Goal: Task Accomplishment & Management: Use online tool/utility

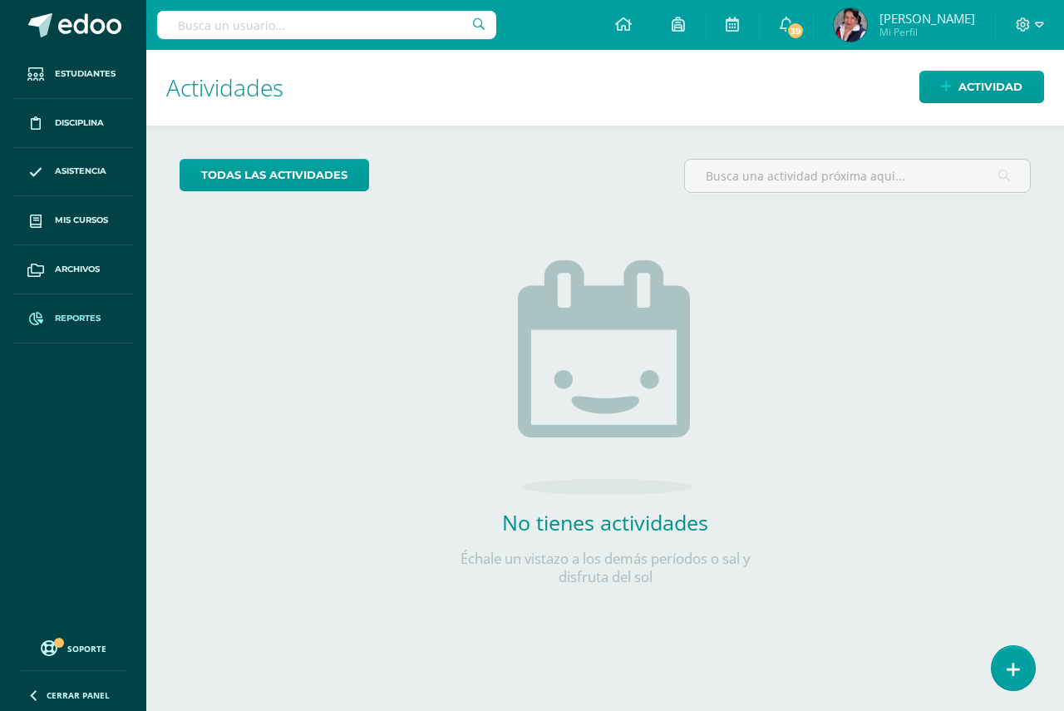
click at [69, 319] on span "Reportes" at bounding box center [78, 318] width 46 height 13
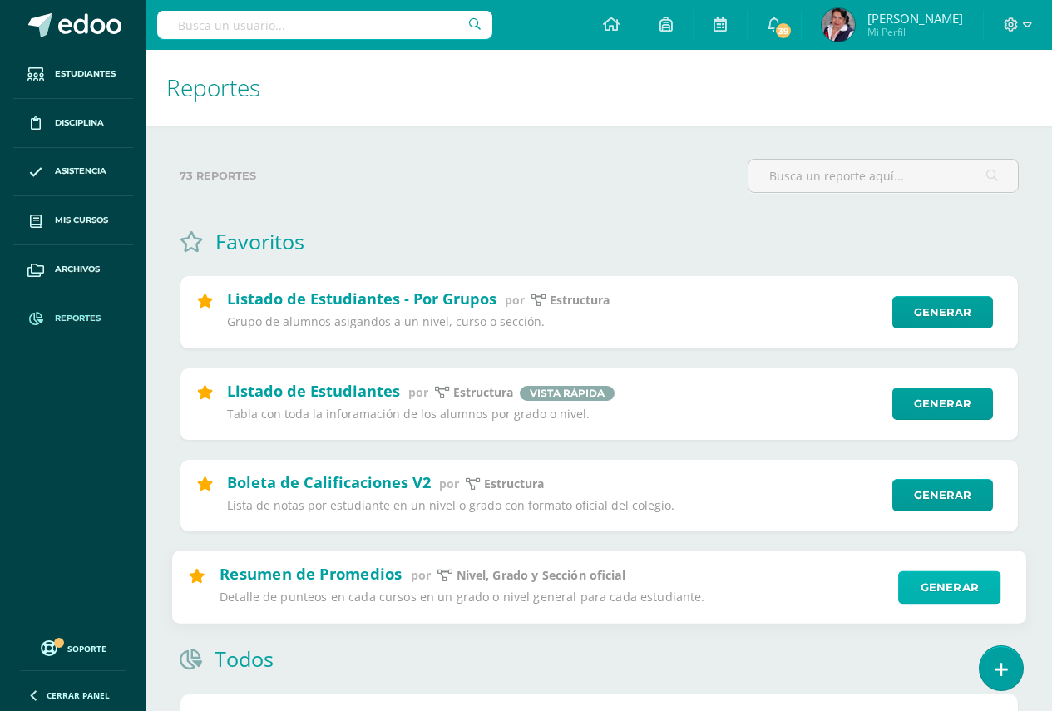
click at [930, 584] on link "Generar" at bounding box center [949, 586] width 102 height 33
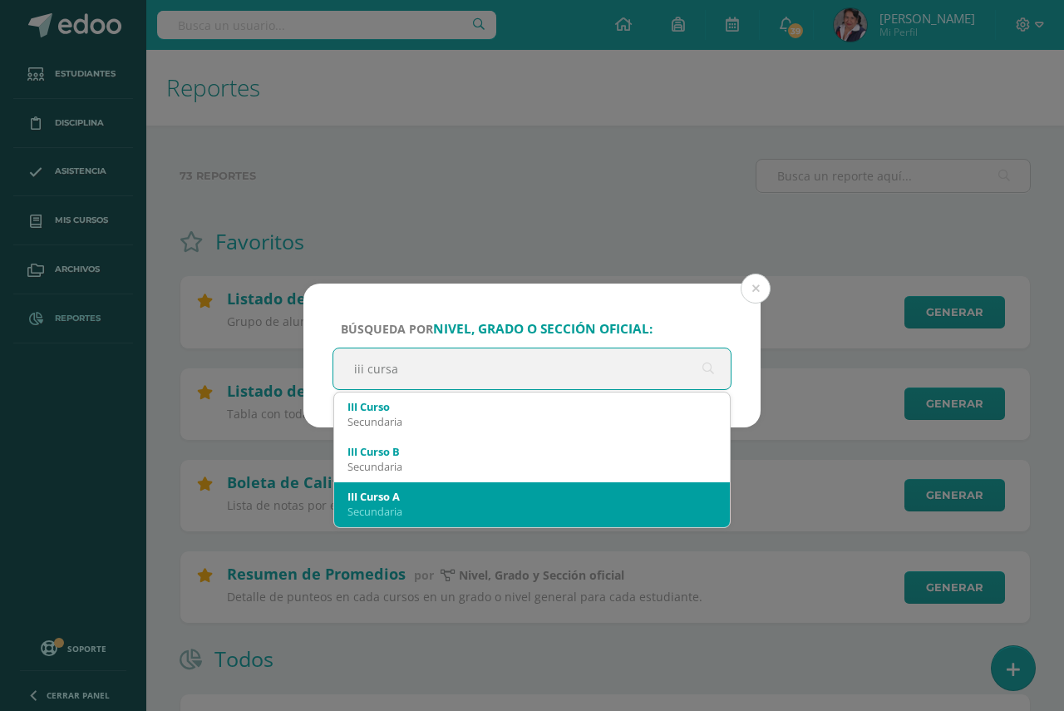
type input "iii curs"
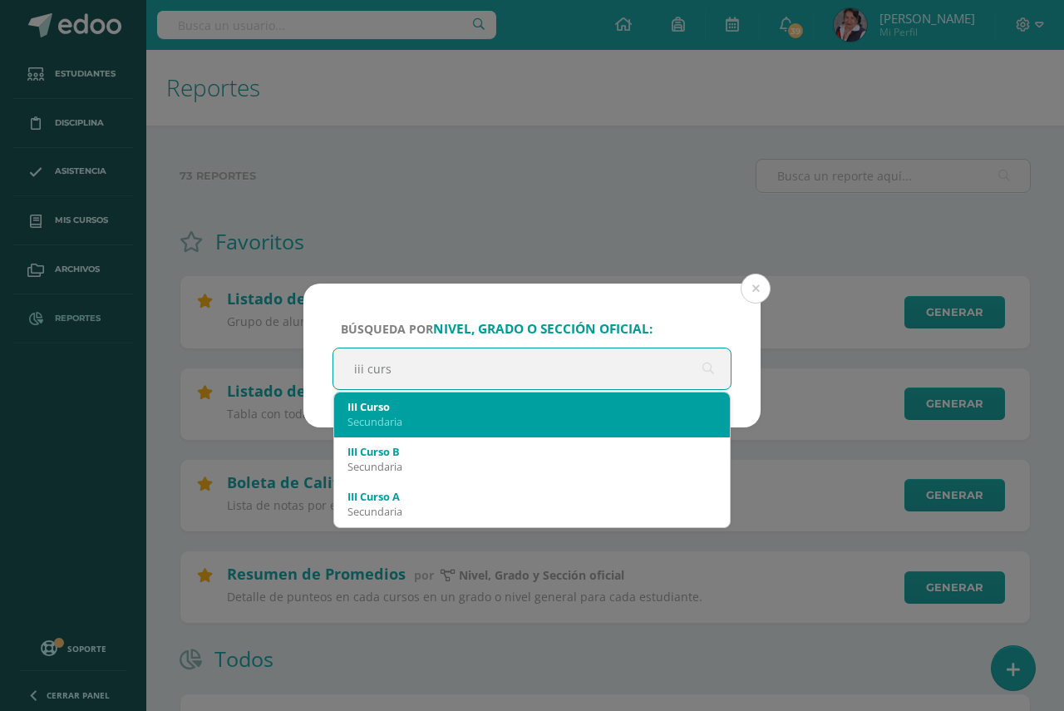
click at [381, 411] on div "III Curso" at bounding box center [531, 406] width 369 height 15
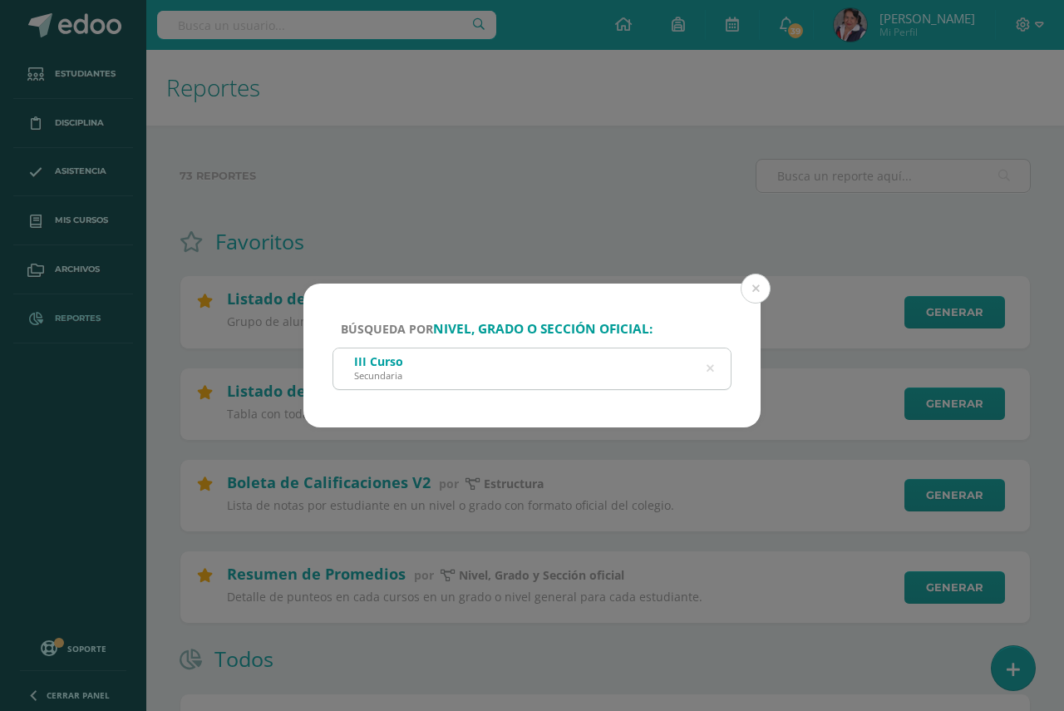
click at [408, 367] on div "III Curso Secundaria" at bounding box center [531, 366] width 397 height 37
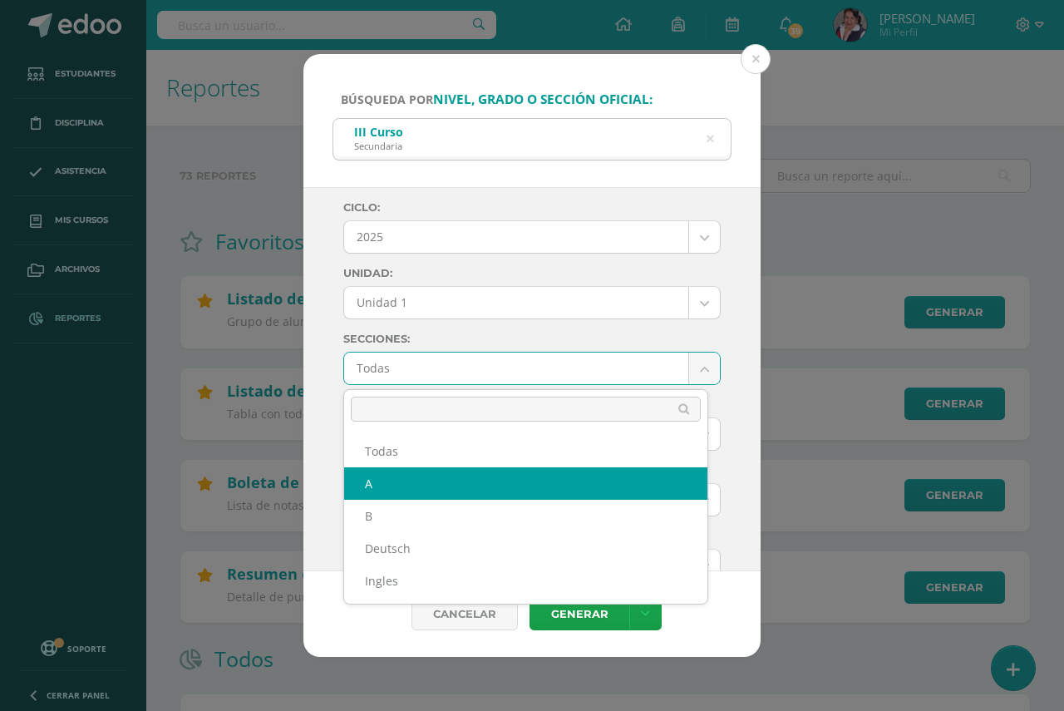
select select "A"
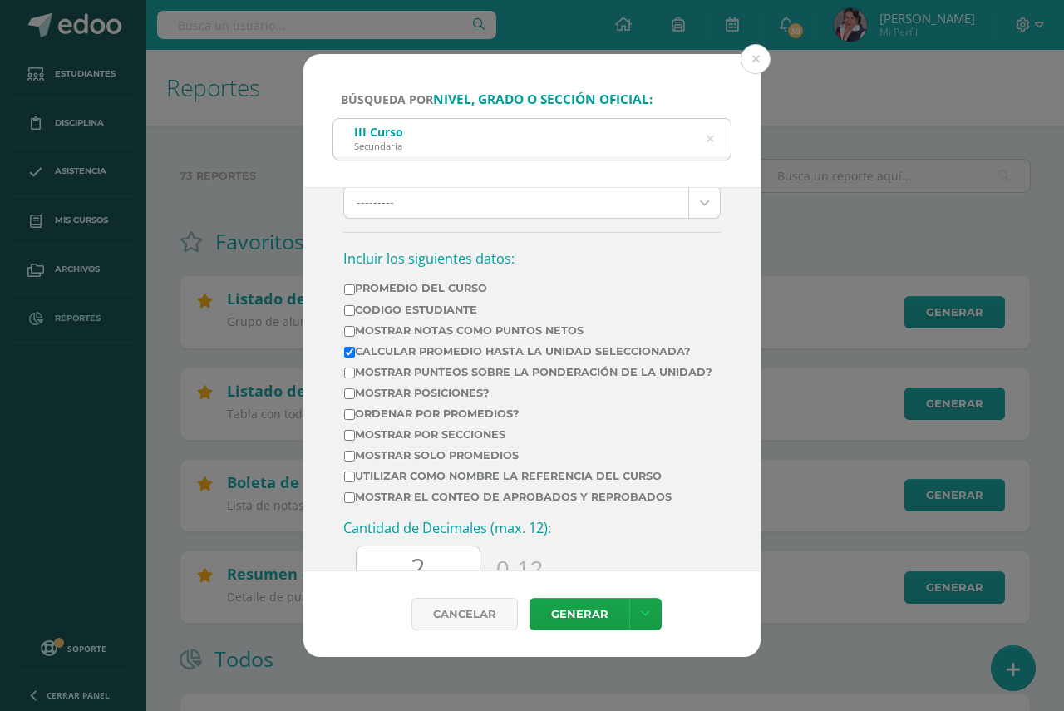
scroll to position [582, 0]
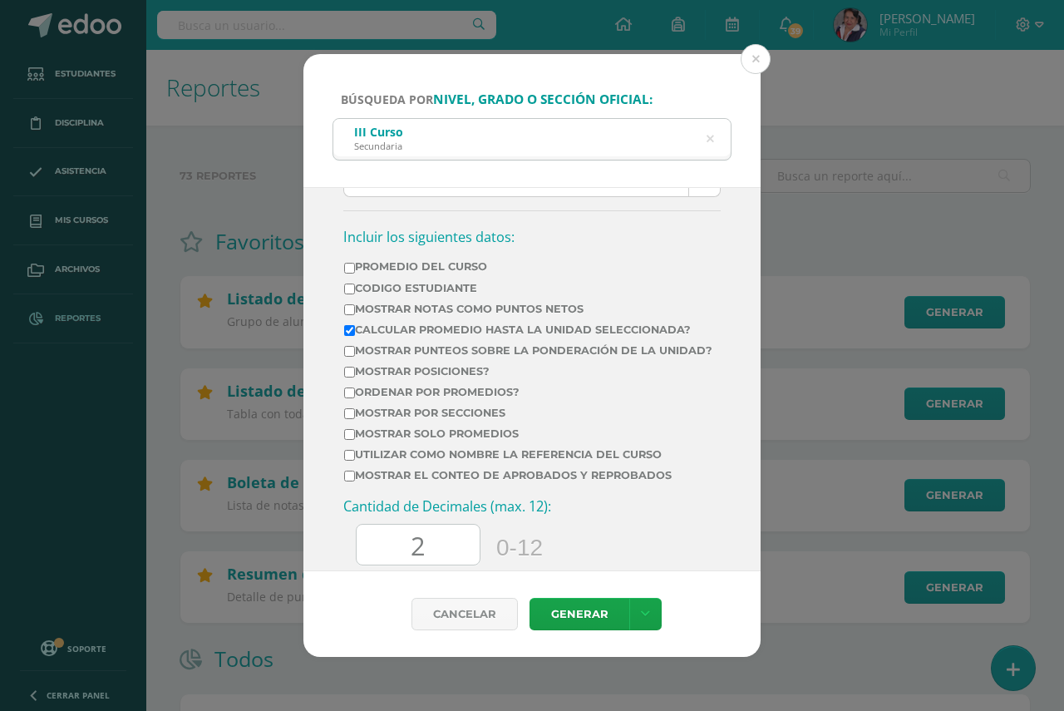
click at [350, 329] on input "Calcular promedio hasta la unidad seleccionada?" at bounding box center [349, 330] width 11 height 11
checkbox input "false"
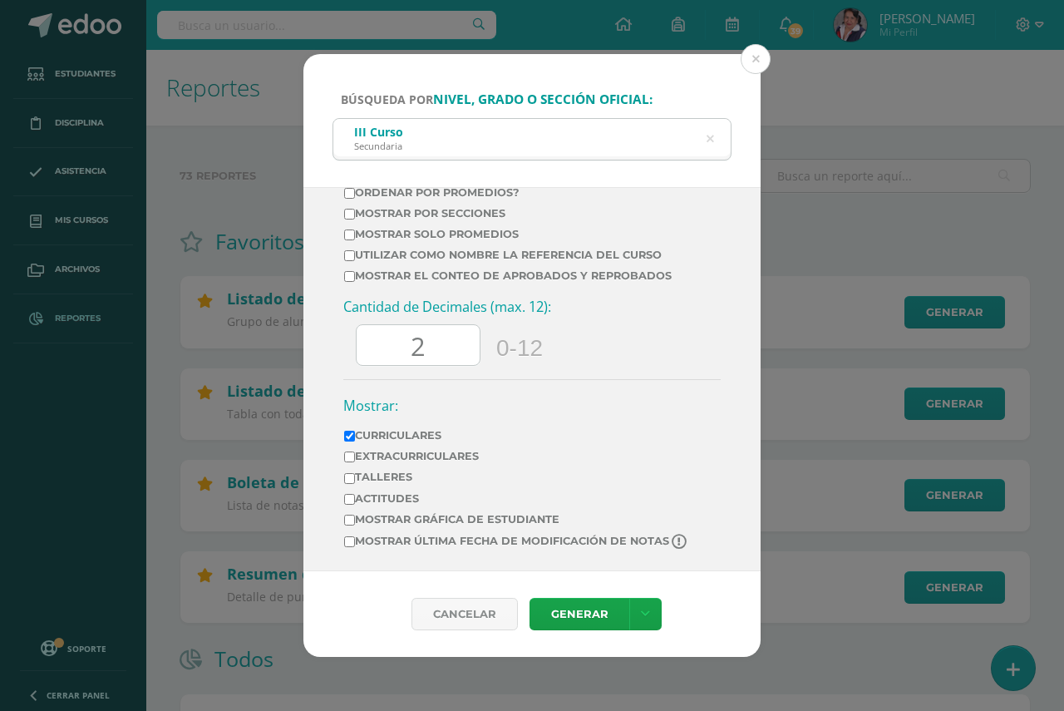
scroll to position [794, 0]
click at [431, 350] on input "2" at bounding box center [418, 345] width 123 height 41
type input "0"
click at [578, 614] on link "Generar" at bounding box center [580, 614] width 100 height 32
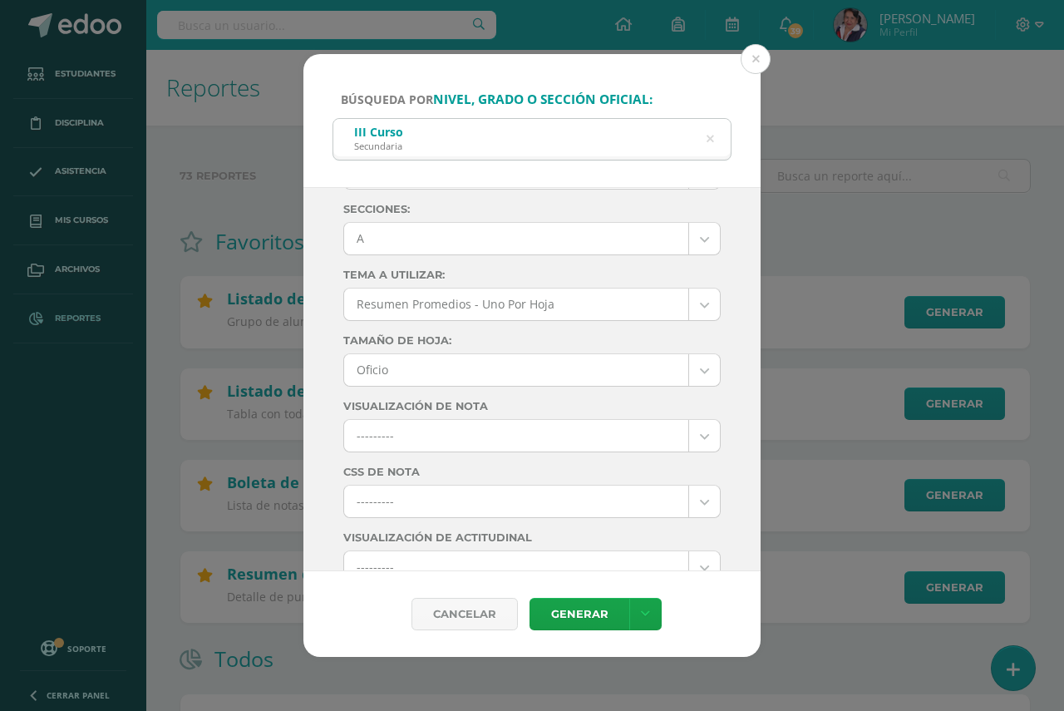
scroll to position [0, 0]
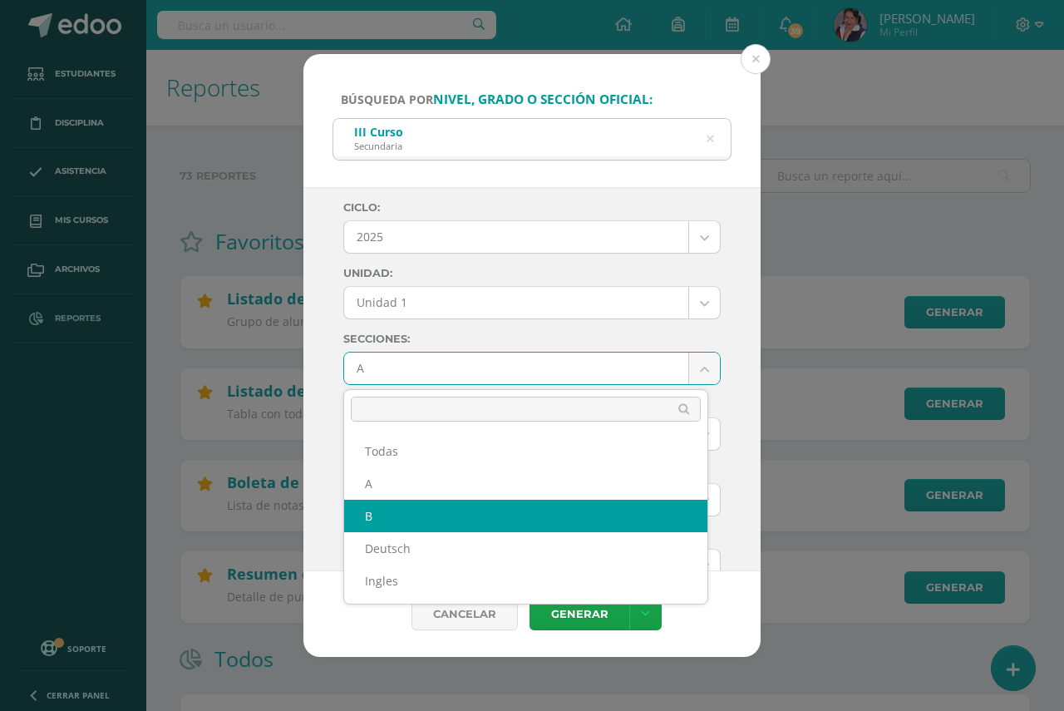
select select "B"
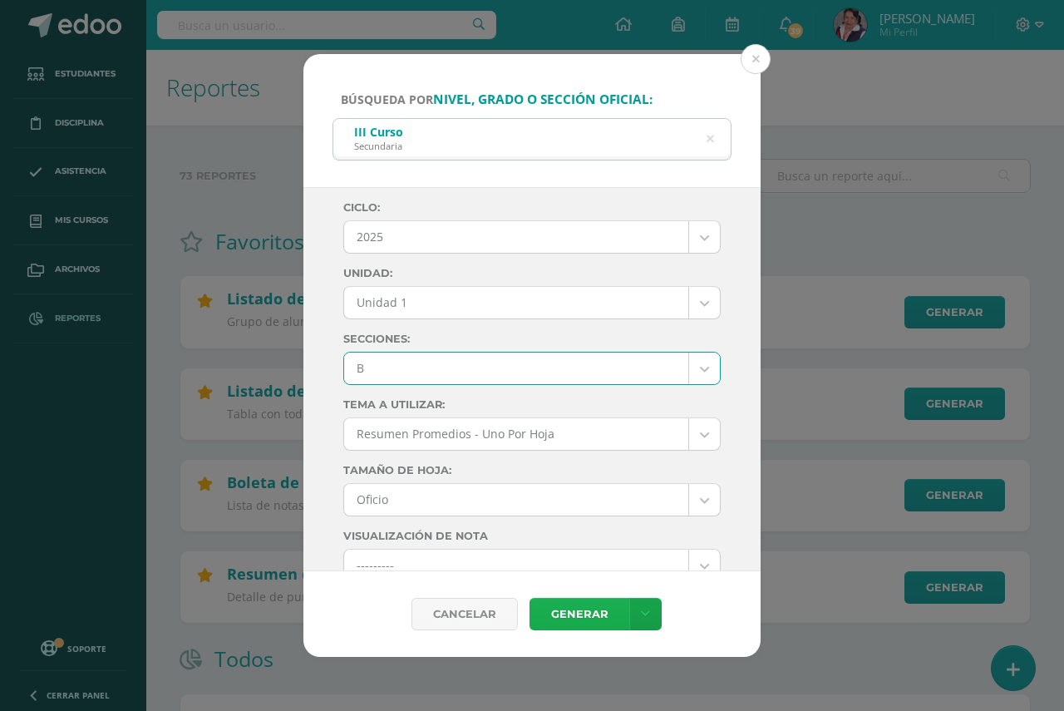
click at [567, 617] on link "Generar" at bounding box center [580, 614] width 100 height 32
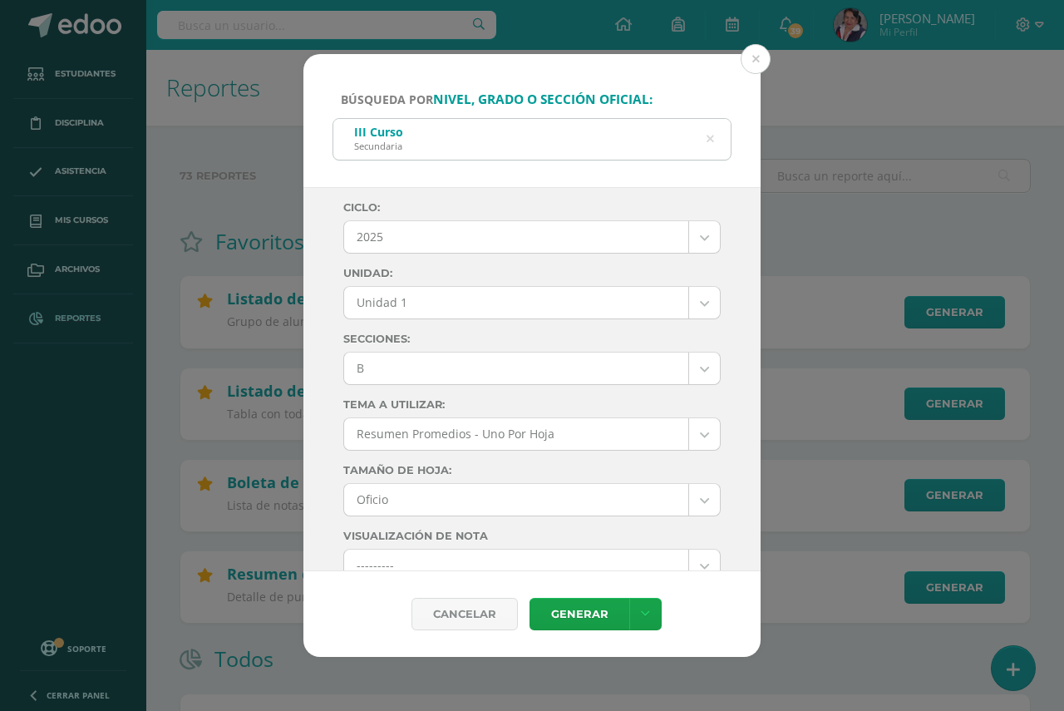
click at [712, 144] on icon at bounding box center [710, 139] width 7 height 42
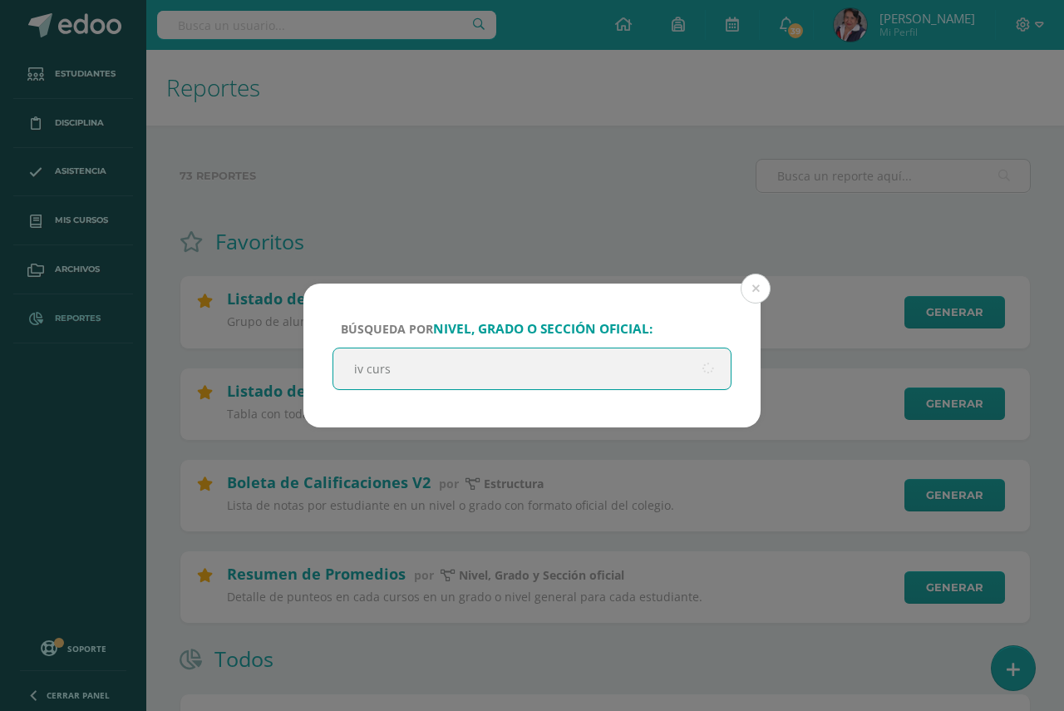
type input "iv curso"
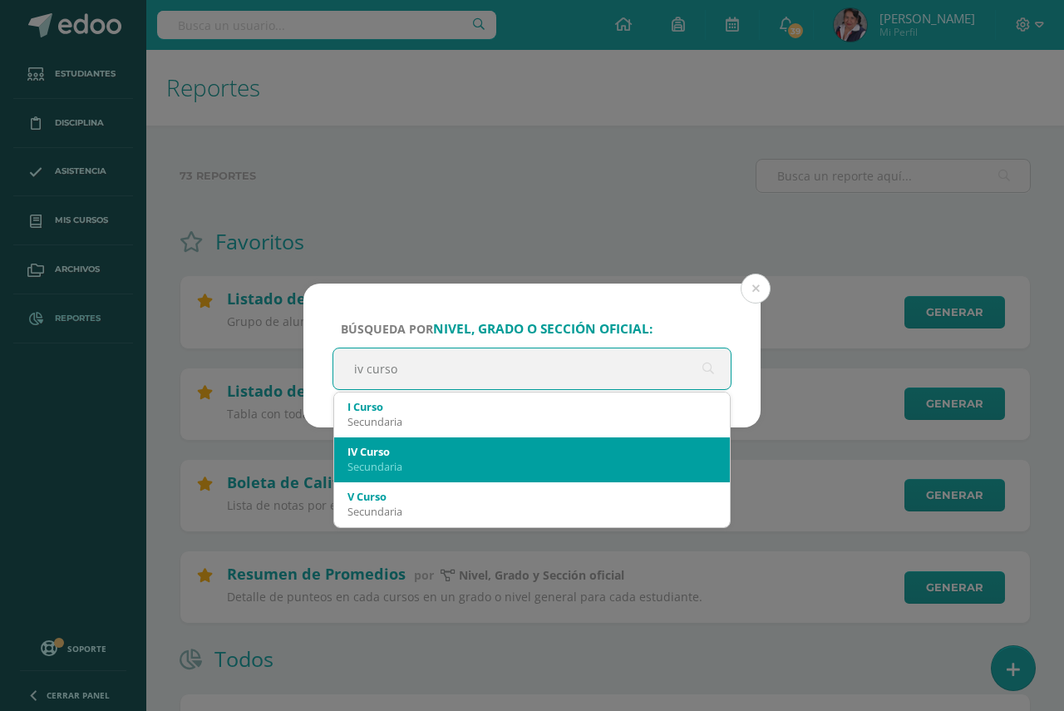
click at [387, 465] on div "Secundaria" at bounding box center [531, 466] width 369 height 15
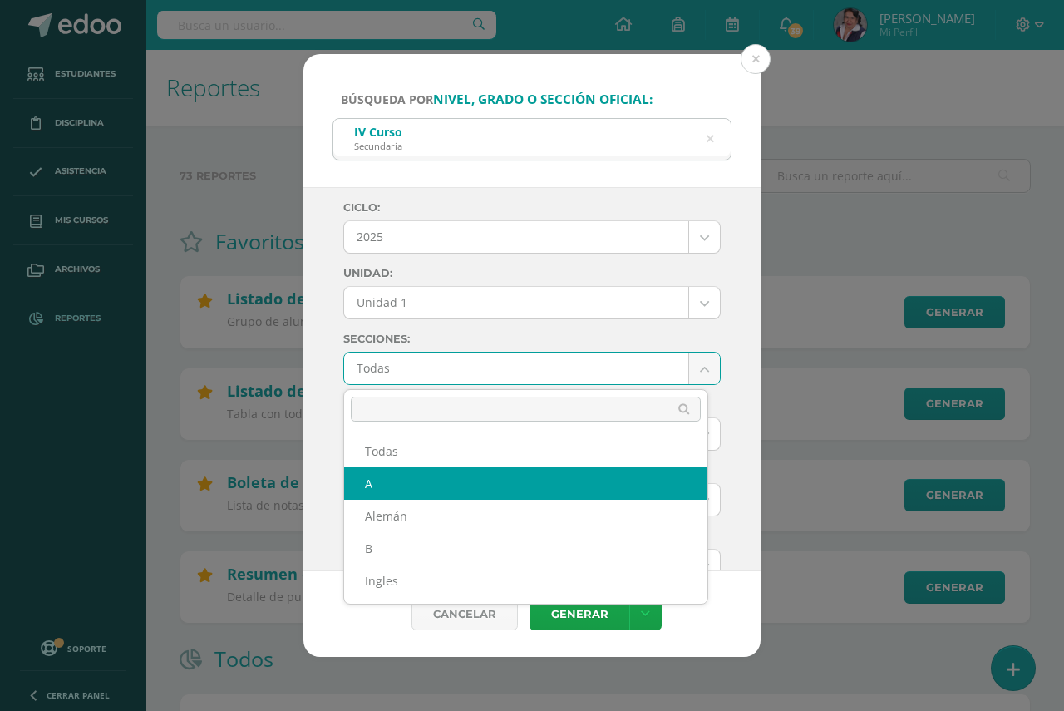
select select "A"
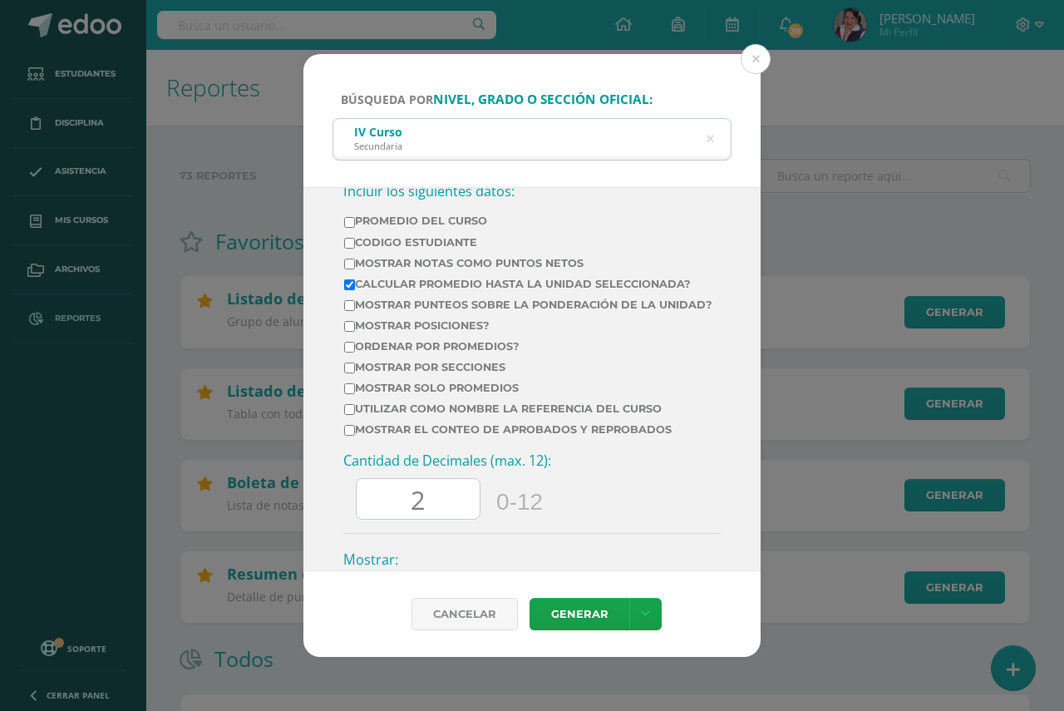
scroll to position [665, 0]
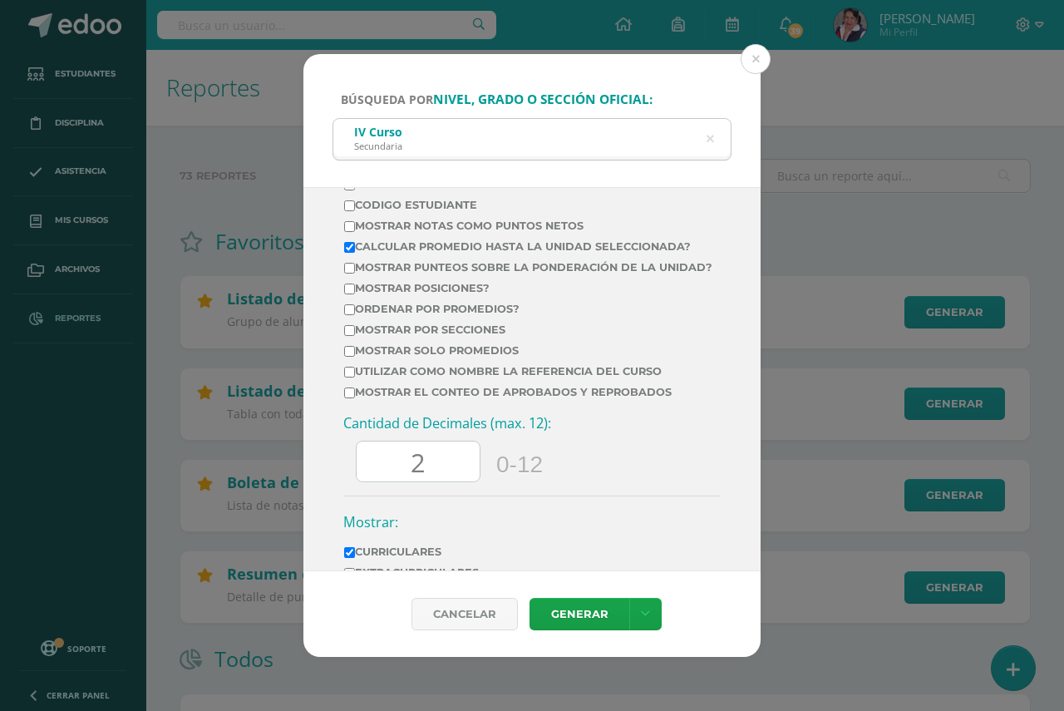
click at [349, 249] on input "Calcular promedio hasta la unidad seleccionada?" at bounding box center [349, 247] width 11 height 11
checkbox input "false"
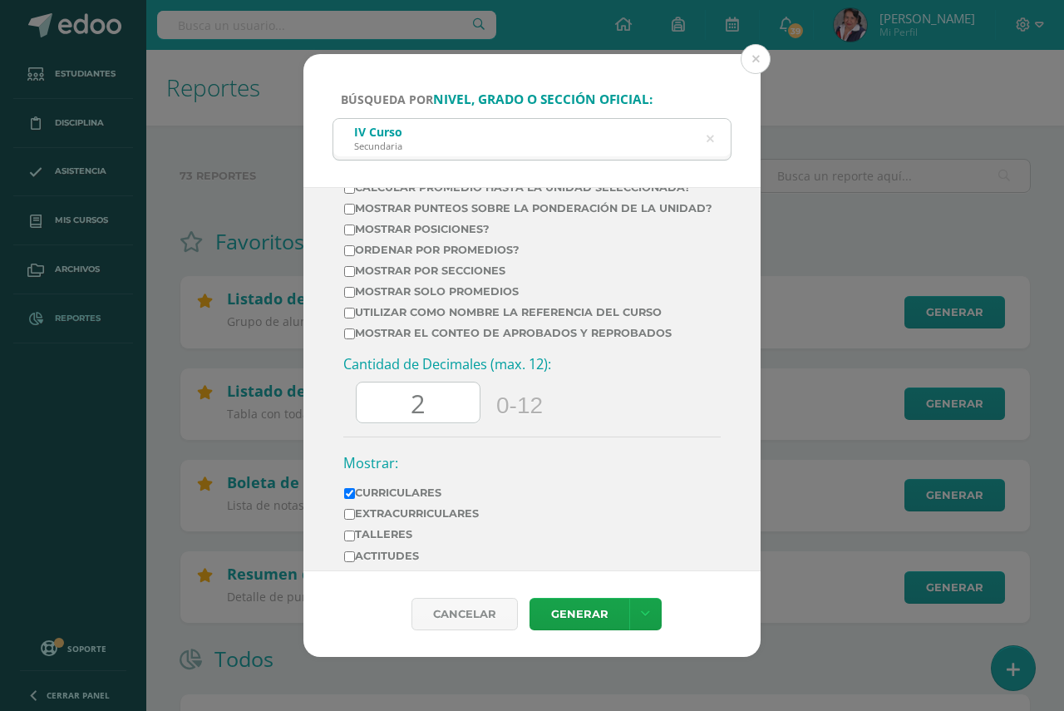
scroll to position [748, 0]
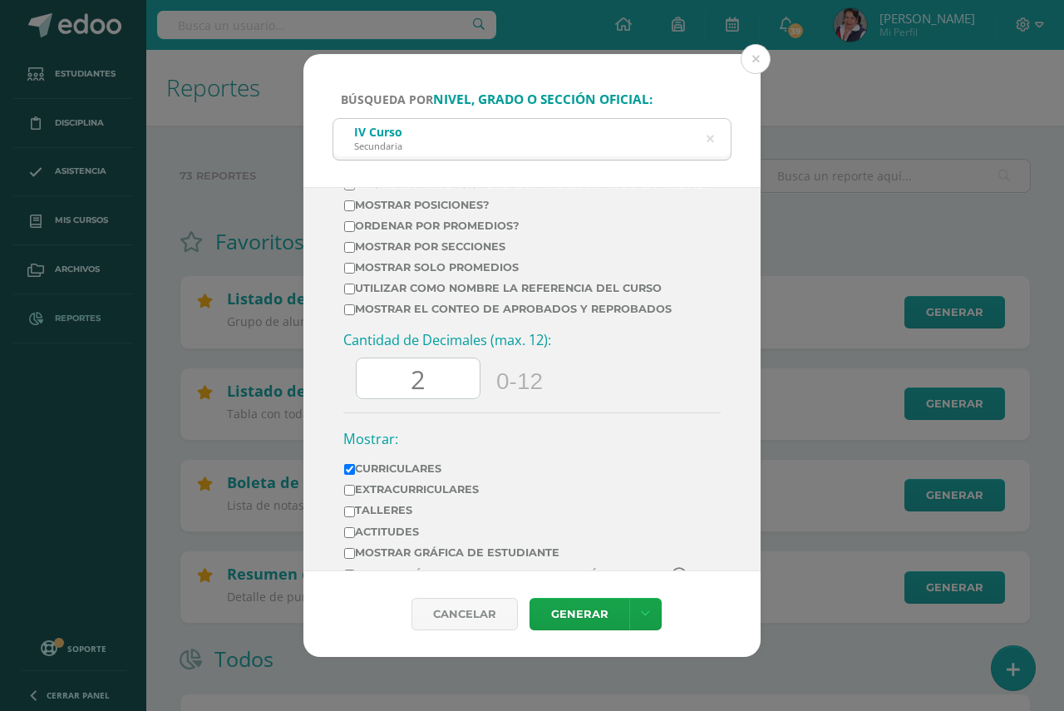
click at [436, 389] on input "2" at bounding box center [418, 378] width 123 height 41
type input "0"
click at [580, 623] on link "Generar" at bounding box center [580, 614] width 100 height 32
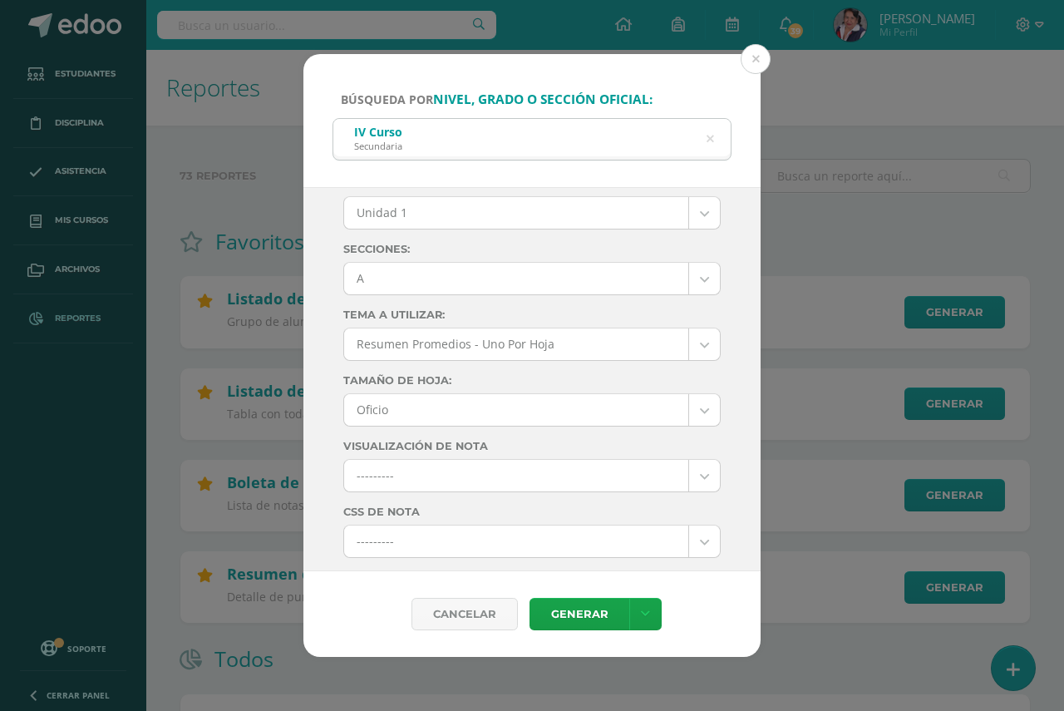
scroll to position [83, 0]
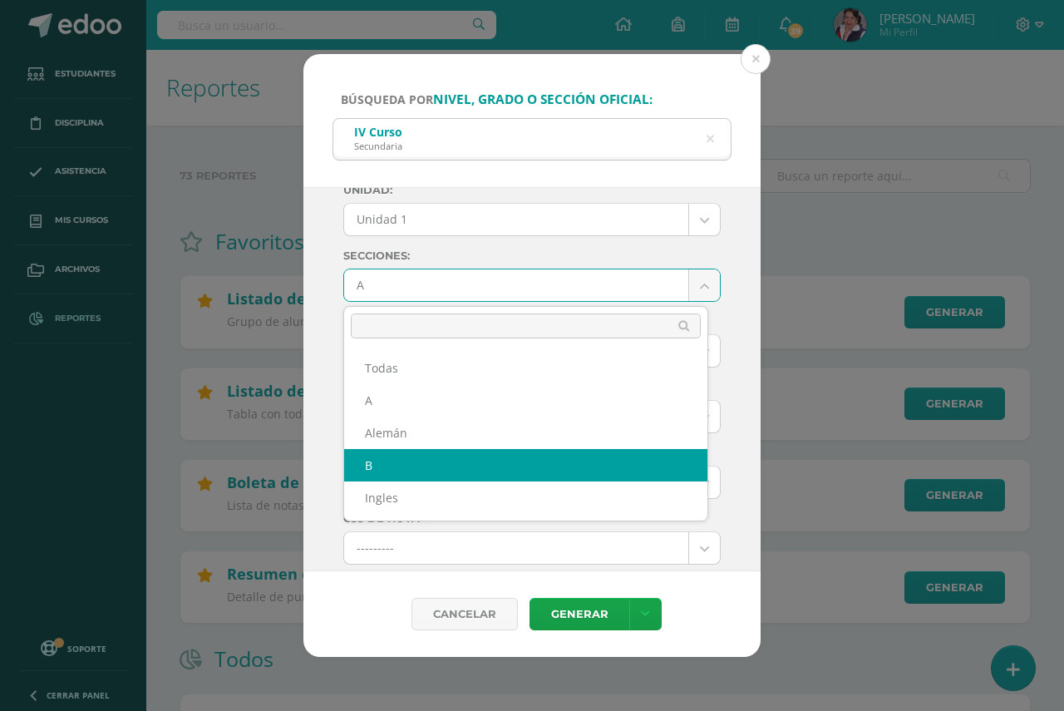
select select "B"
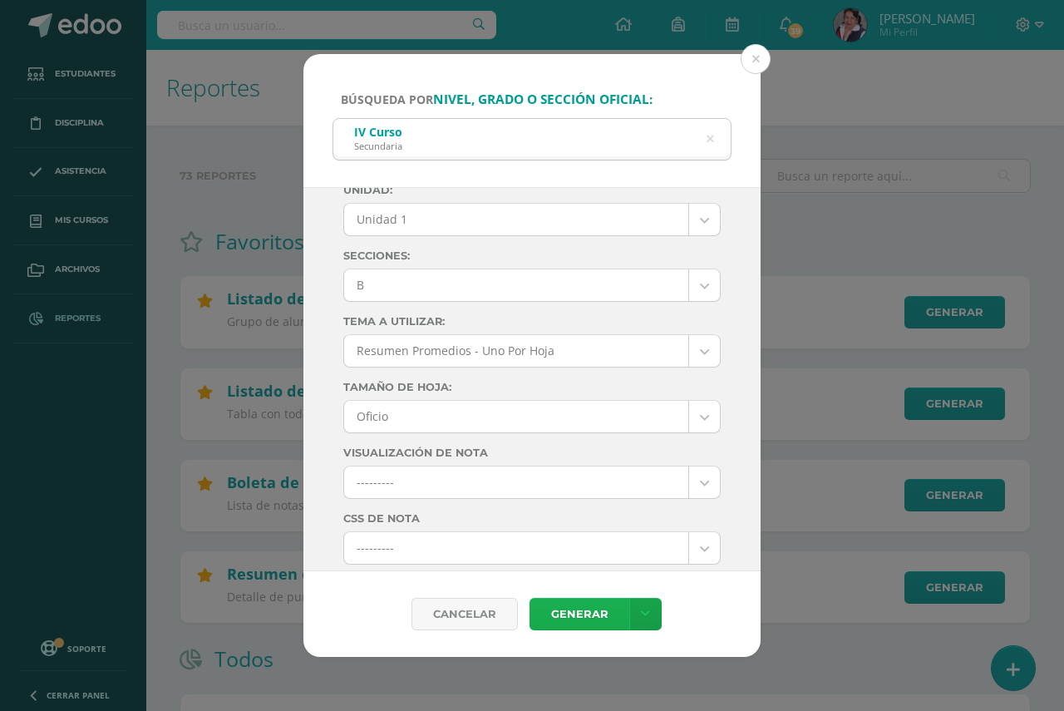
click at [564, 613] on link "Generar" at bounding box center [580, 614] width 100 height 32
click at [713, 141] on icon at bounding box center [709, 139] width 35 height 35
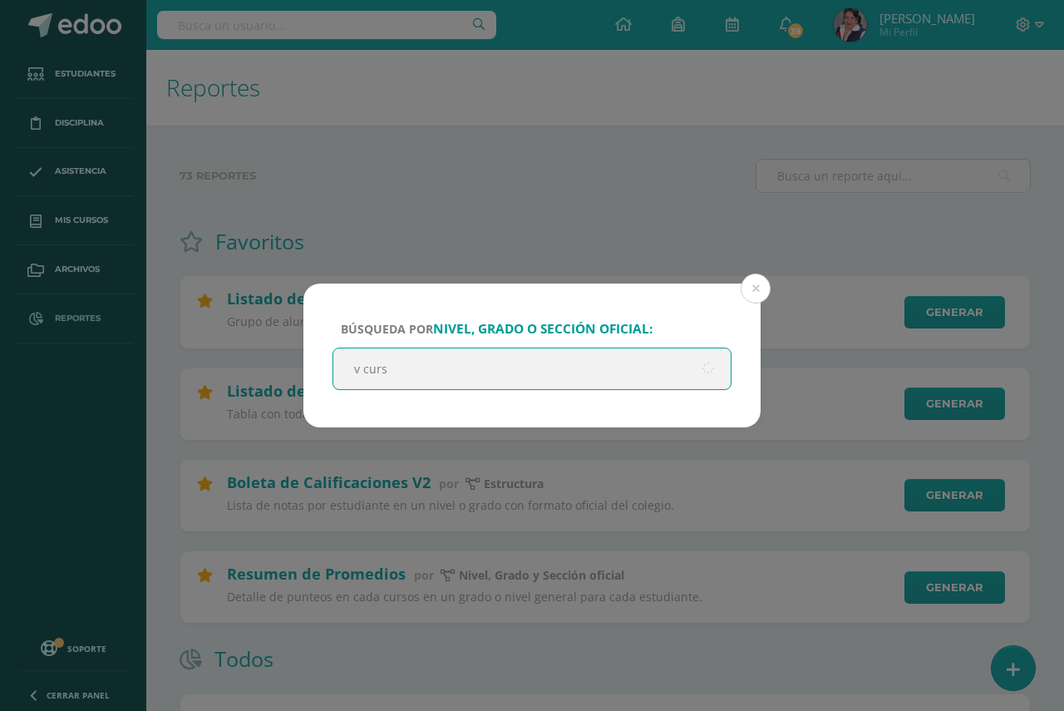
type input "v curso"
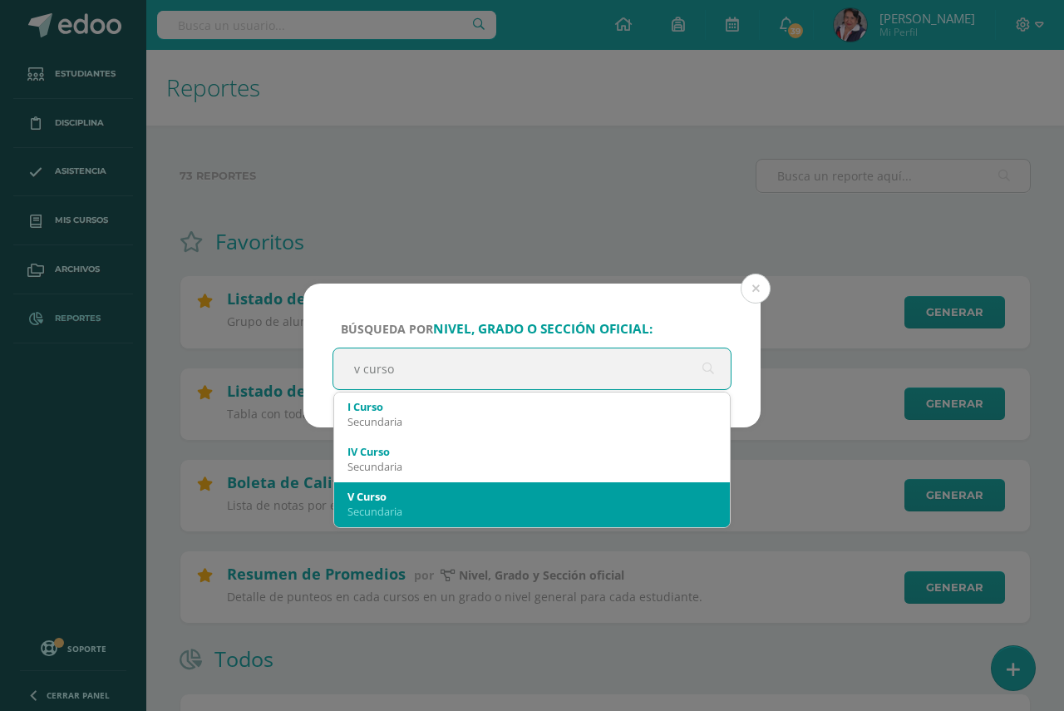
click at [425, 503] on div "V Curso" at bounding box center [531, 496] width 369 height 15
click at [425, 503] on div "Búsqueda por nivel, grado o sección oficial: v curso v curso I Curso Secundaria…" at bounding box center [532, 355] width 1064 height 711
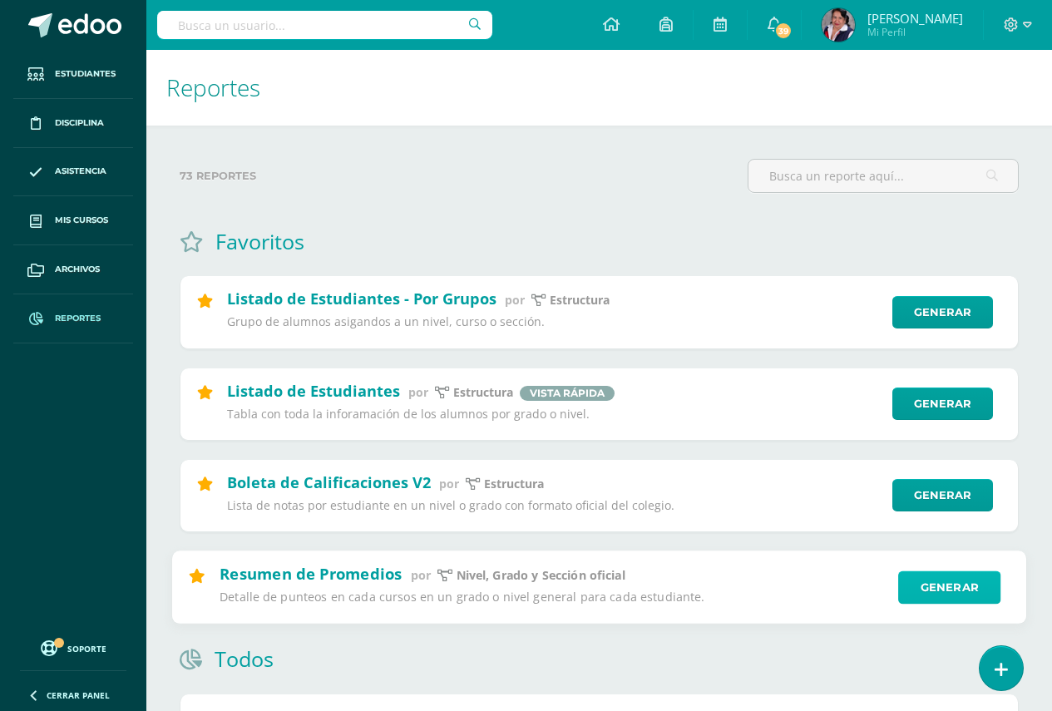
click at [946, 586] on link "Generar" at bounding box center [949, 586] width 102 height 33
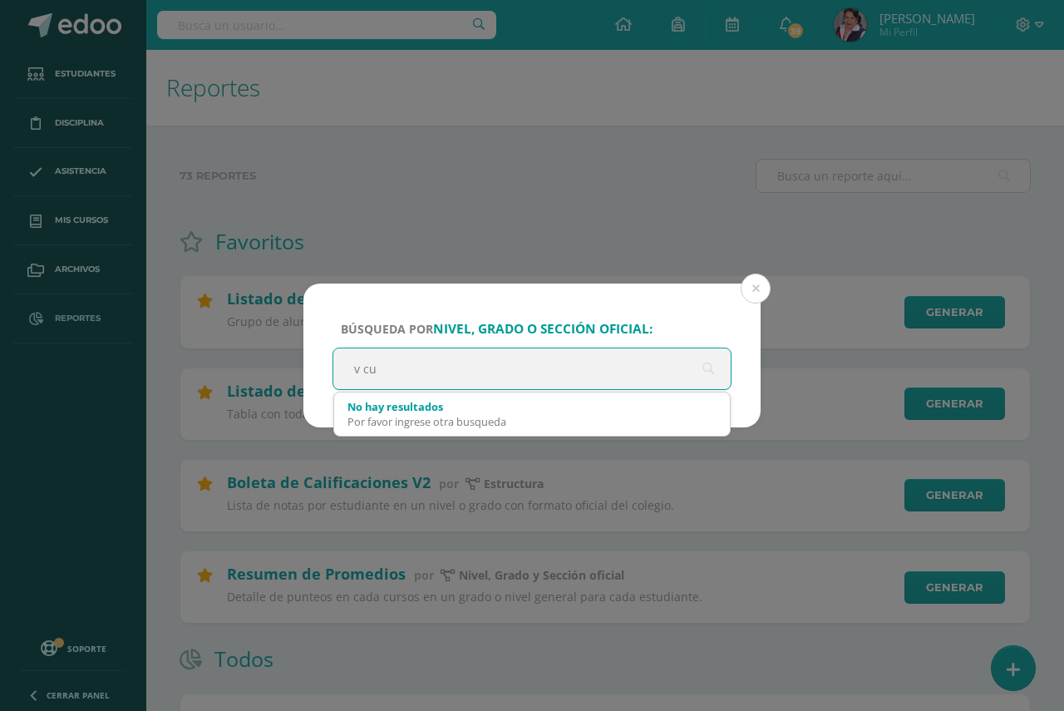
type input "v cur"
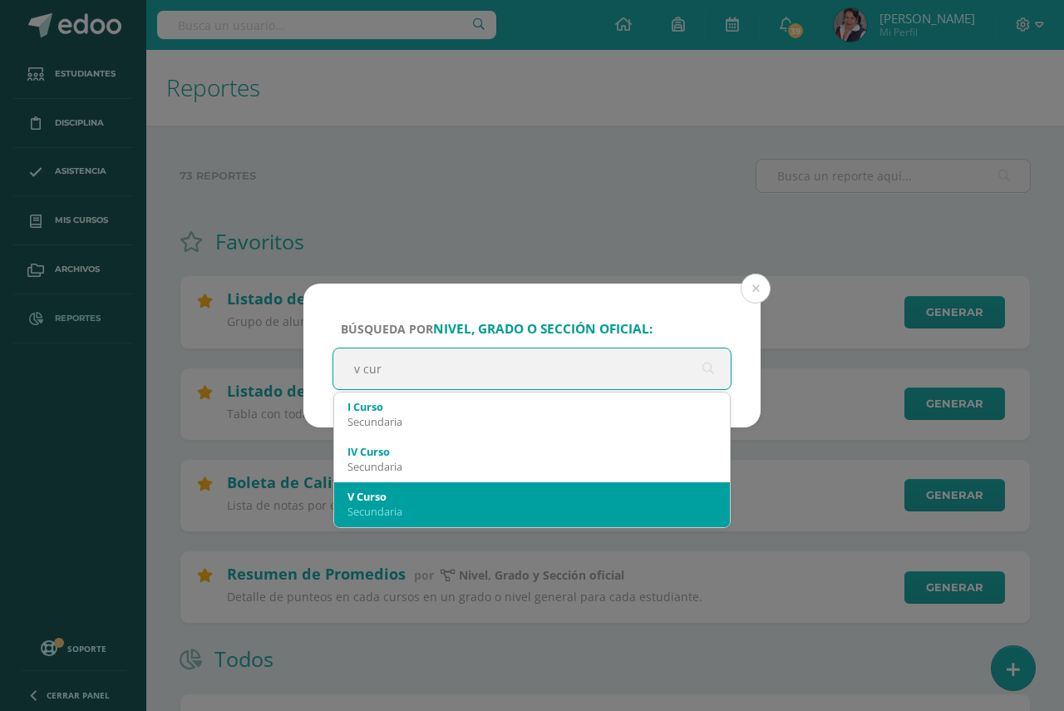
click at [406, 501] on div "V Curso" at bounding box center [531, 496] width 369 height 15
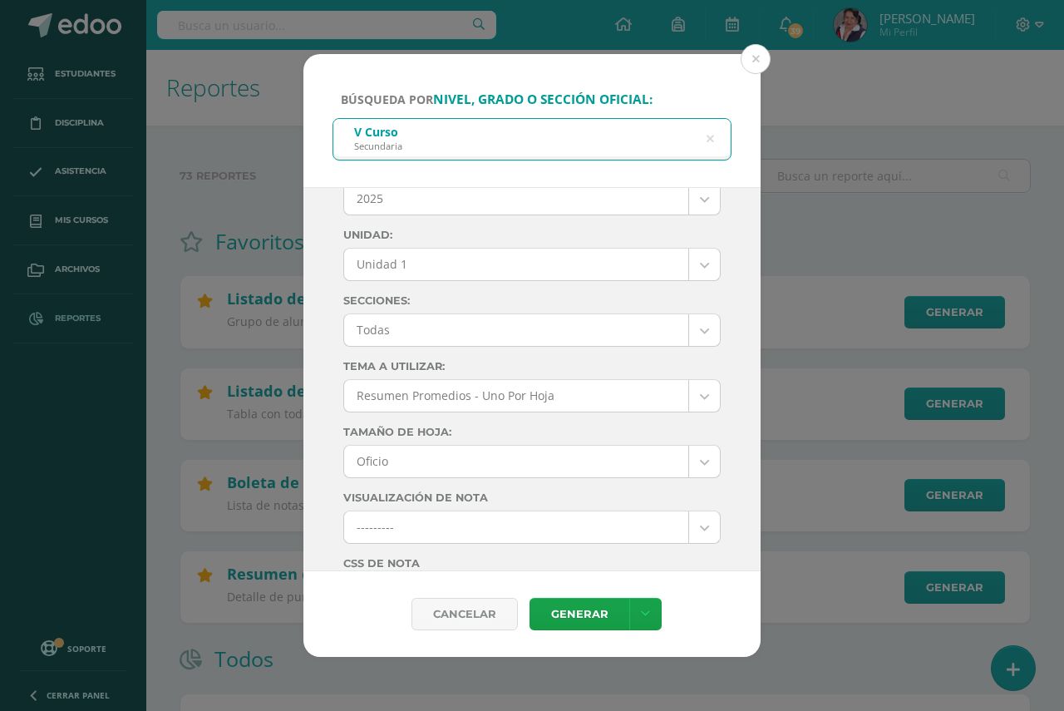
scroll to position [0, 0]
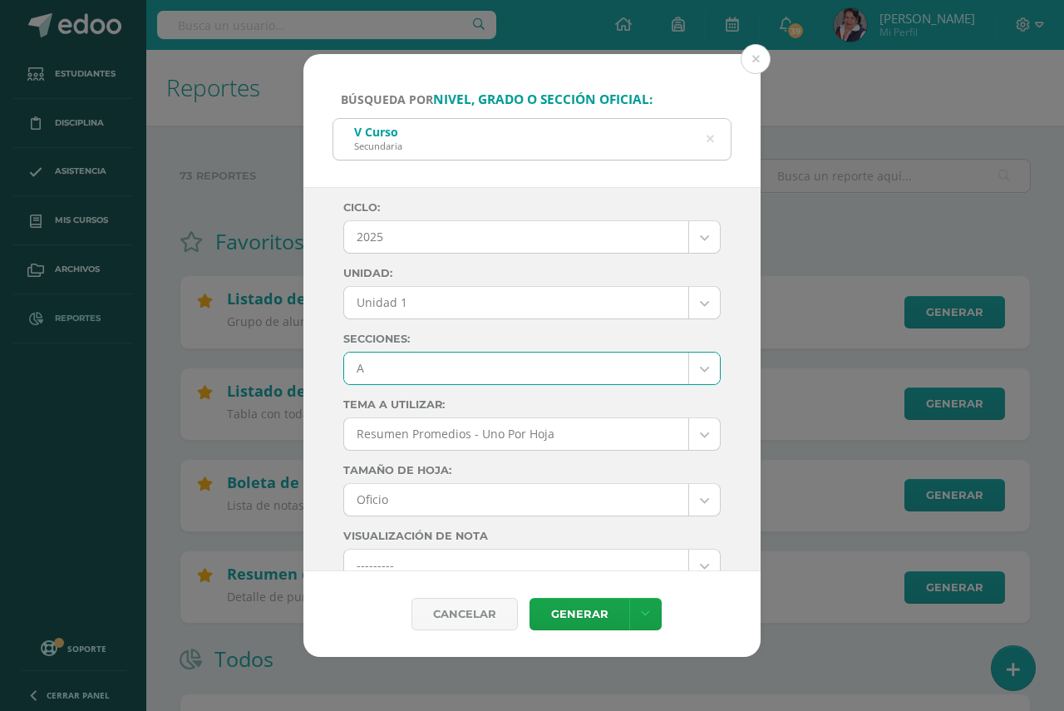
select select "A"
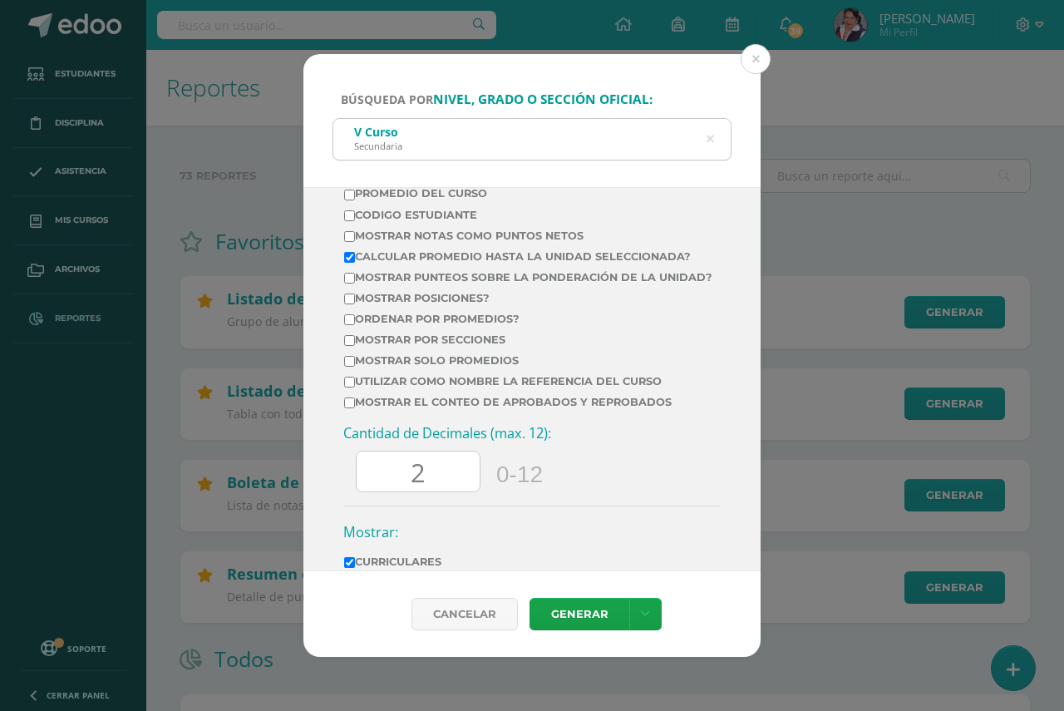
scroll to position [665, 0]
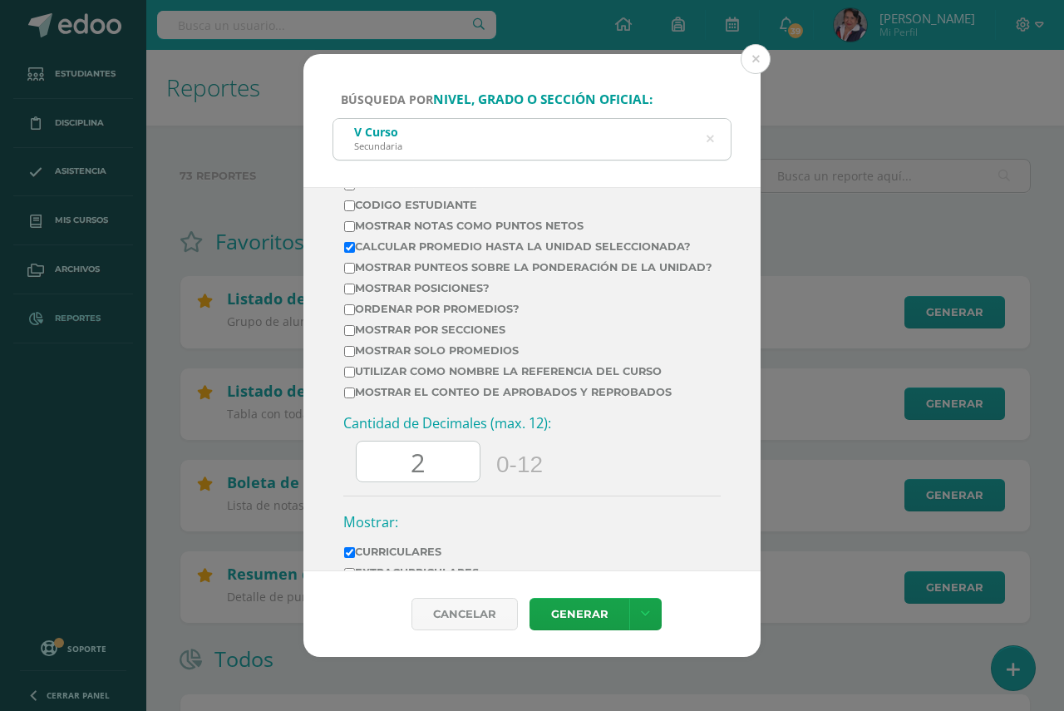
click at [350, 249] on input "Calcular promedio hasta la unidad seleccionada?" at bounding box center [349, 247] width 11 height 11
checkbox input "false"
click at [430, 471] on input "2" at bounding box center [418, 461] width 123 height 41
type input "0"
click at [569, 616] on link "Generar" at bounding box center [580, 614] width 100 height 32
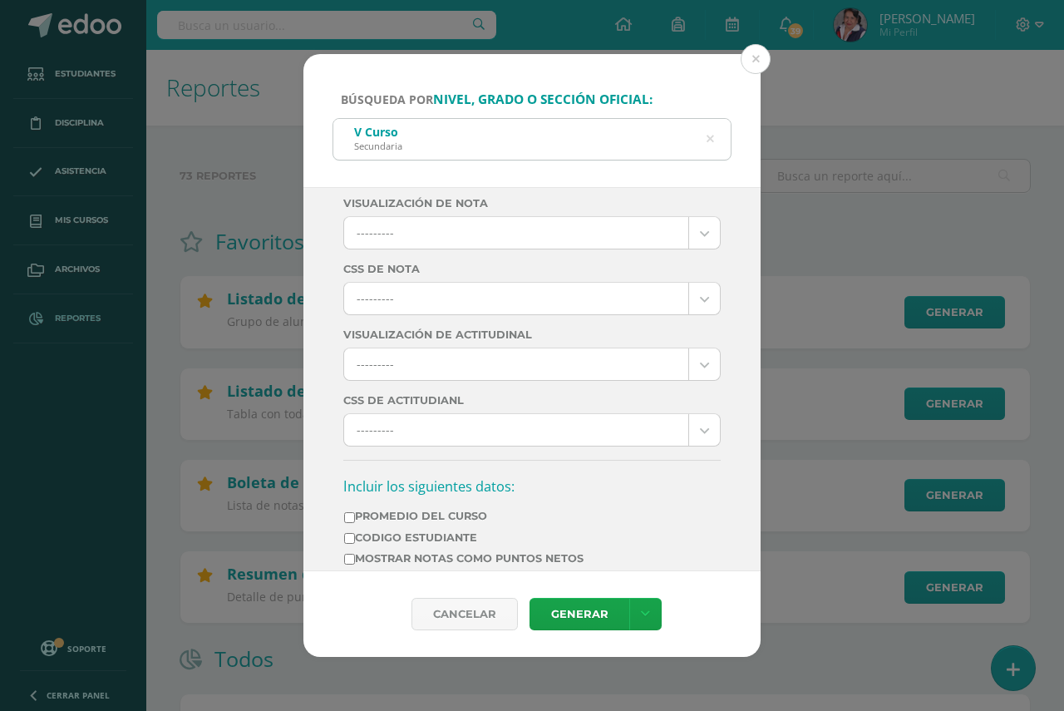
scroll to position [0, 0]
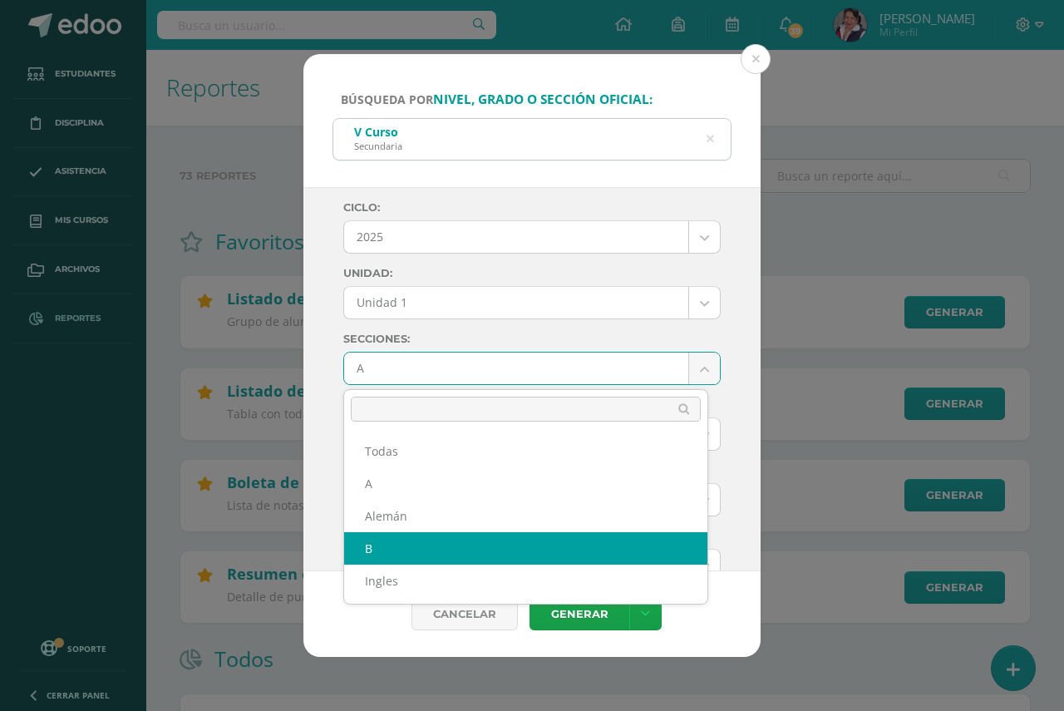
select select "B"
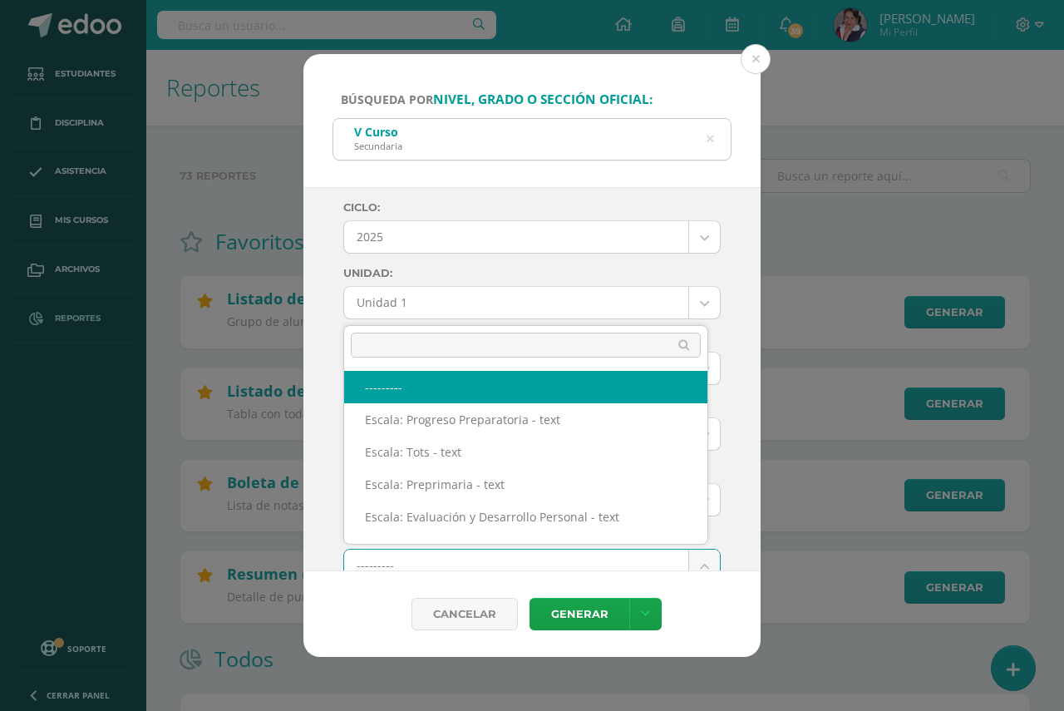
click at [564, 618] on link "Generar" at bounding box center [580, 614] width 100 height 32
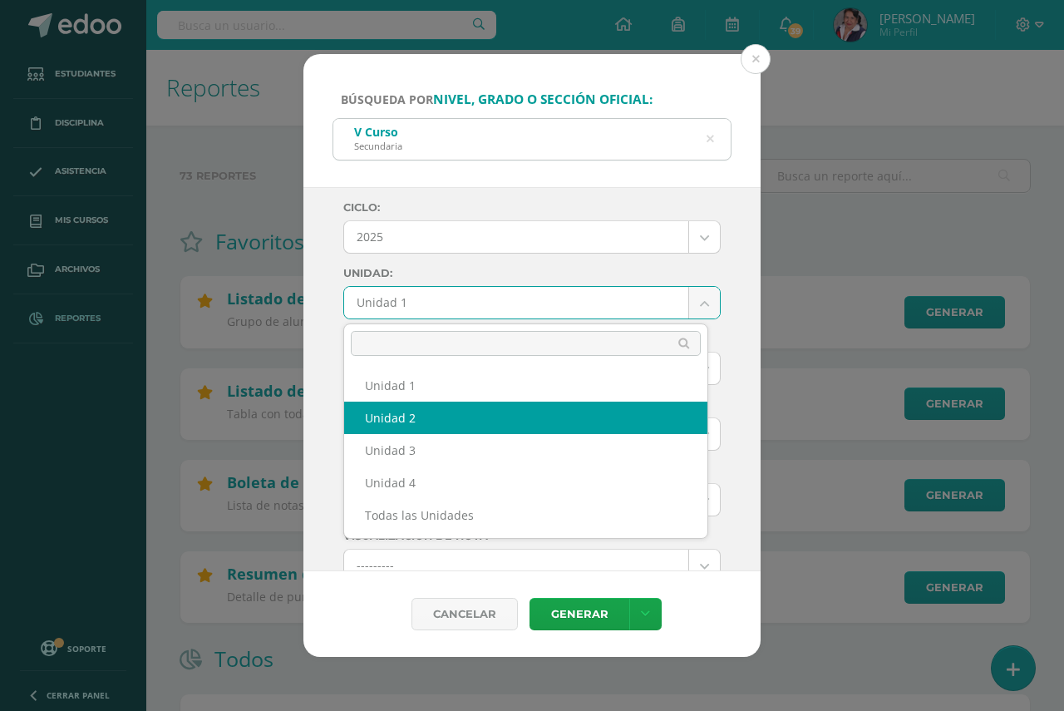
select select "Unidad 2"
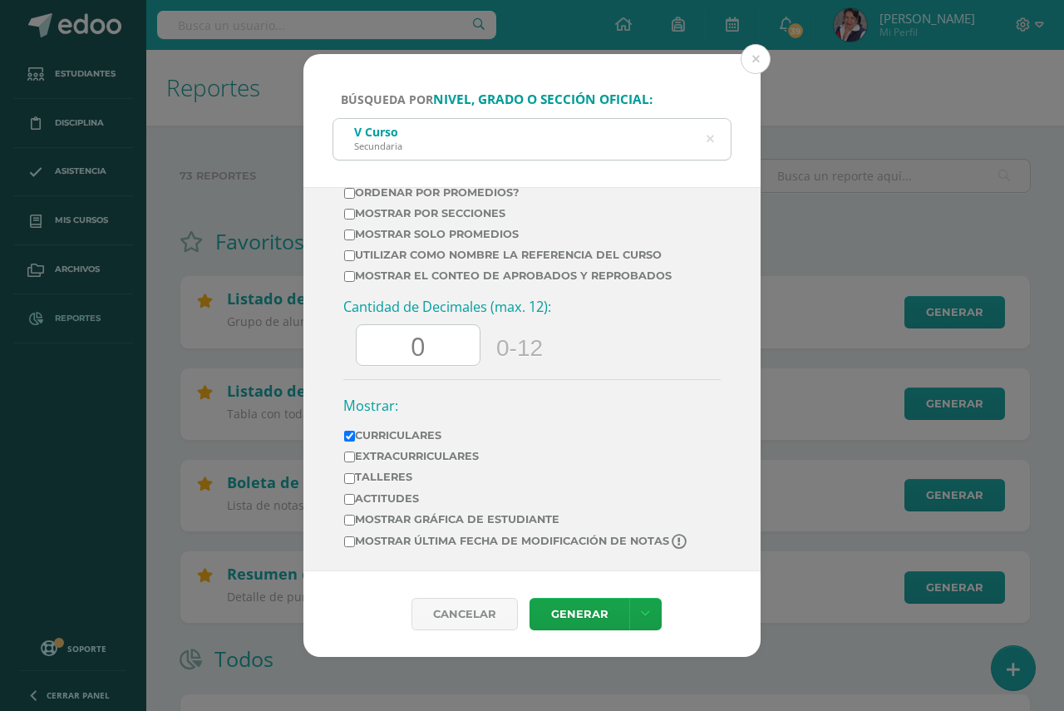
scroll to position [794, 0]
click at [579, 606] on link "Generar" at bounding box center [580, 614] width 100 height 32
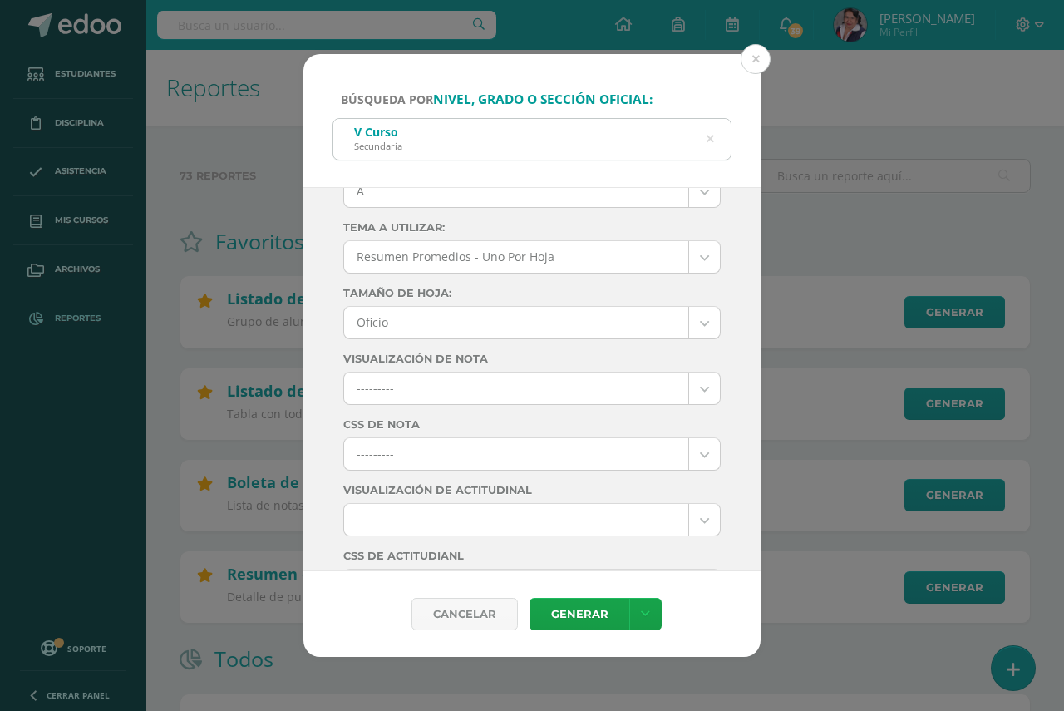
scroll to position [129, 0]
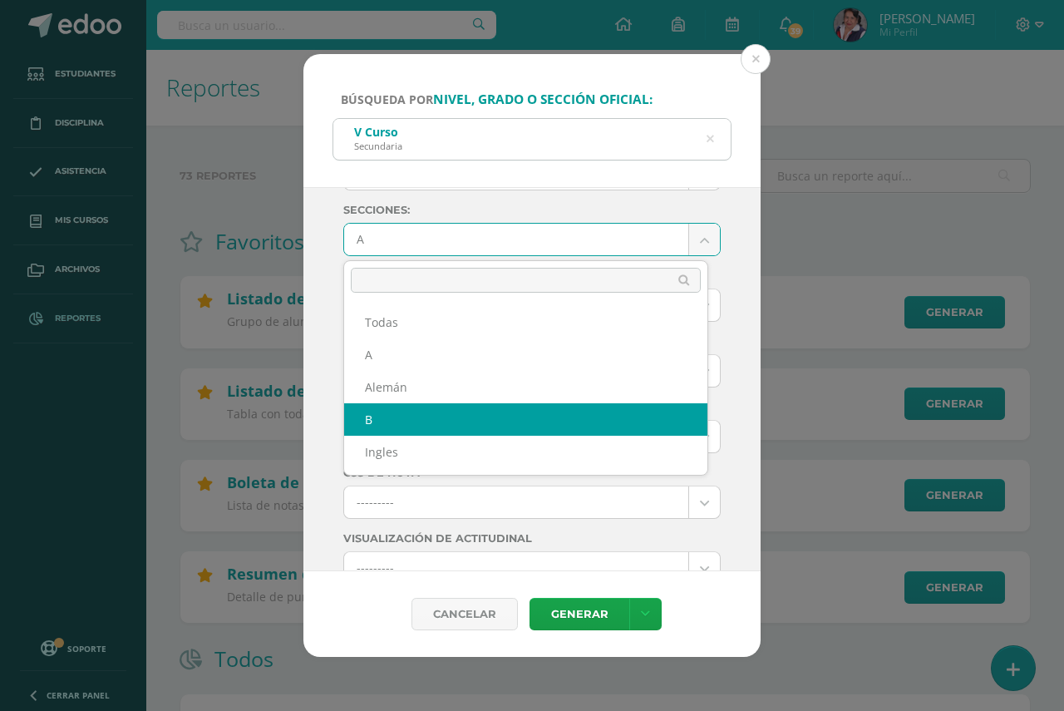
select select "B"
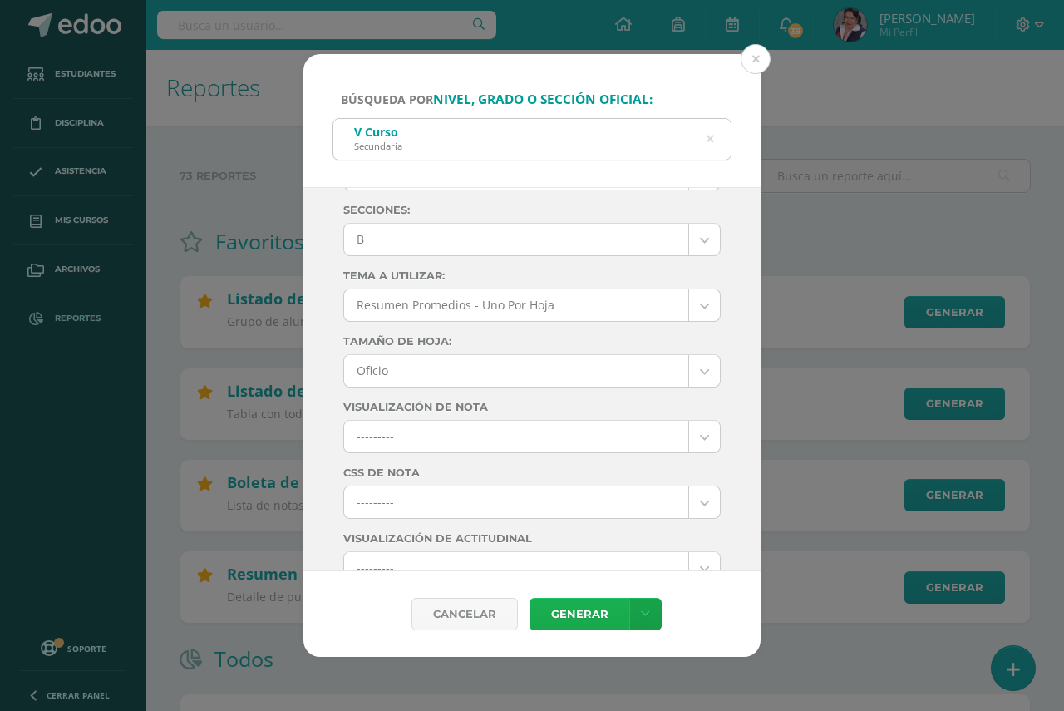
click at [576, 614] on link "Generar" at bounding box center [580, 614] width 100 height 32
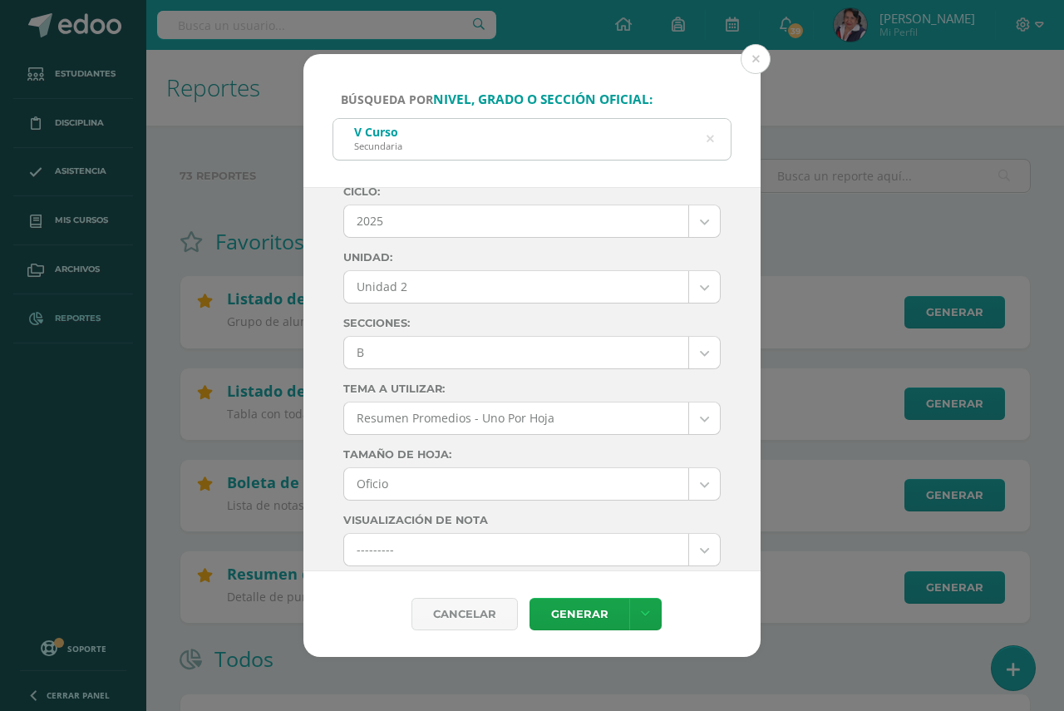
scroll to position [0, 0]
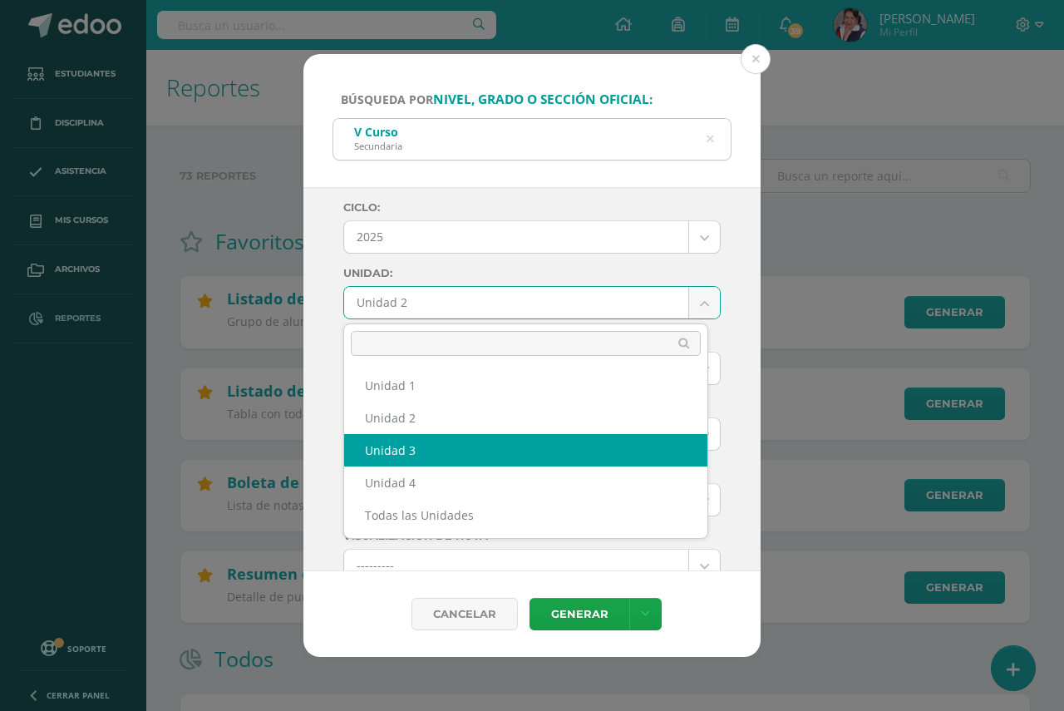
select select "Unidad 3"
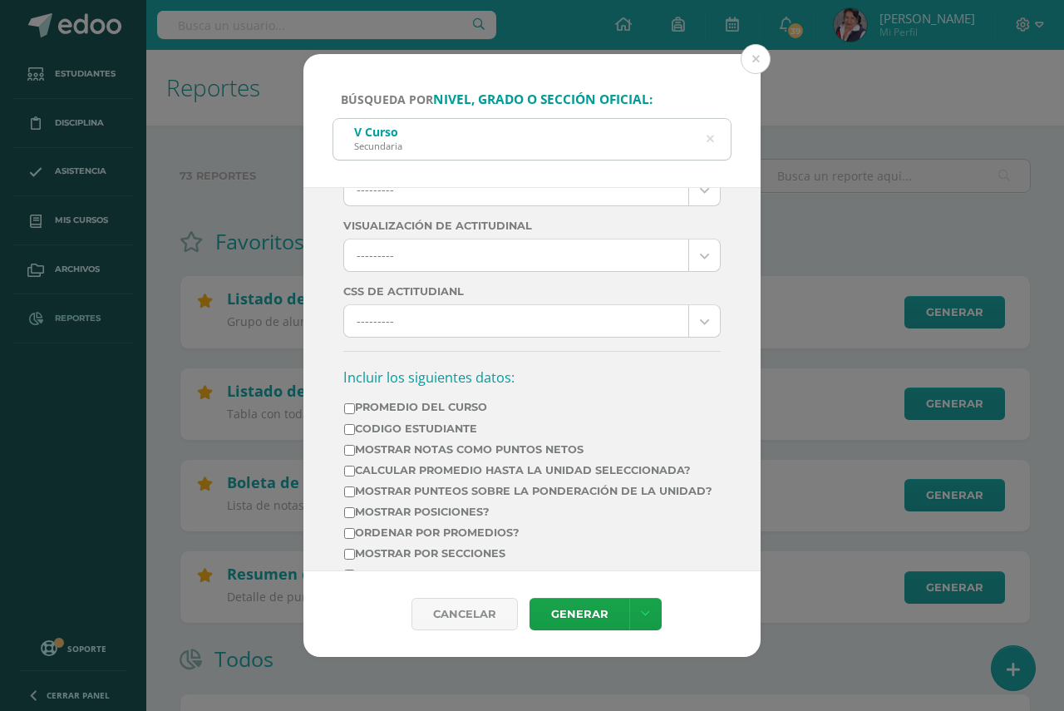
scroll to position [665, 0]
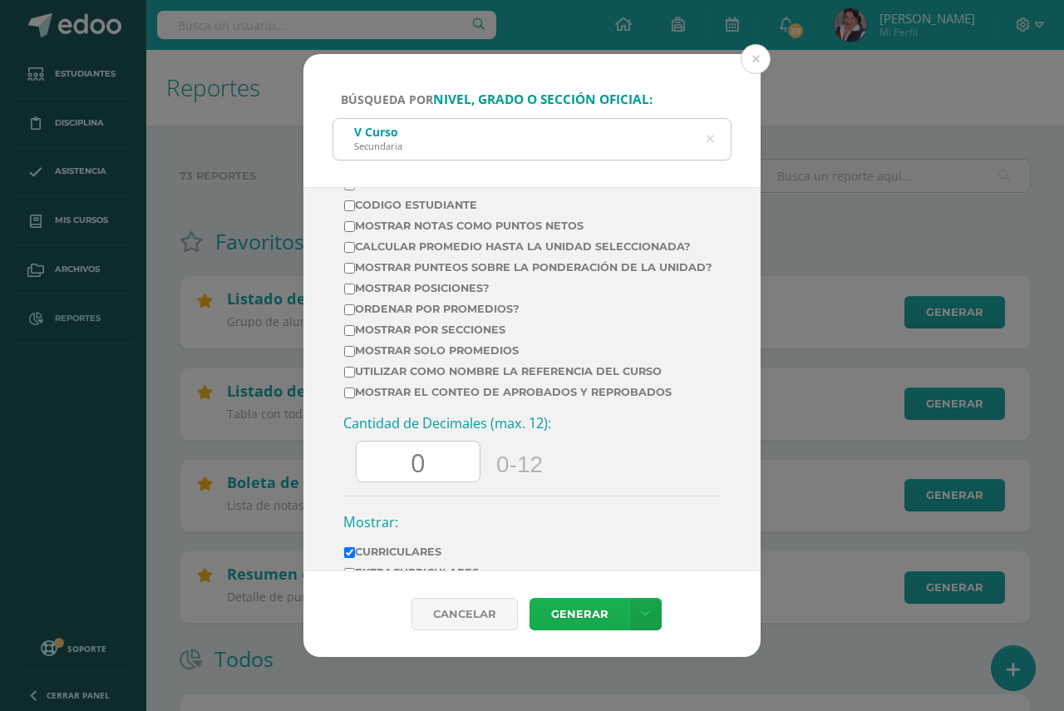
click at [574, 612] on link "Generar" at bounding box center [580, 614] width 100 height 32
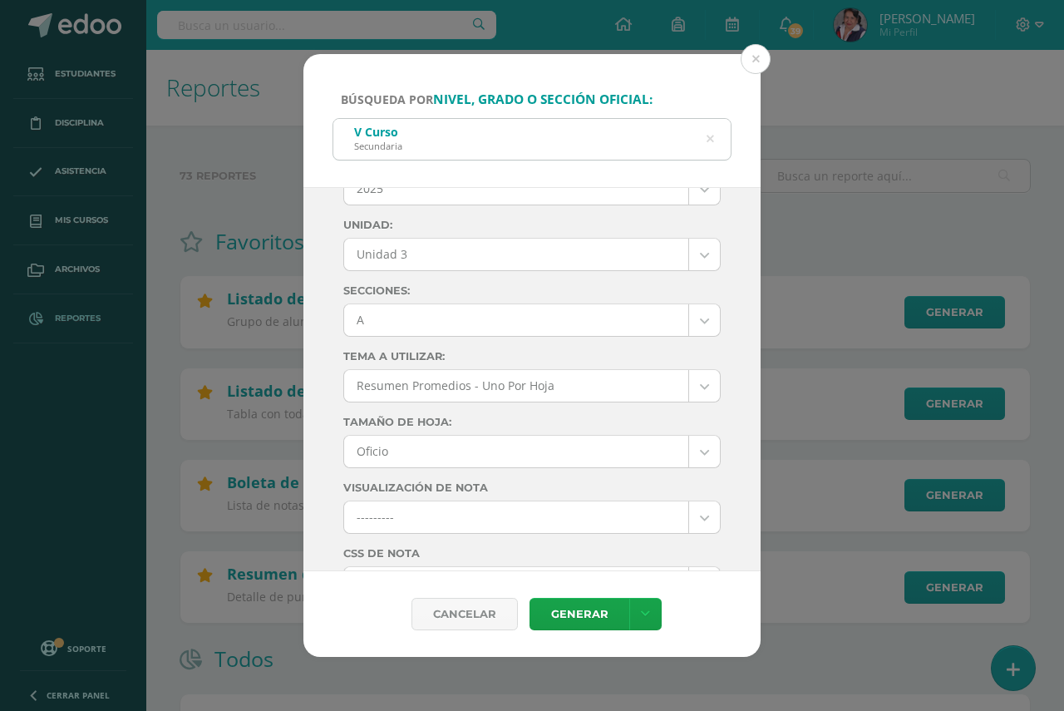
scroll to position [0, 0]
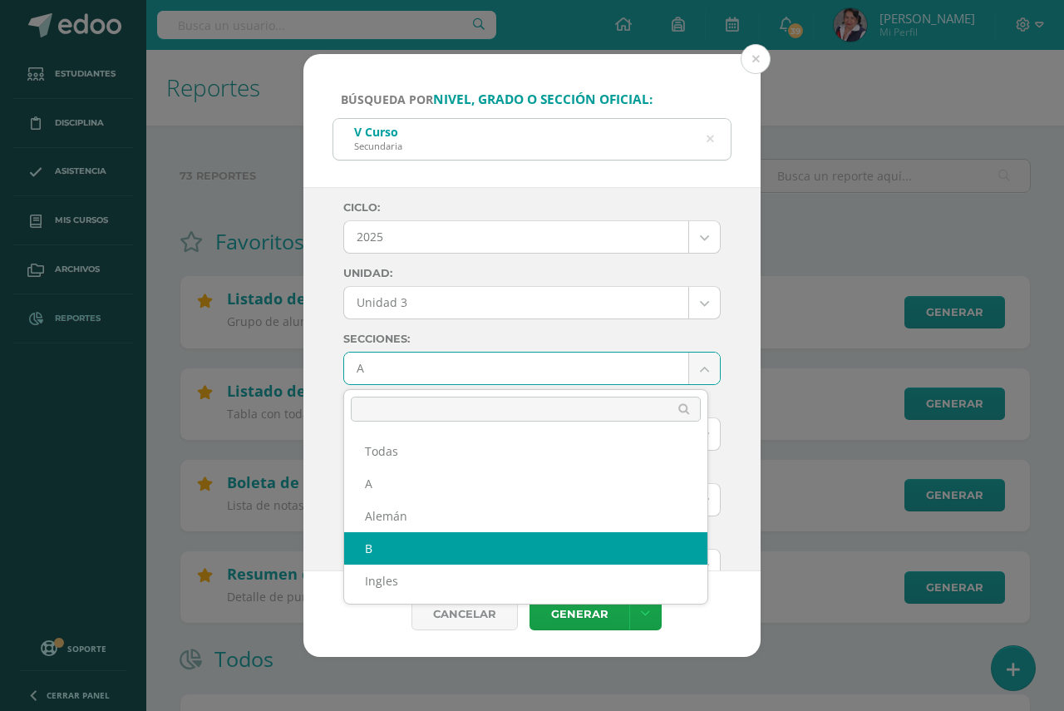
select select "B"
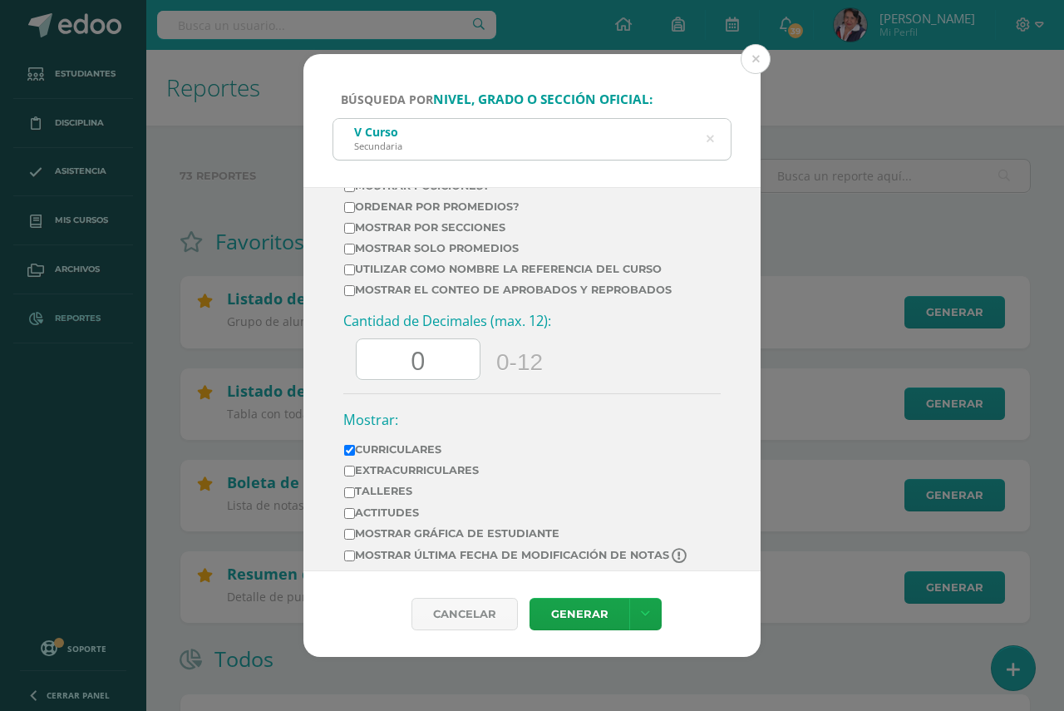
scroll to position [794, 0]
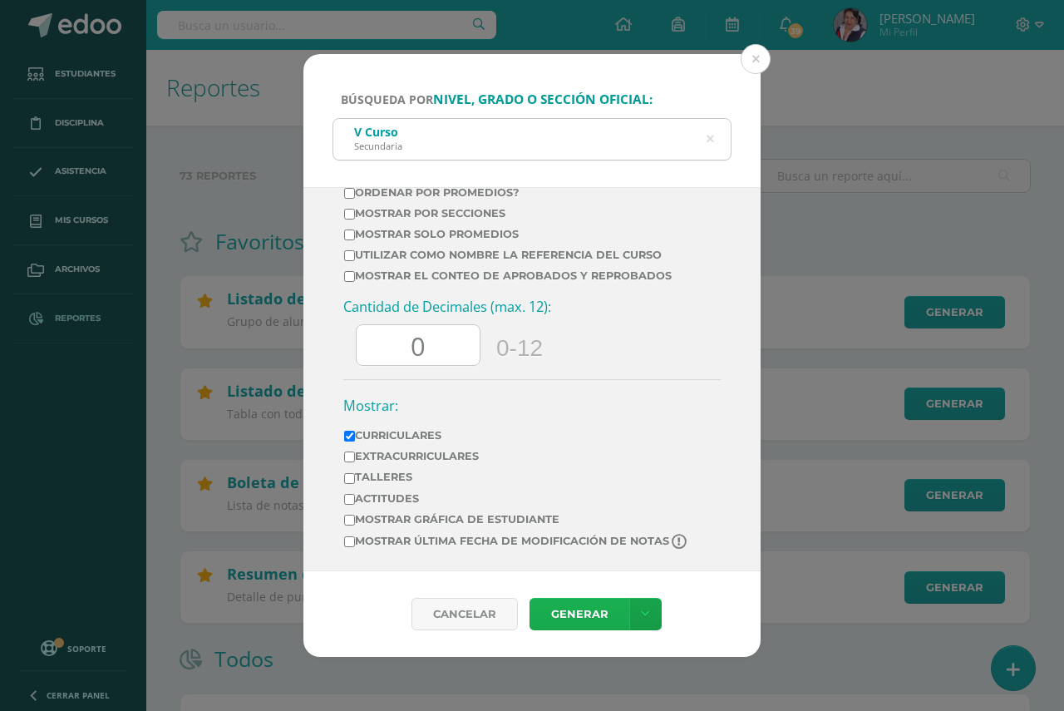
click at [559, 618] on link "Generar" at bounding box center [580, 614] width 100 height 32
click at [707, 137] on icon at bounding box center [710, 139] width 7 height 42
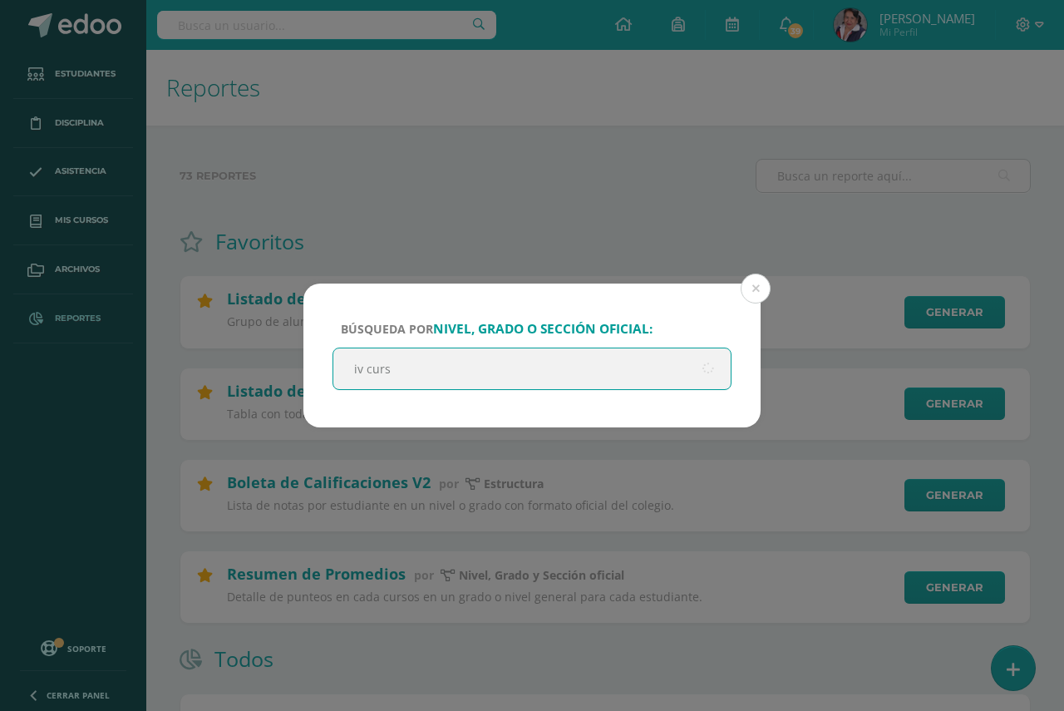
type input "iv curso"
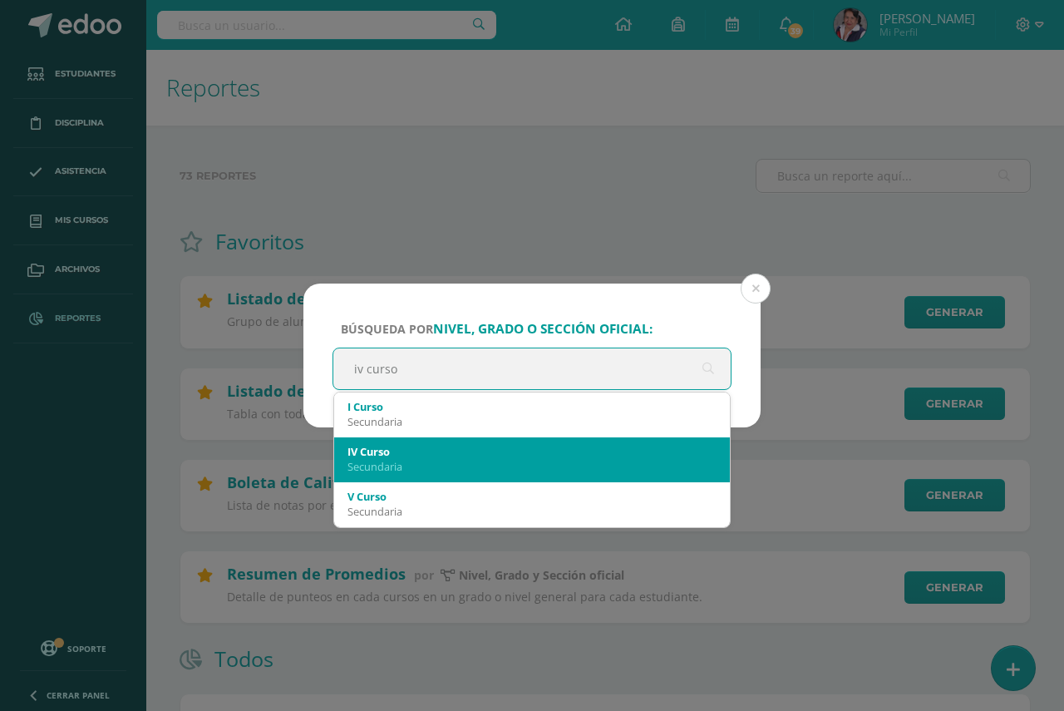
click at [429, 460] on div "Secundaria" at bounding box center [531, 466] width 369 height 15
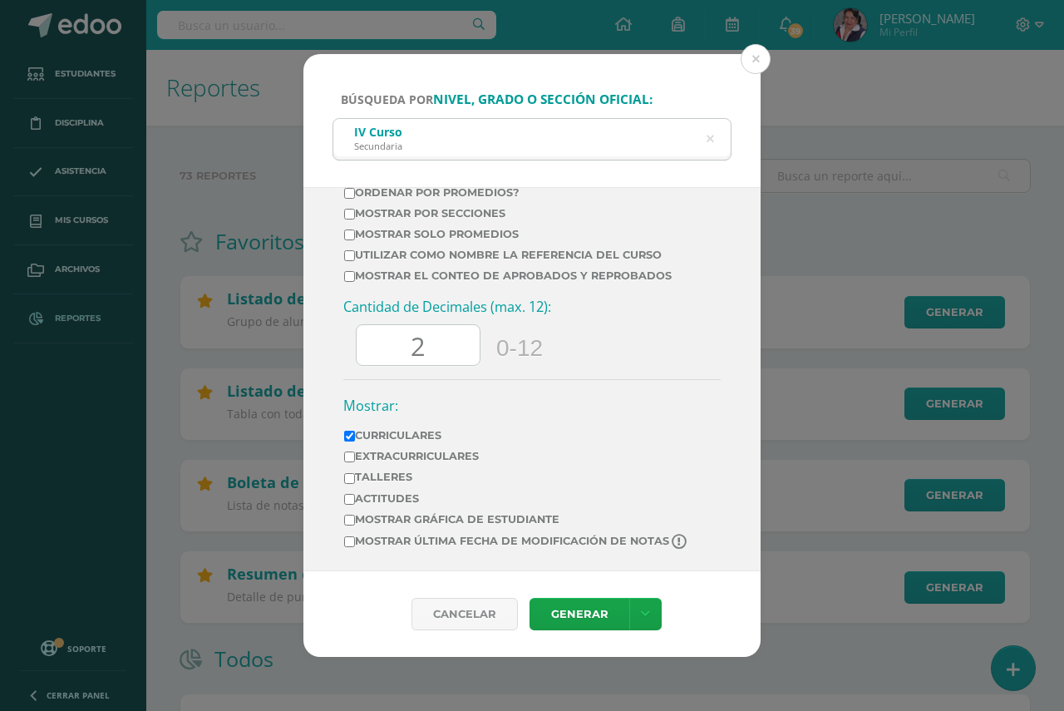
click at [439, 343] on input "2" at bounding box center [418, 345] width 123 height 41
type input "2"
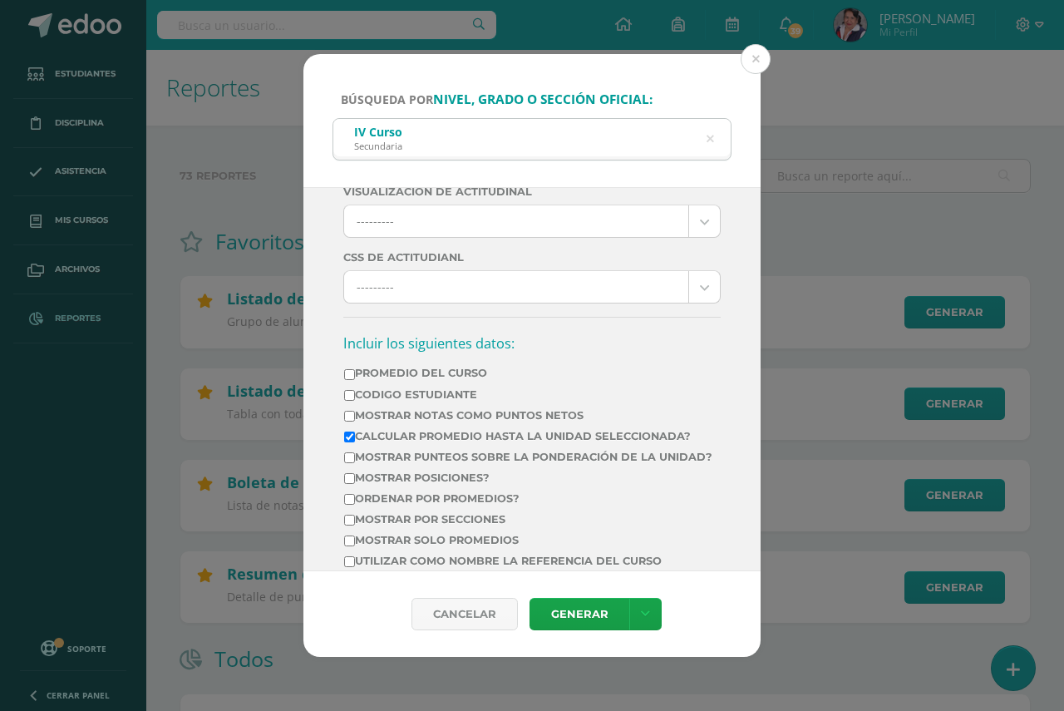
scroll to position [461, 0]
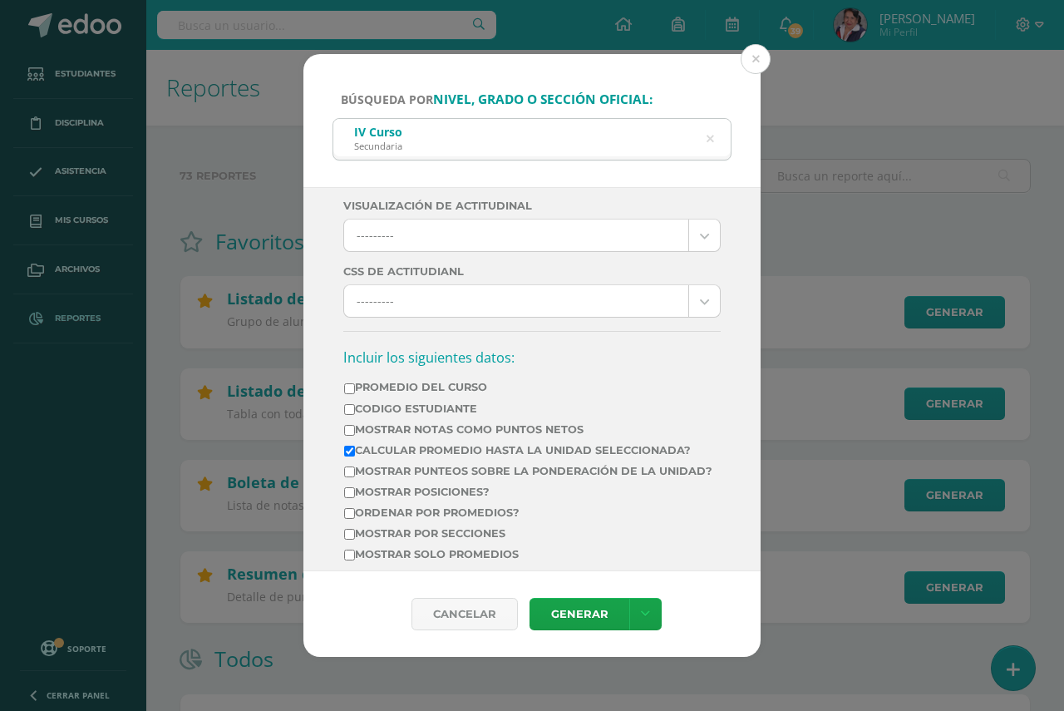
click at [347, 453] on input "Calcular promedio hasta la unidad seleccionada?" at bounding box center [349, 451] width 11 height 11
checkbox input "false"
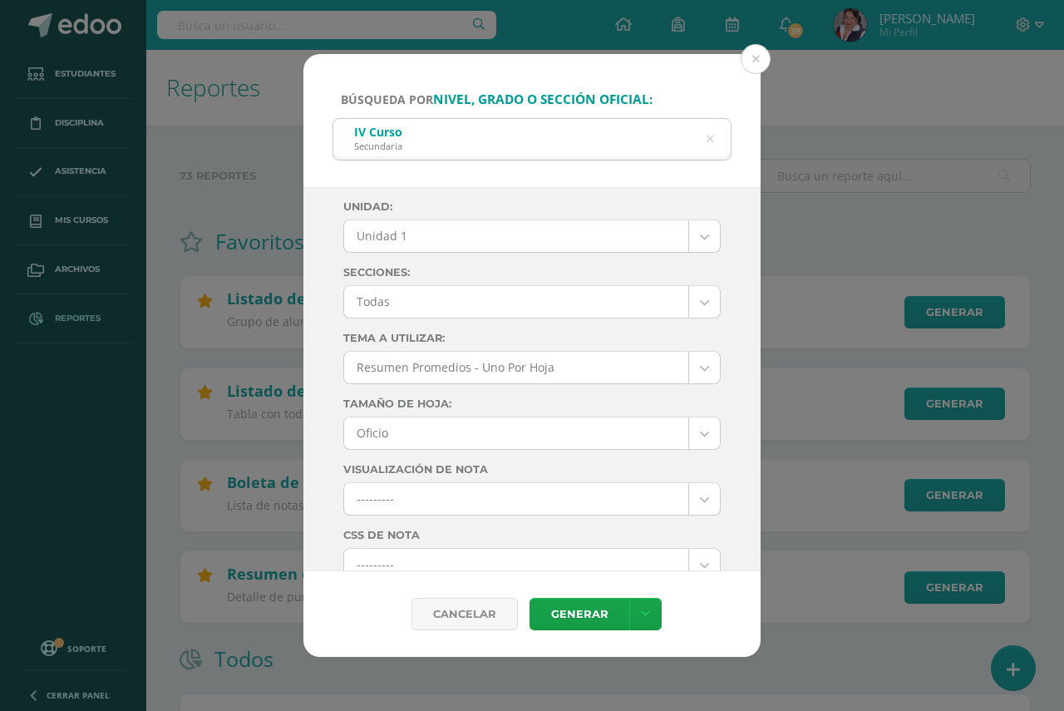
scroll to position [0, 0]
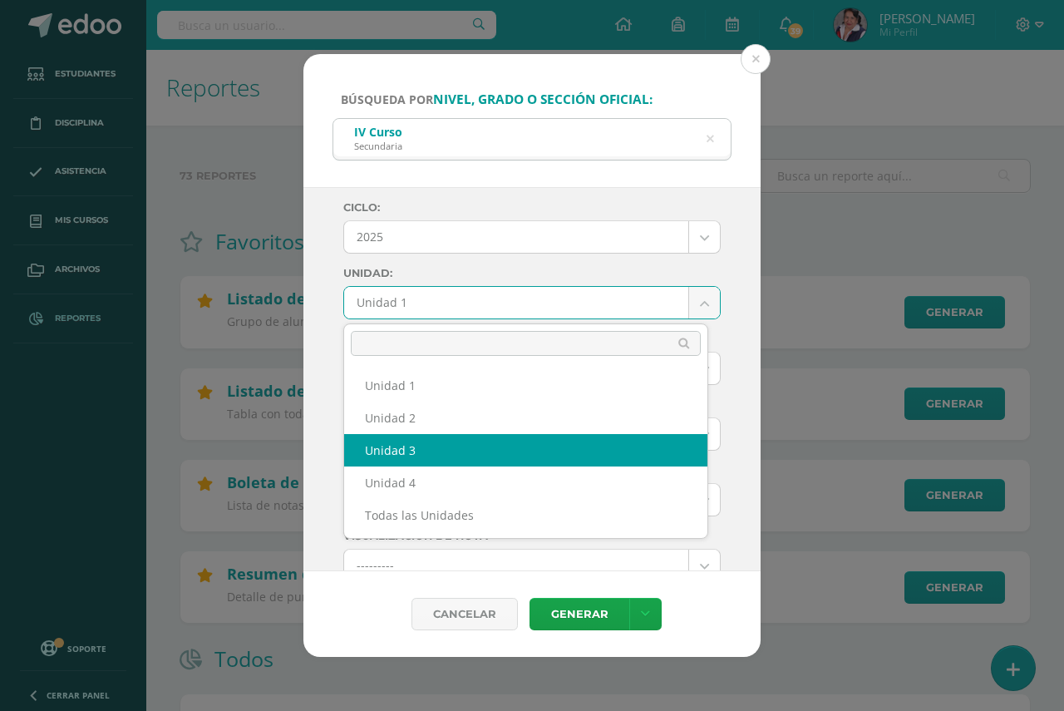
select select "Unidad 3"
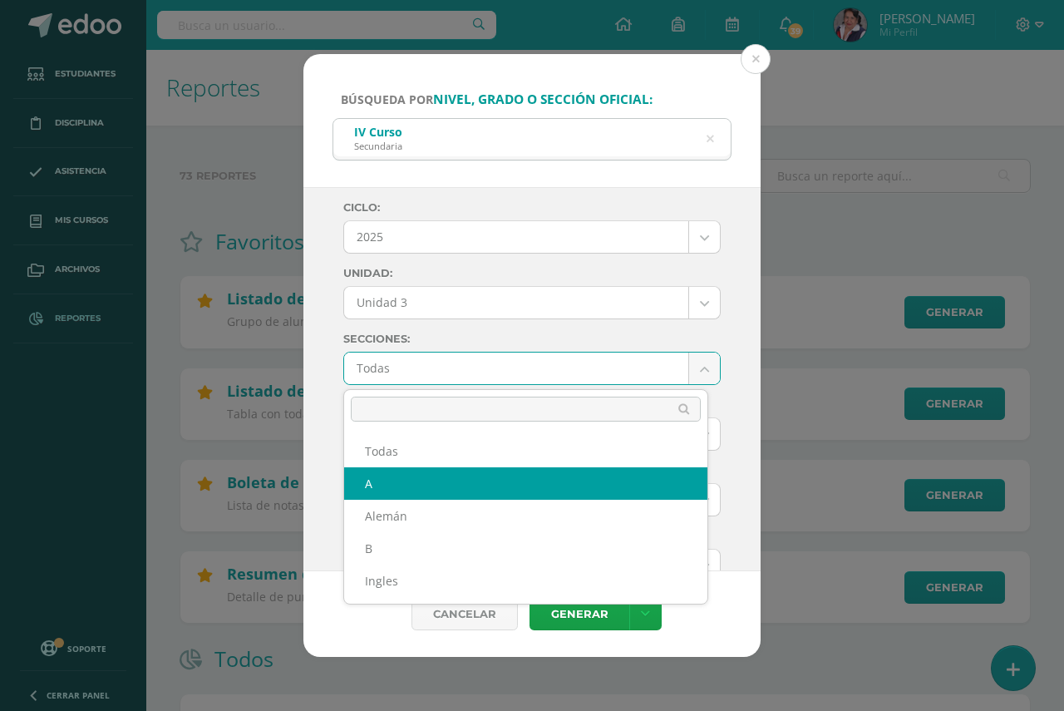
select select "A"
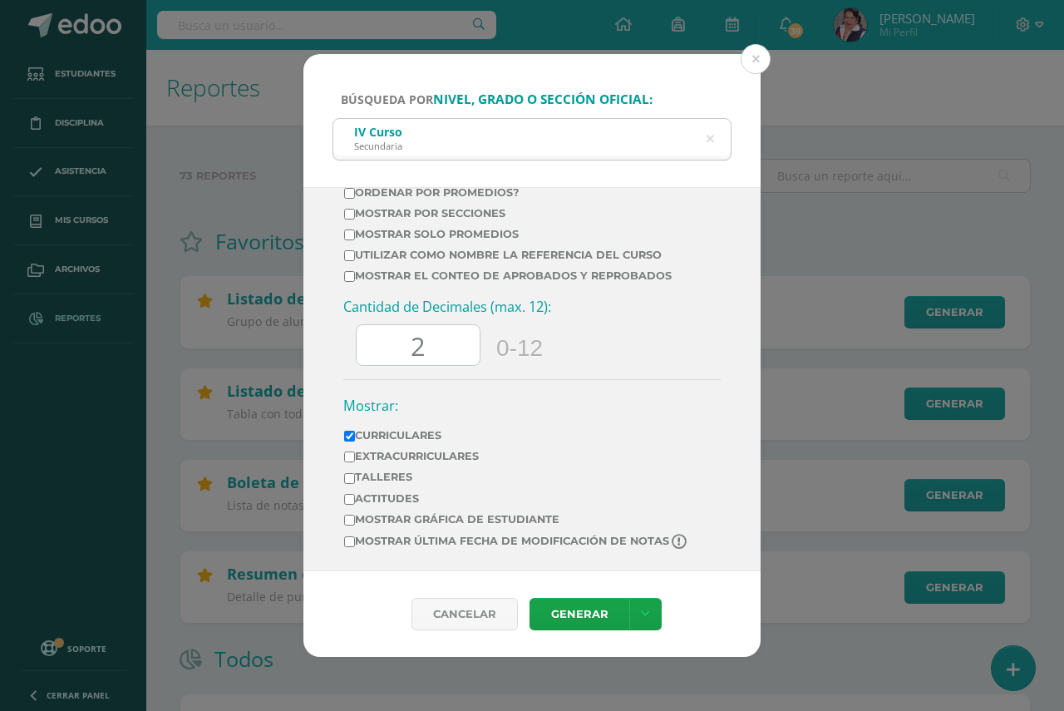
scroll to position [794, 0]
click at [433, 345] on input "2" at bounding box center [418, 345] width 123 height 41
type input "2"
type input "0"
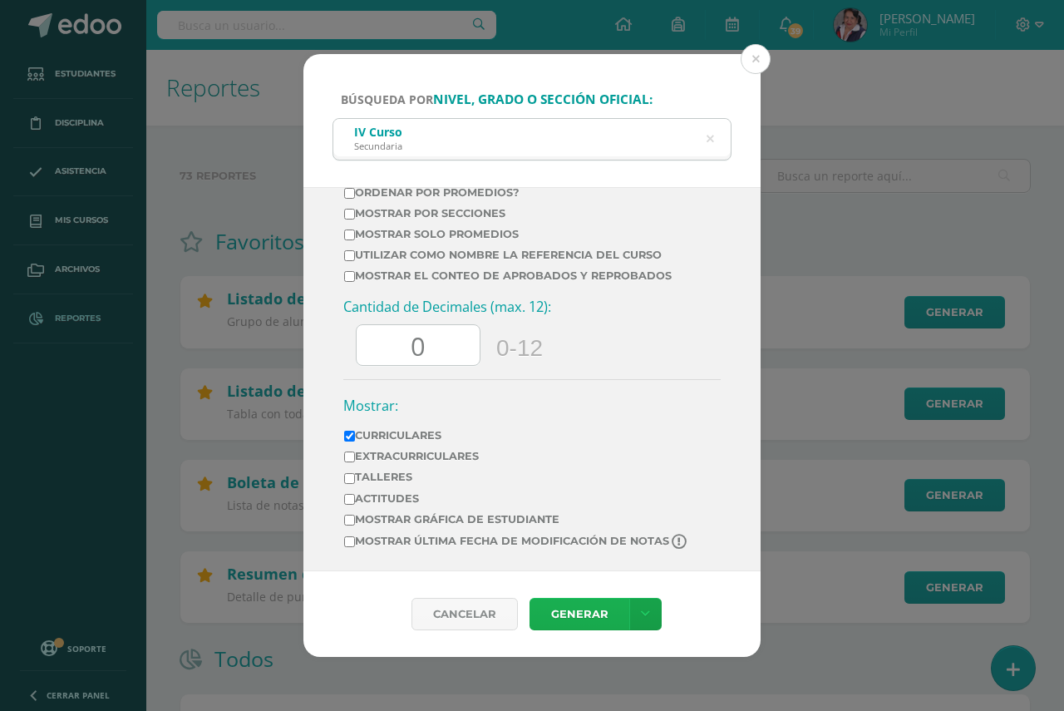
click at [582, 613] on link "Generar" at bounding box center [580, 614] width 100 height 32
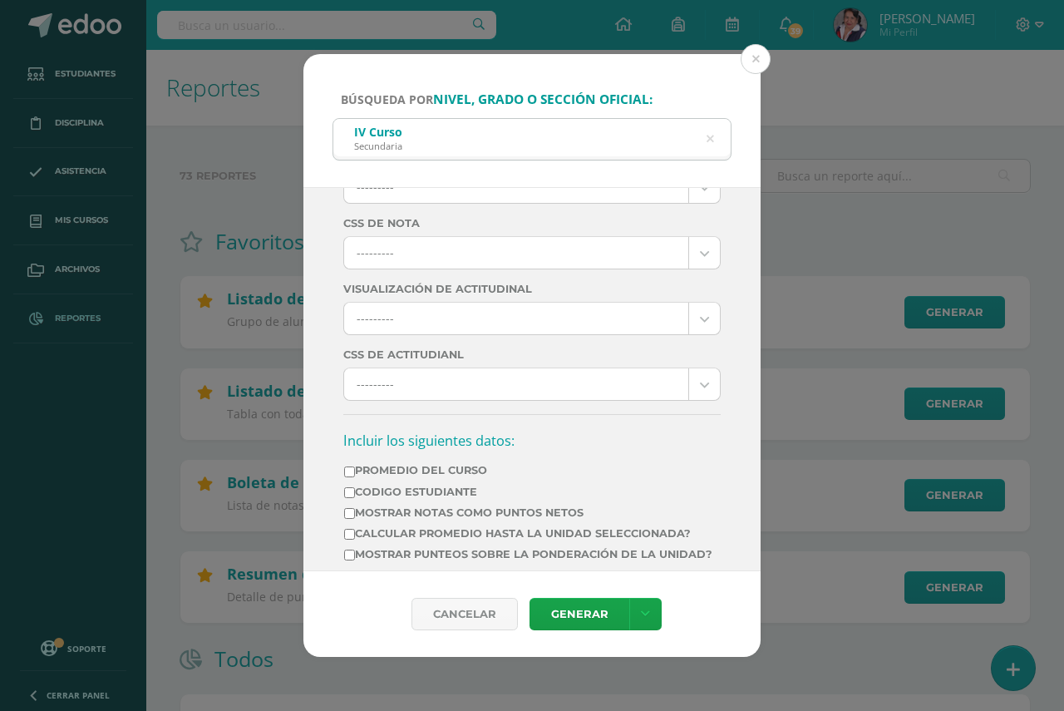
scroll to position [129, 0]
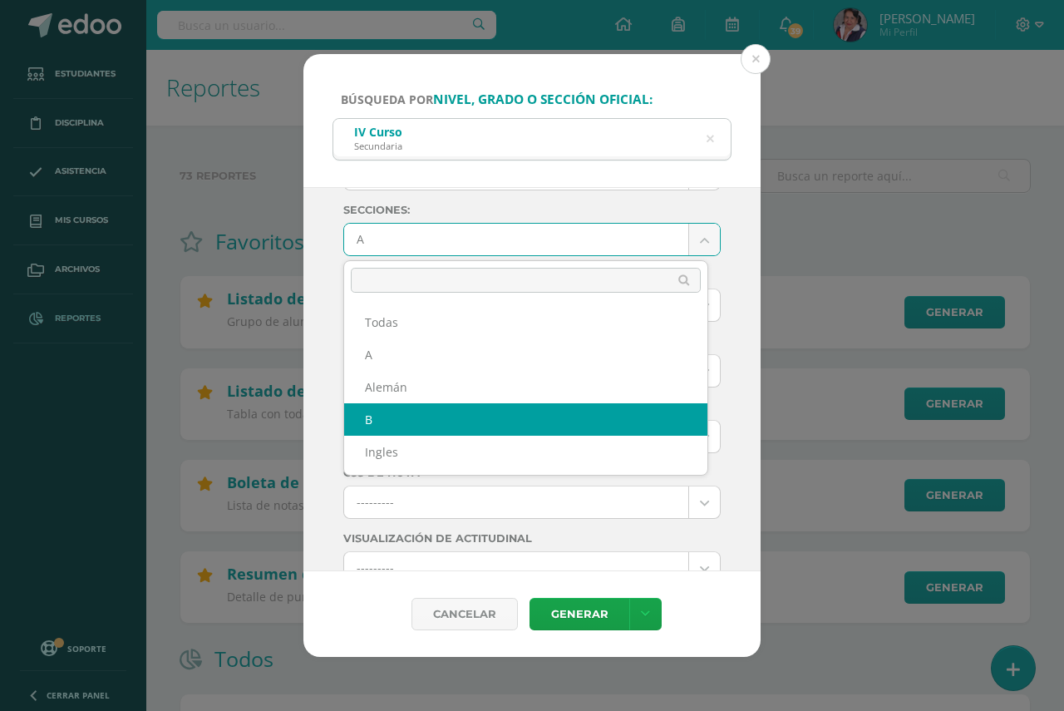
select select "B"
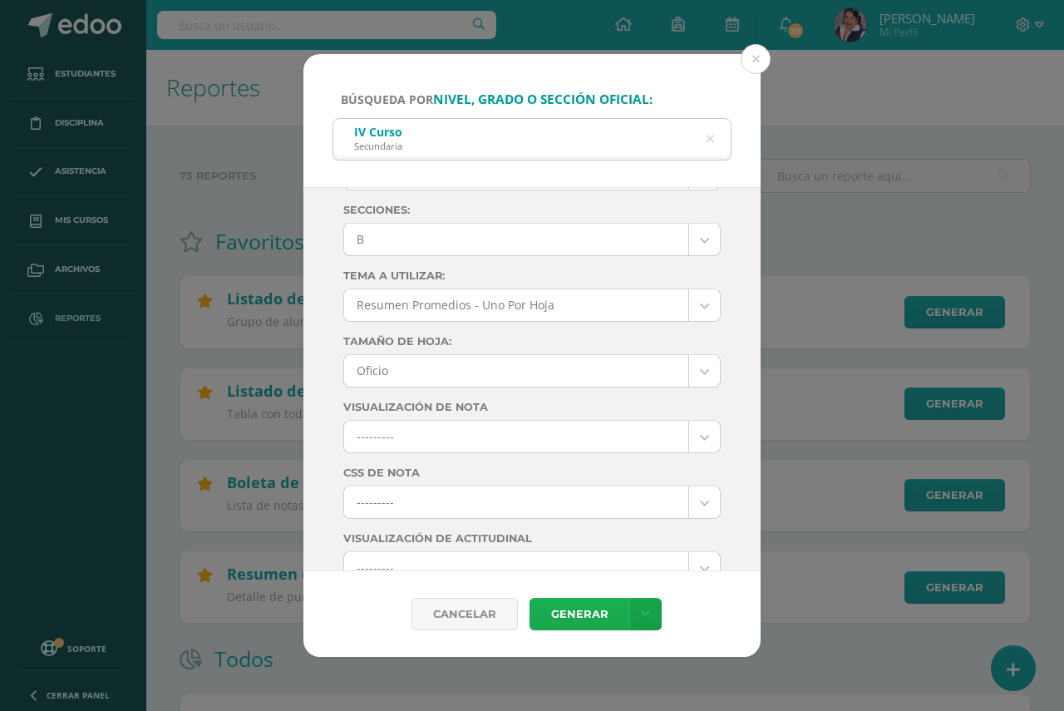
click at [563, 609] on link "Generar" at bounding box center [580, 614] width 100 height 32
click at [710, 139] on icon at bounding box center [709, 139] width 35 height 35
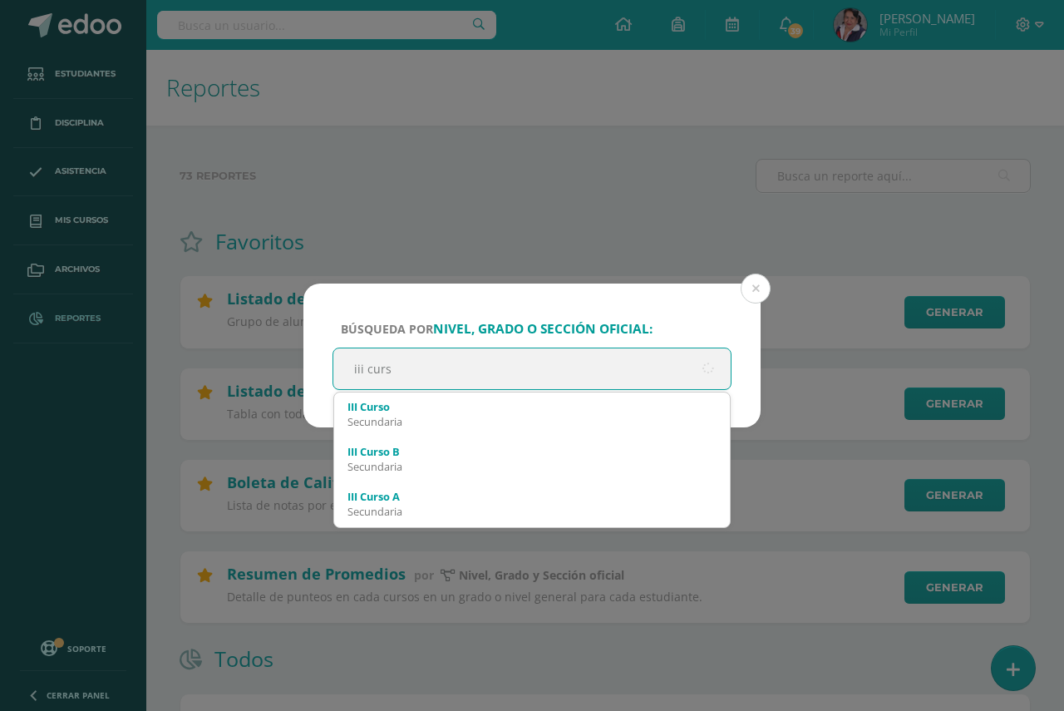
type input "iii curso"
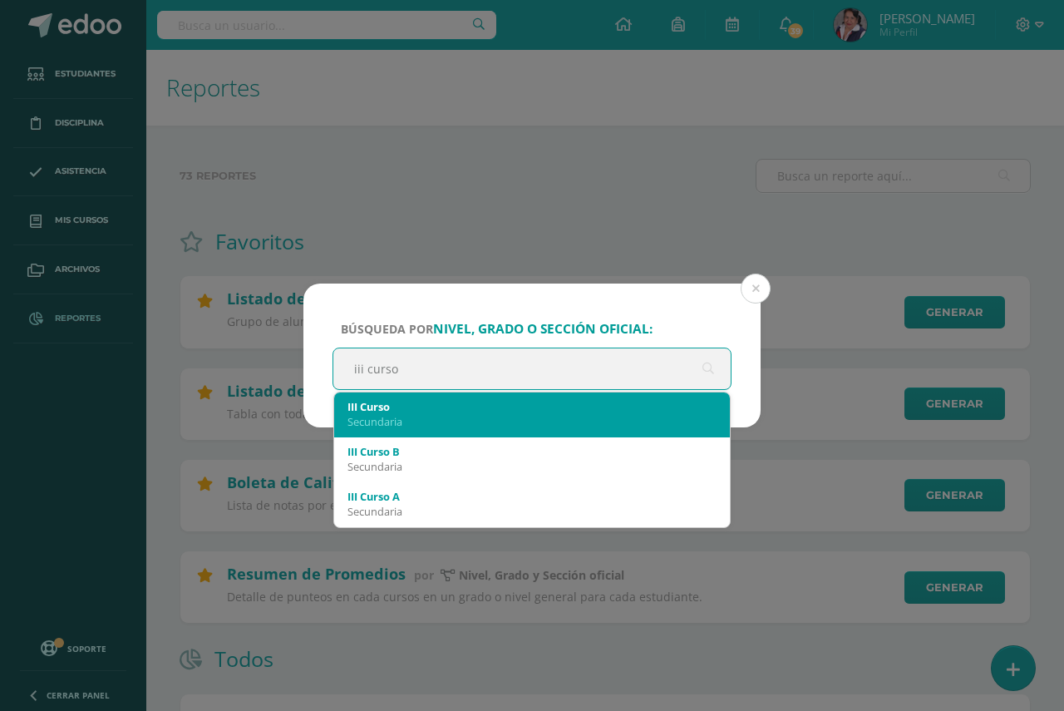
click at [378, 413] on div "III Curso" at bounding box center [531, 406] width 369 height 15
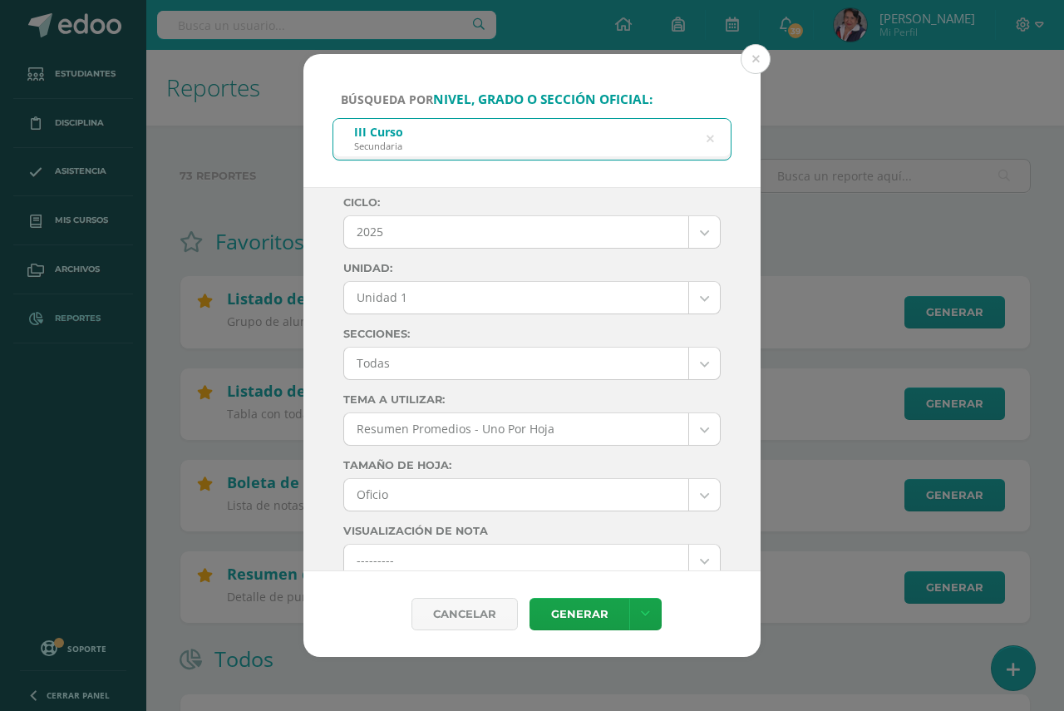
scroll to position [0, 0]
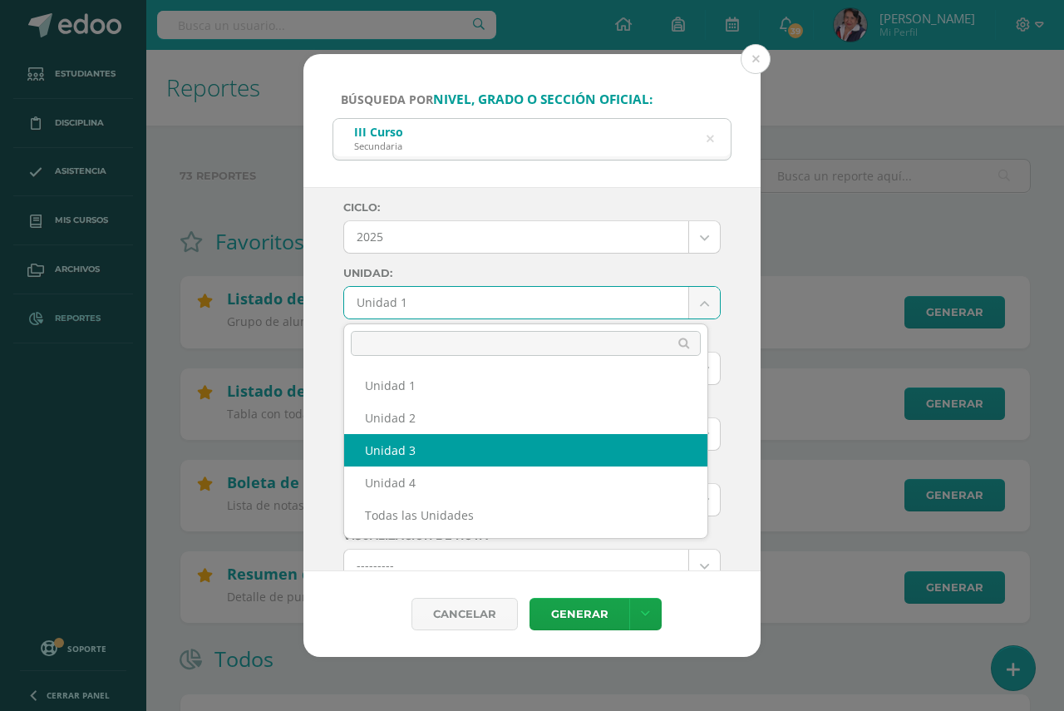
select select "Unidad 3"
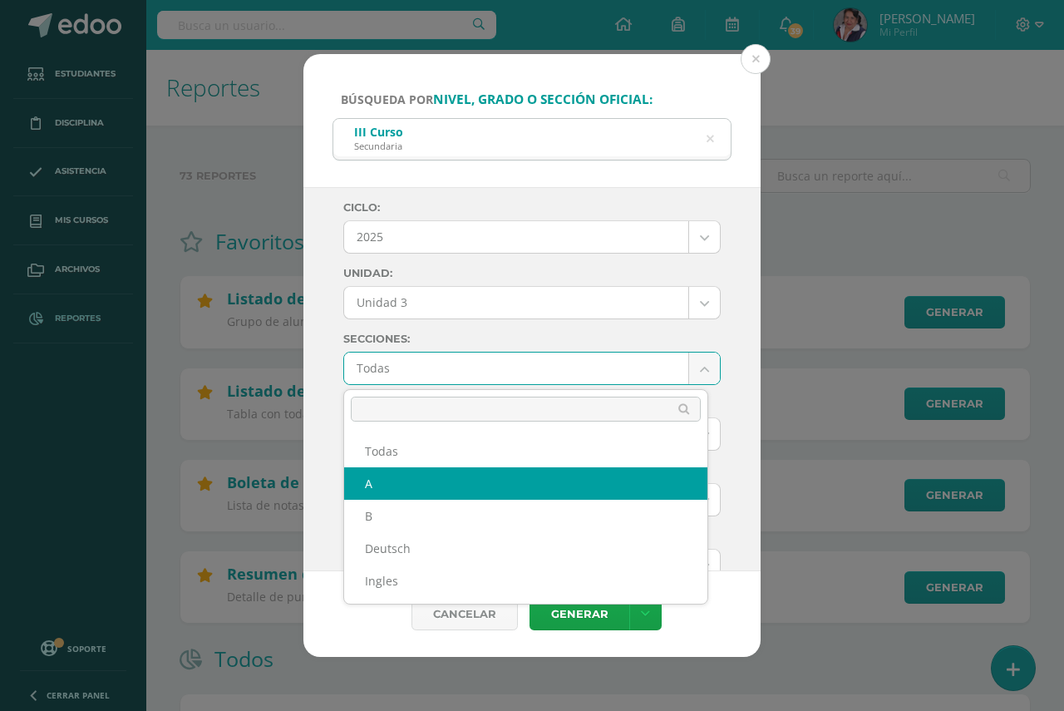
select select "A"
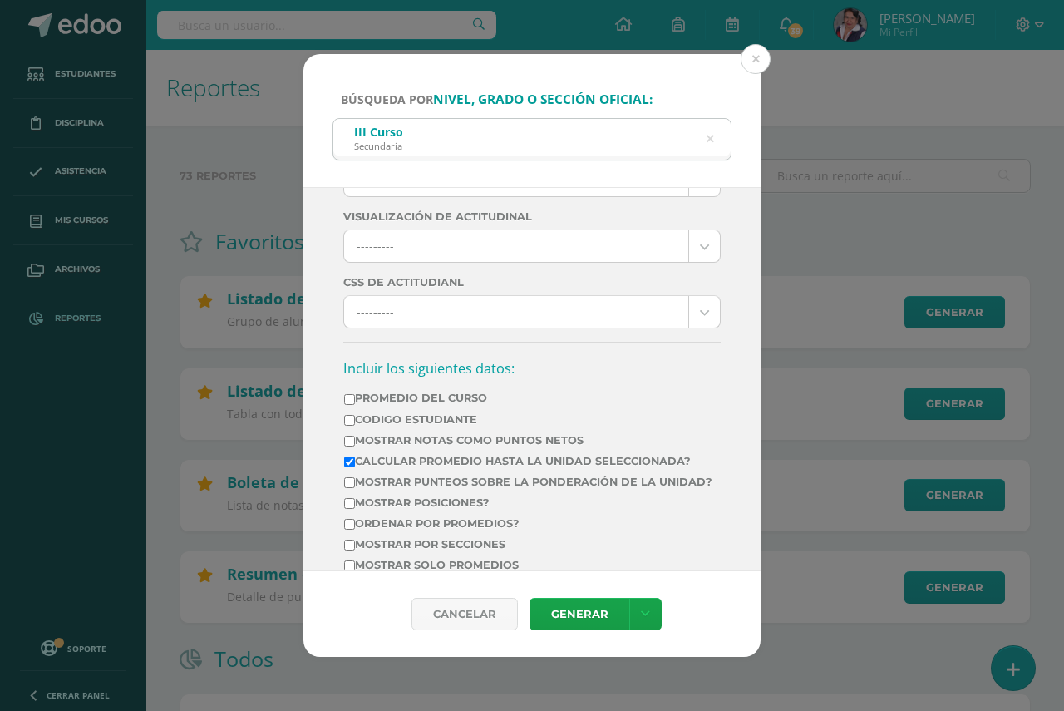
scroll to position [499, 0]
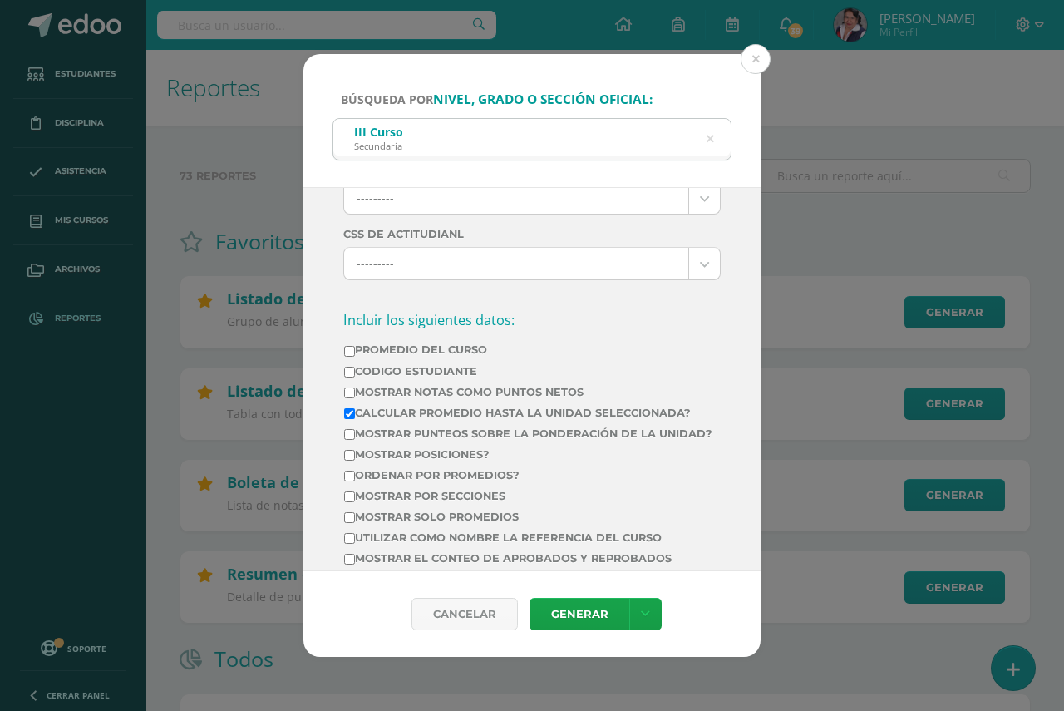
click at [350, 415] on input "Calcular promedio hasta la unidad seleccionada?" at bounding box center [349, 413] width 11 height 11
checkbox input "false"
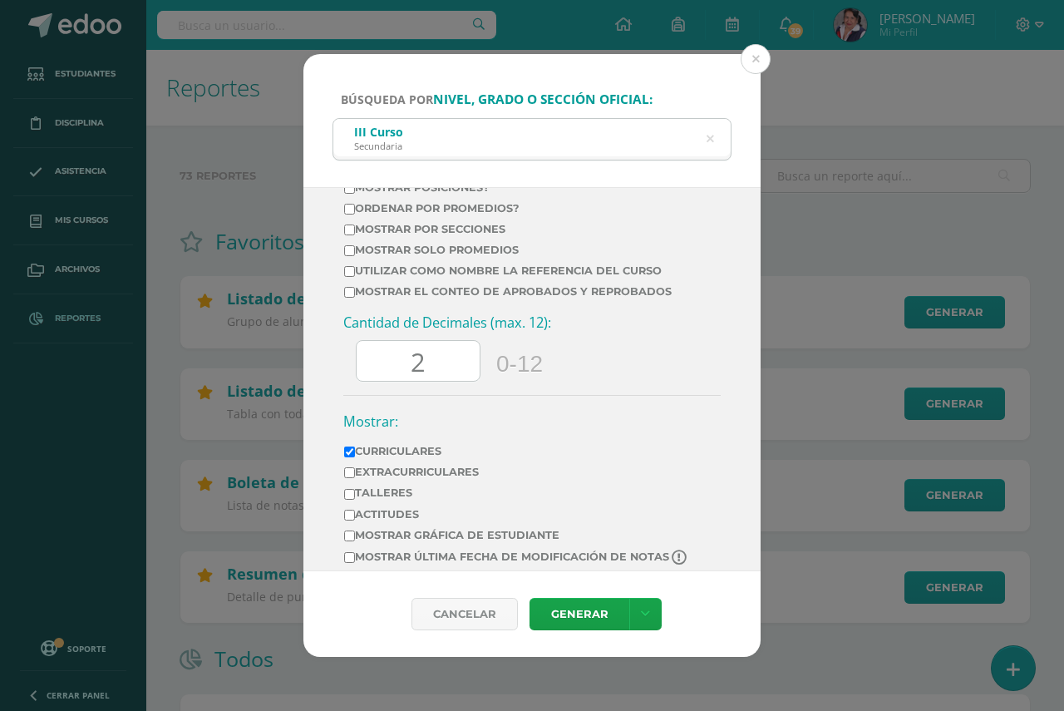
scroll to position [794, 0]
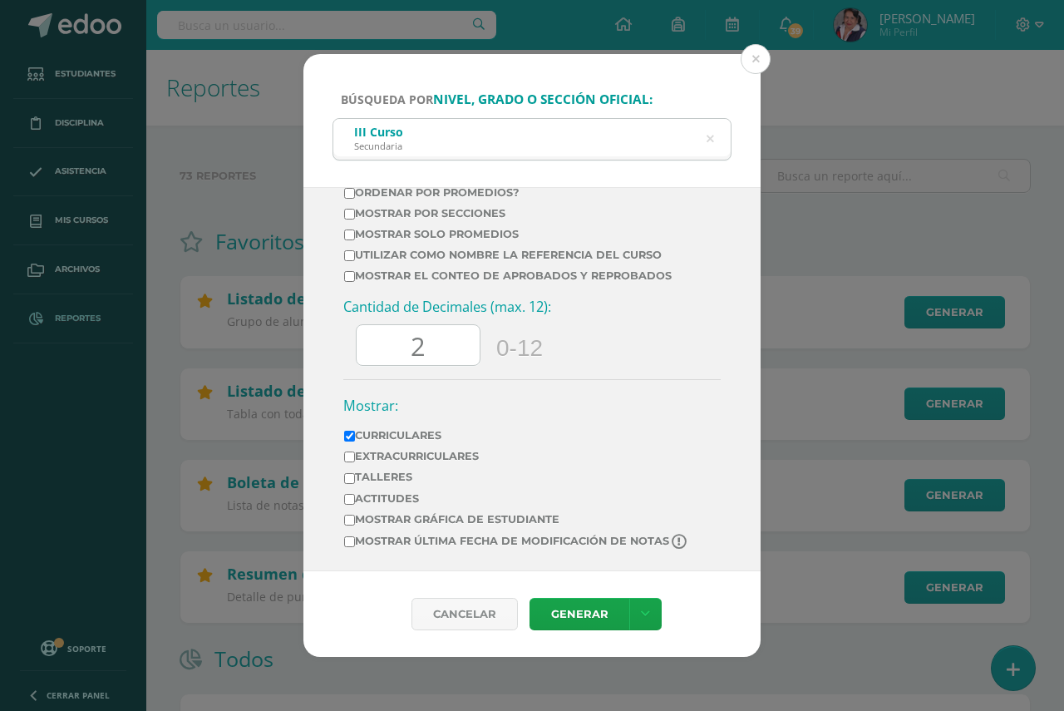
click at [429, 352] on input "2" at bounding box center [418, 345] width 123 height 41
type input "0"
click at [572, 615] on link "Generar" at bounding box center [580, 614] width 100 height 32
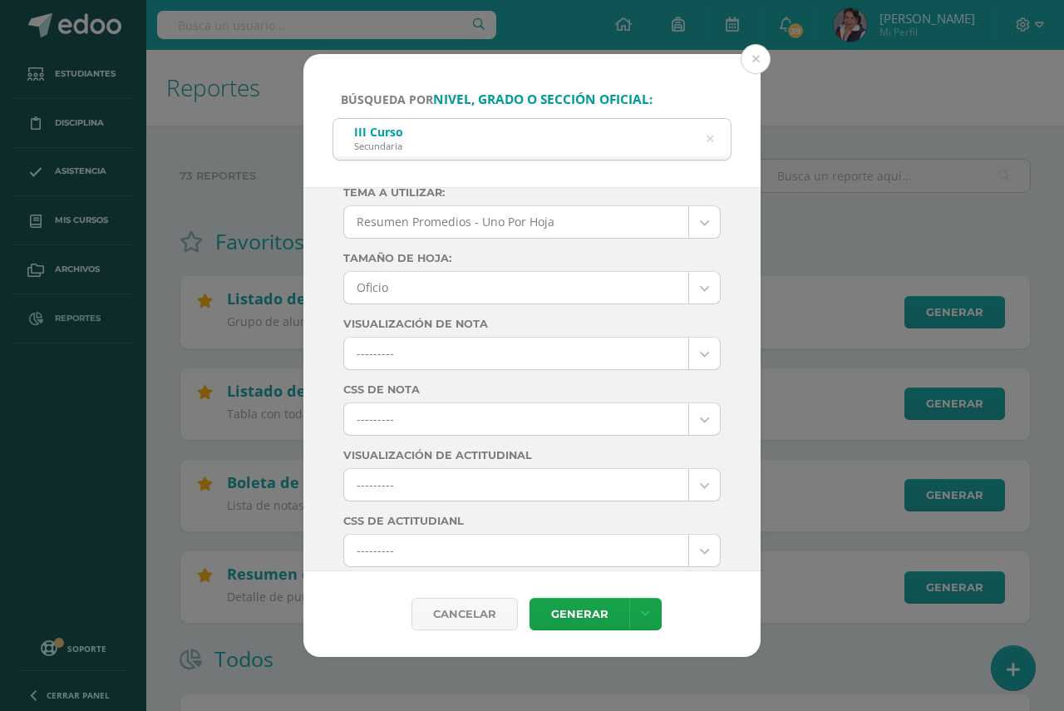
scroll to position [46, 0]
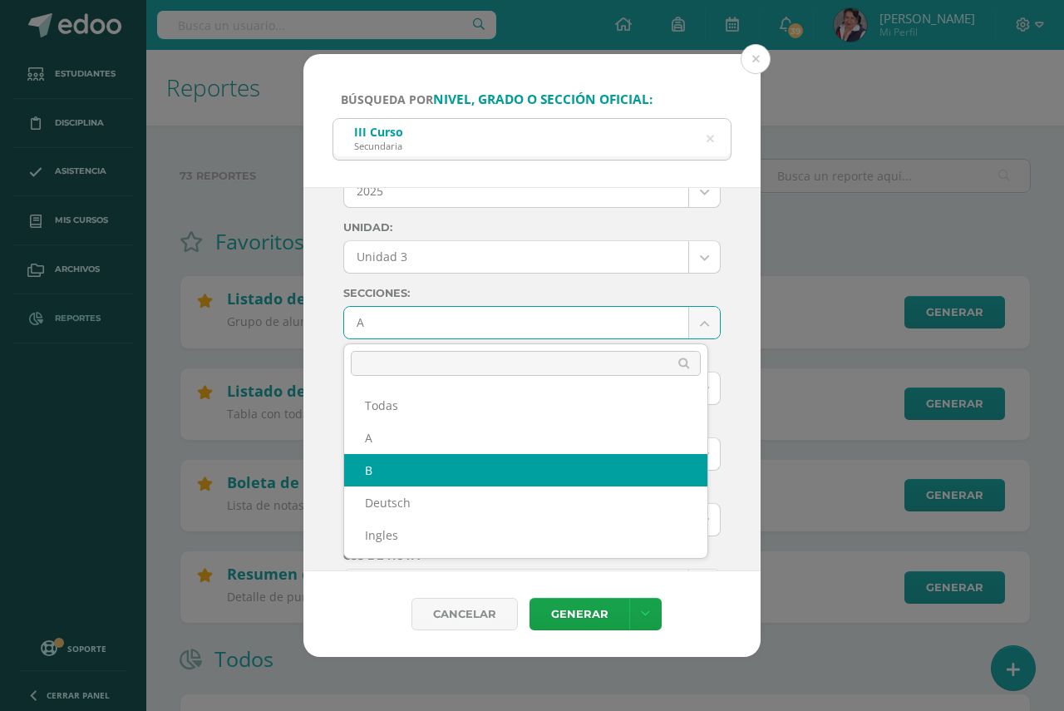
select select "B"
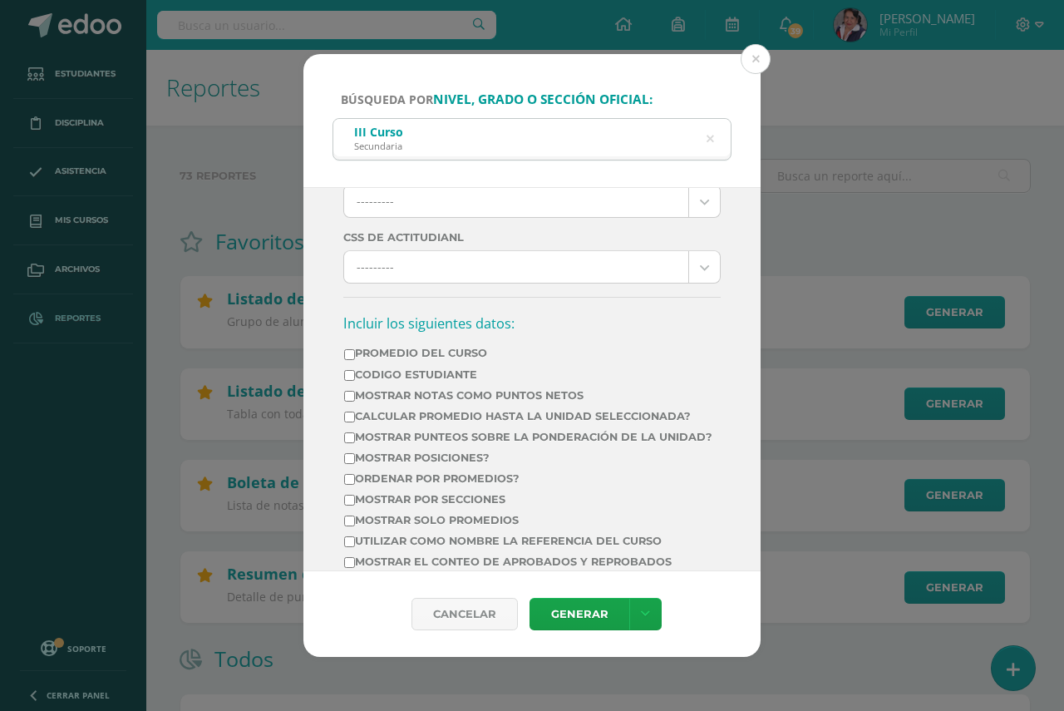
scroll to position [608, 0]
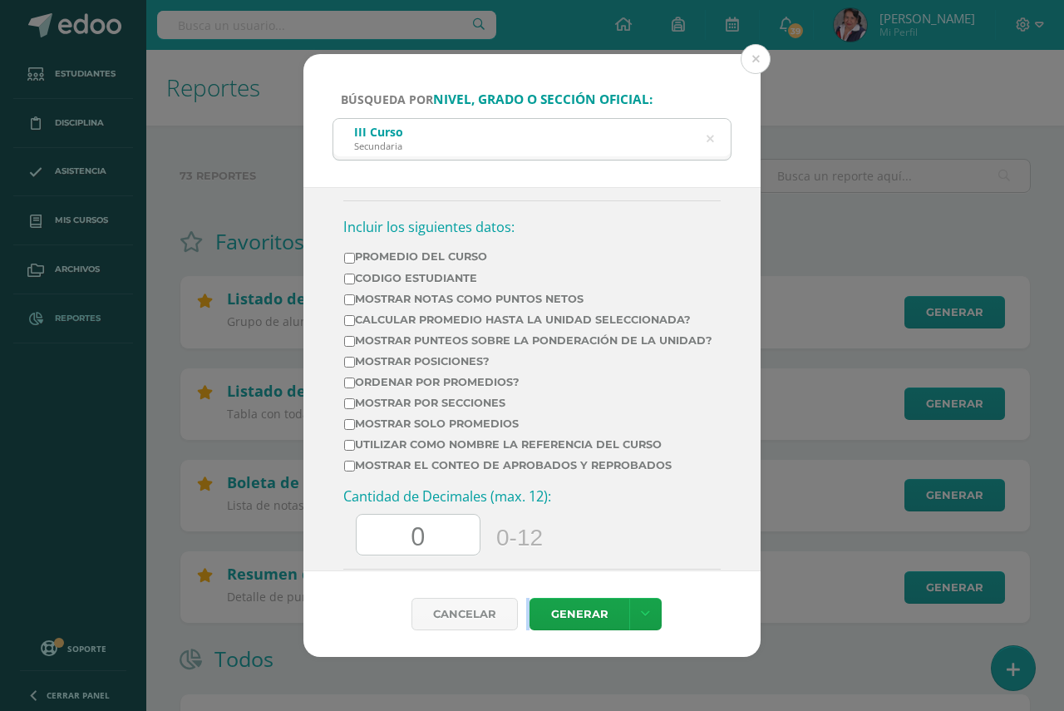
drag, startPoint x: 542, startPoint y: 574, endPoint x: 537, endPoint y: 565, distance: 10.4
click at [537, 565] on form "Búsqueda por nivel, grado o sección oficial: III Curso Secundaria iii curso Cic…" at bounding box center [531, 355] width 457 height 603
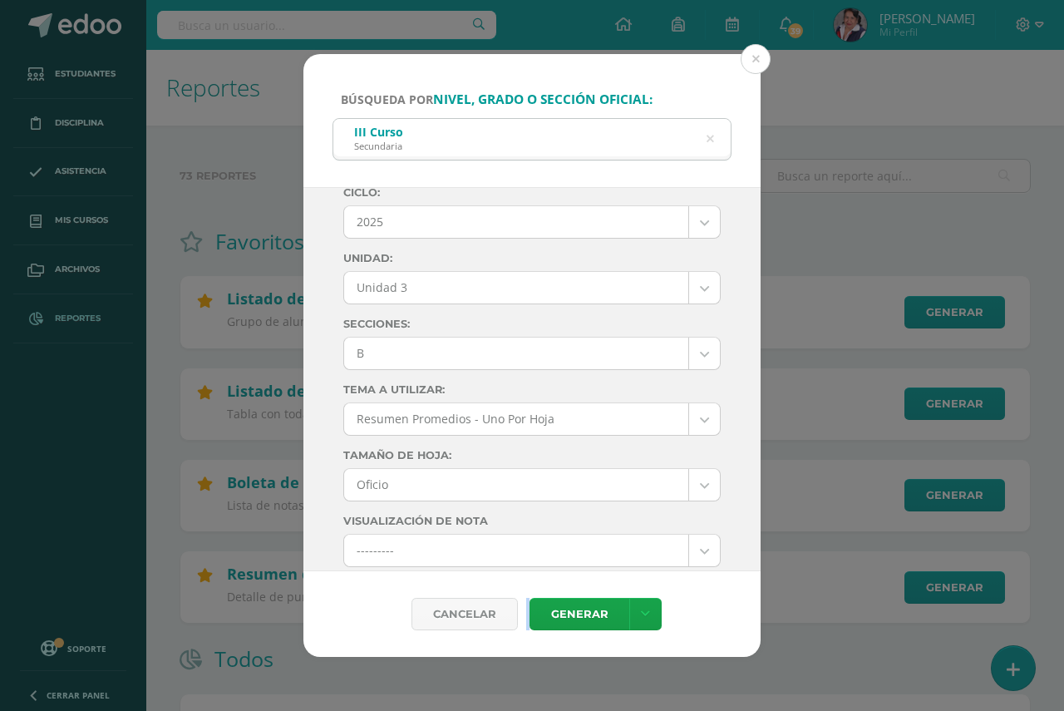
scroll to position [0, 0]
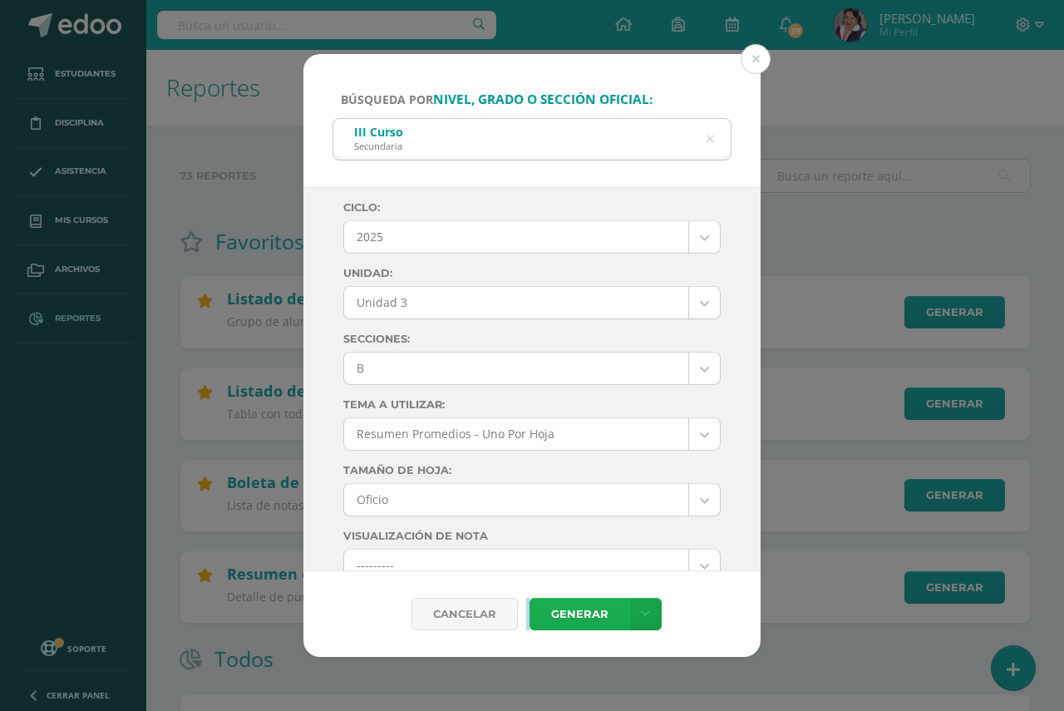
click at [572, 616] on link "Generar" at bounding box center [580, 614] width 100 height 32
click at [711, 135] on icon at bounding box center [709, 139] width 35 height 35
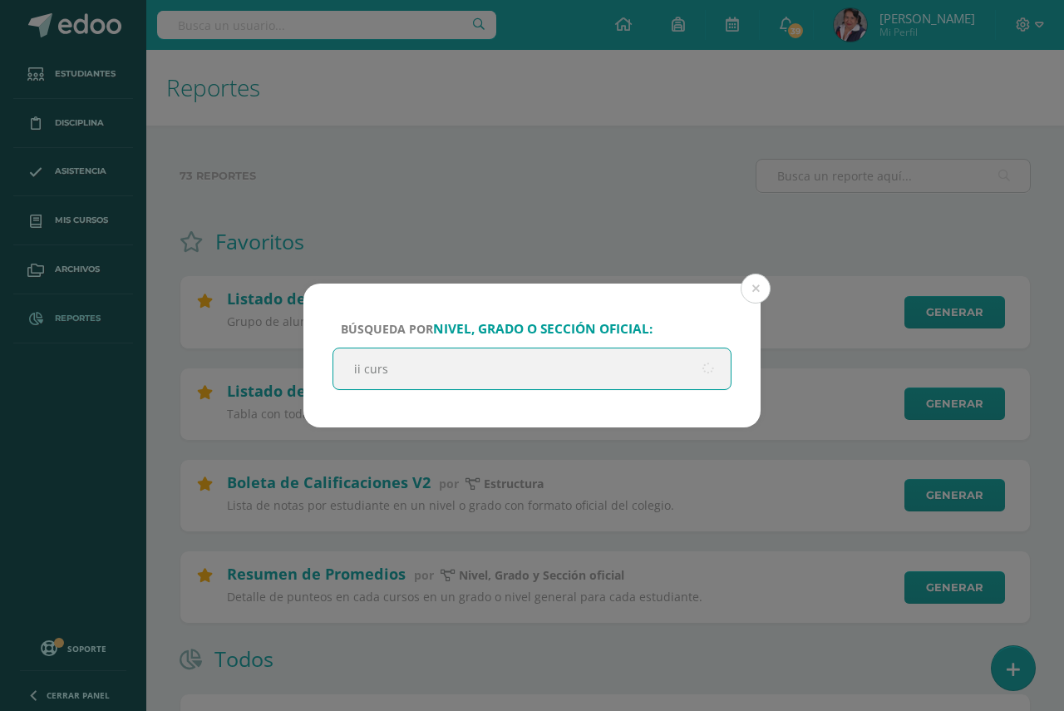
type input "ii curso"
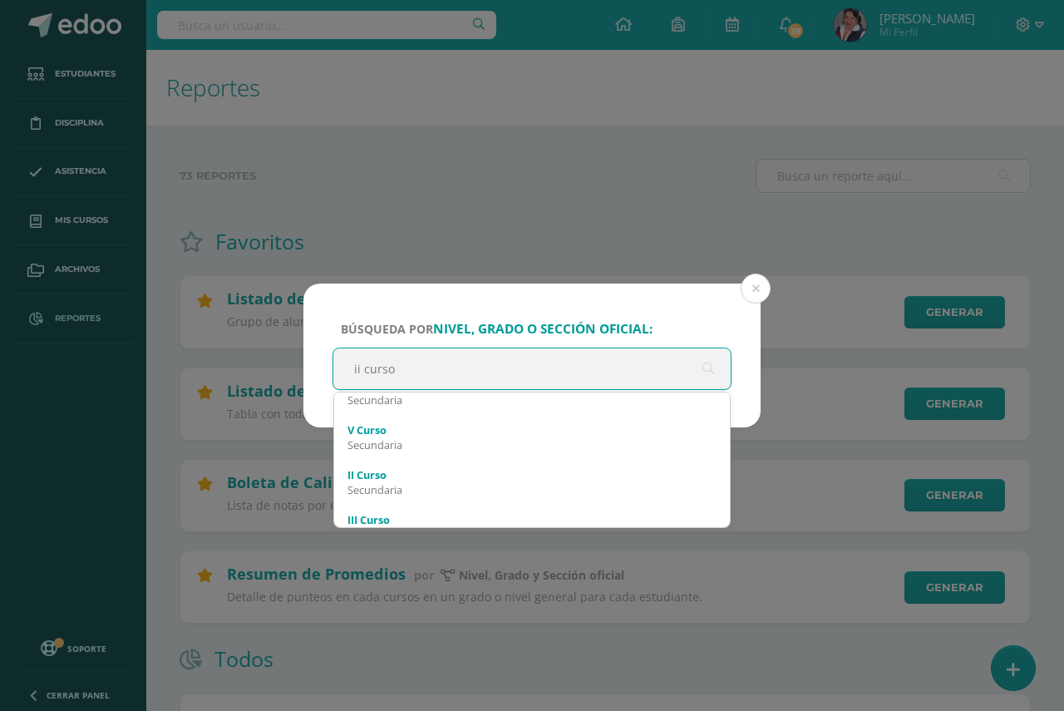
scroll to position [100, 0]
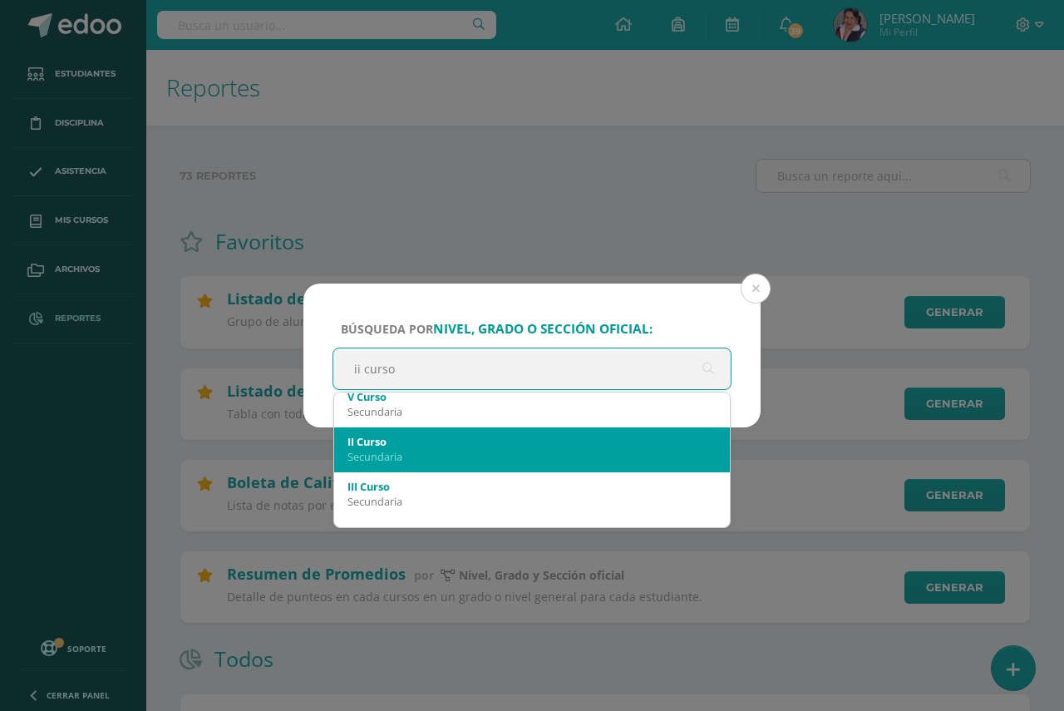
click at [397, 450] on div "Secundaria" at bounding box center [531, 456] width 369 height 15
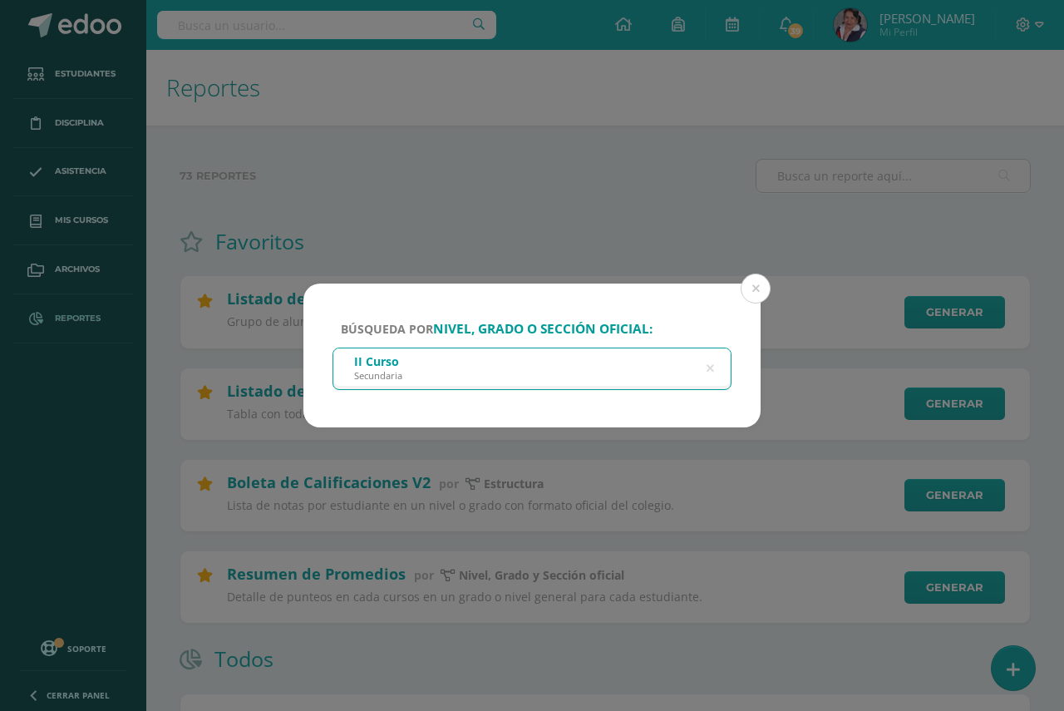
click at [394, 355] on div "II Curso" at bounding box center [378, 361] width 48 height 16
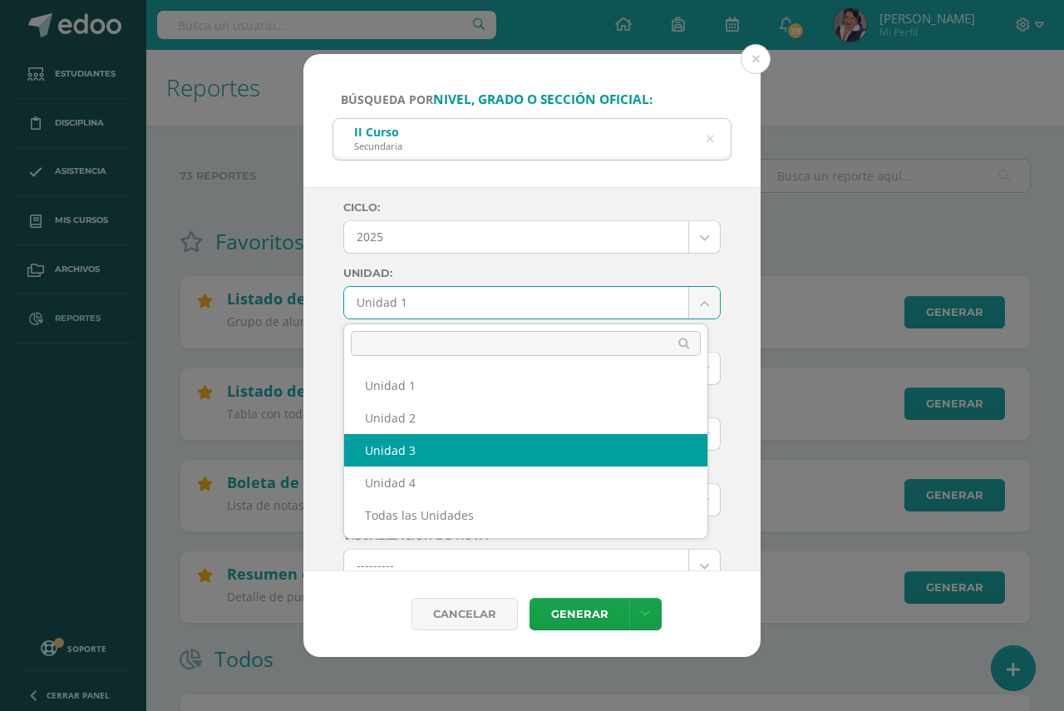
select select "Unidad 3"
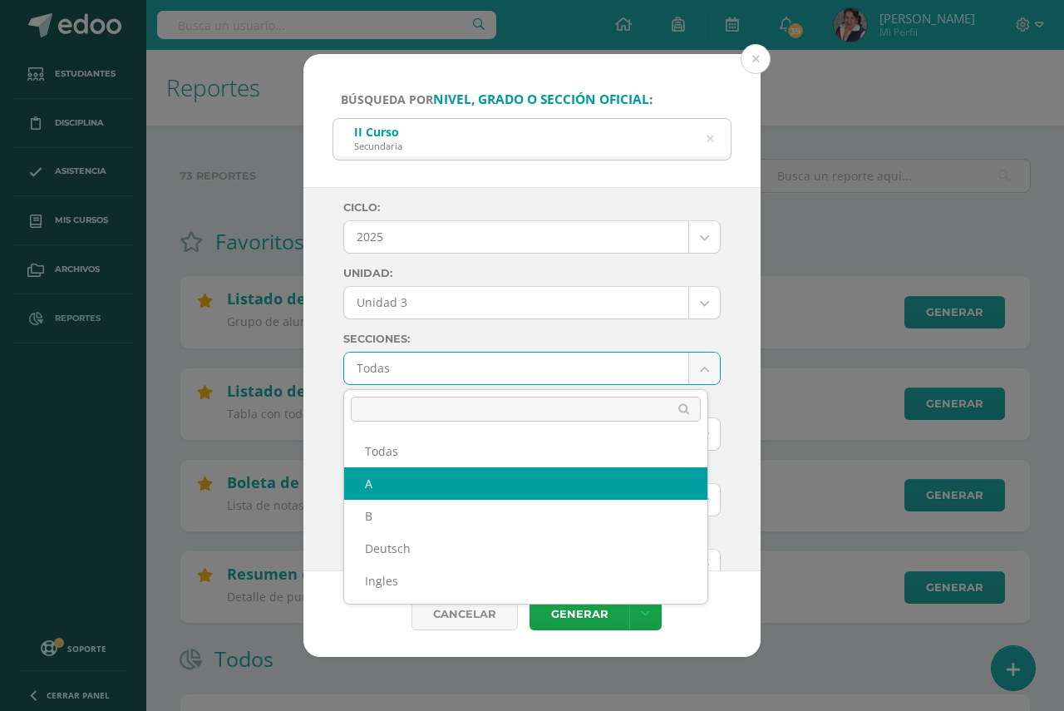
select select "A"
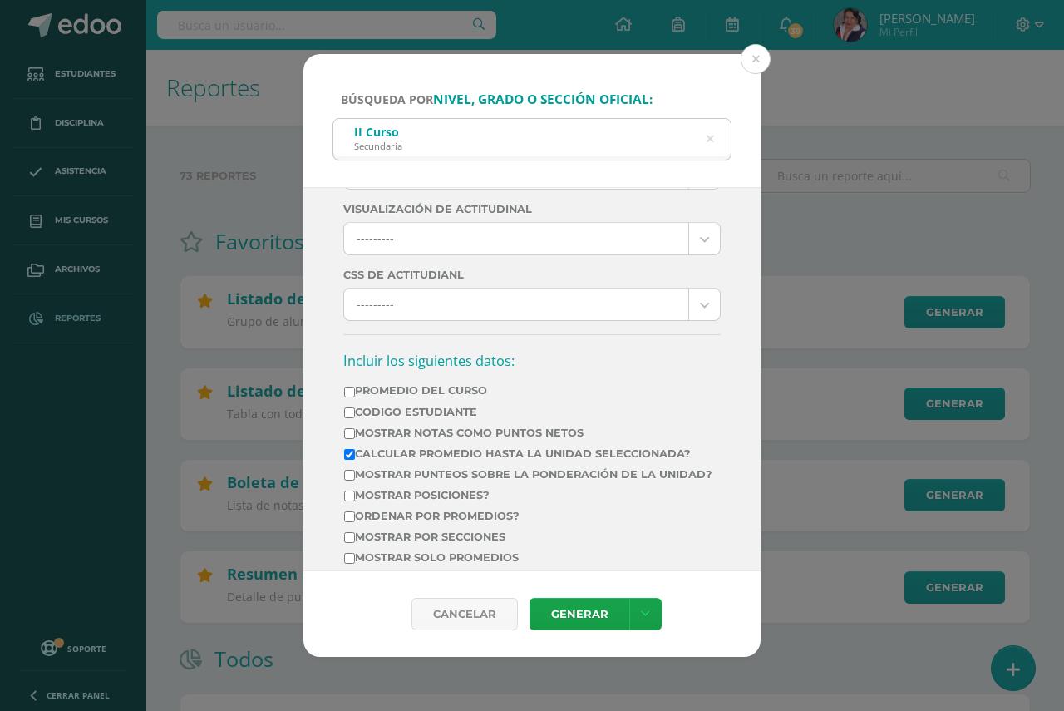
scroll to position [499, 0]
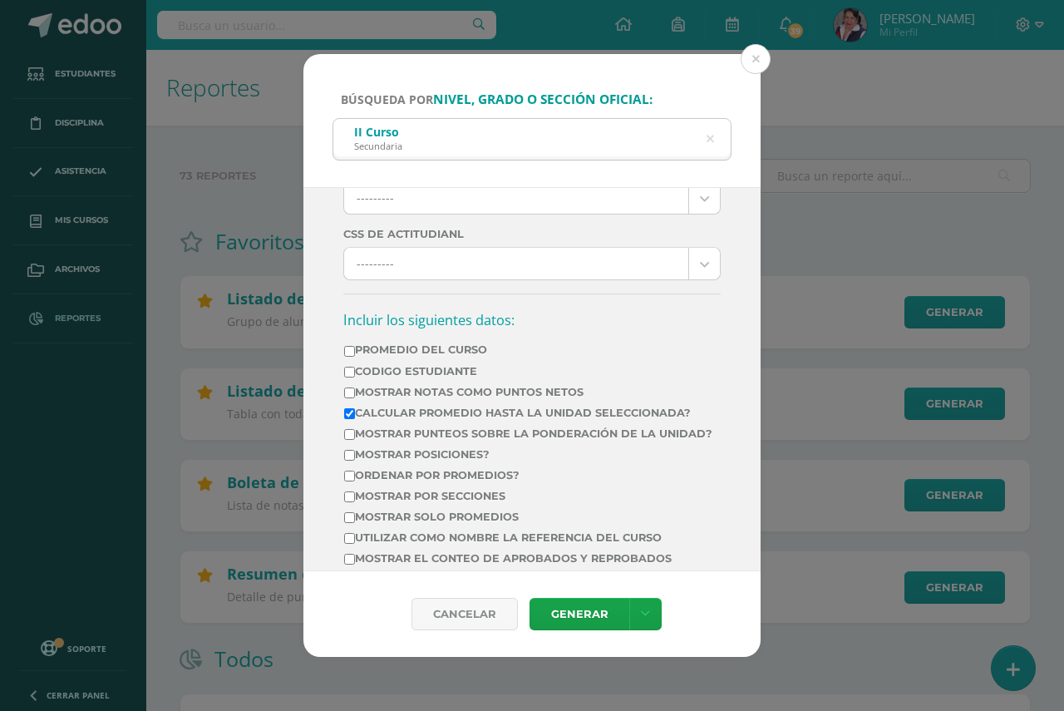
click at [355, 417] on label "Calcular promedio hasta la unidad seleccionada?" at bounding box center [528, 412] width 368 height 12
click at [355, 417] on input "Calcular promedio hasta la unidad seleccionada?" at bounding box center [349, 413] width 11 height 11
click at [355, 417] on label "Calcular promedio hasta la unidad seleccionada?" at bounding box center [528, 412] width 368 height 12
click at [355, 417] on input "Calcular promedio hasta la unidad seleccionada?" at bounding box center [349, 413] width 11 height 11
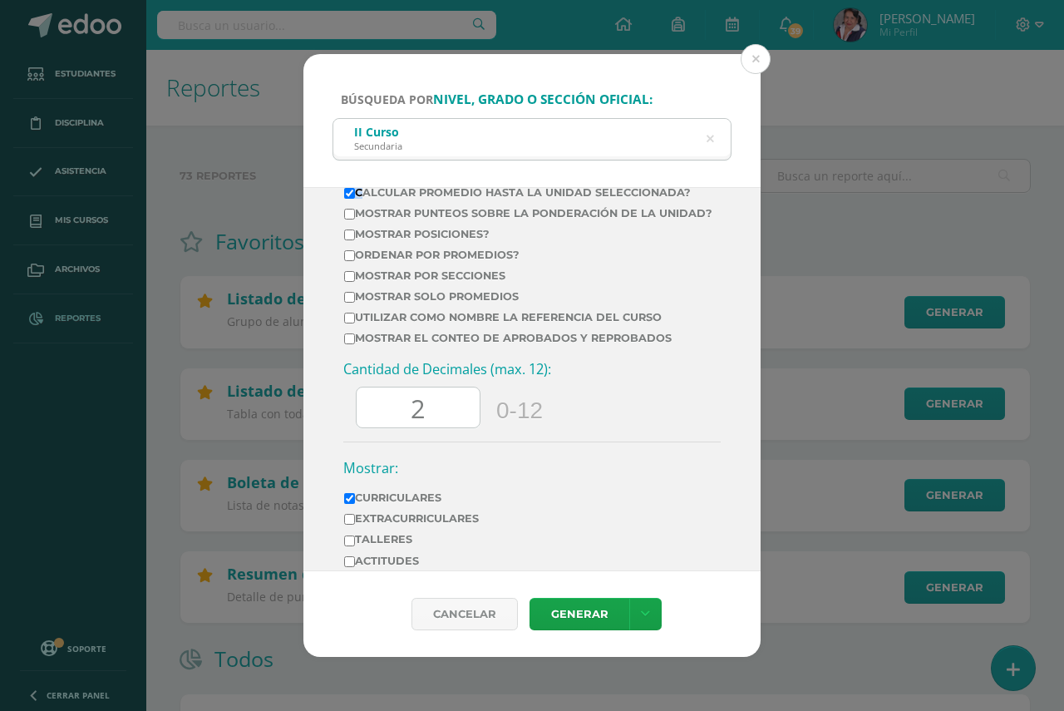
scroll to position [628, 0]
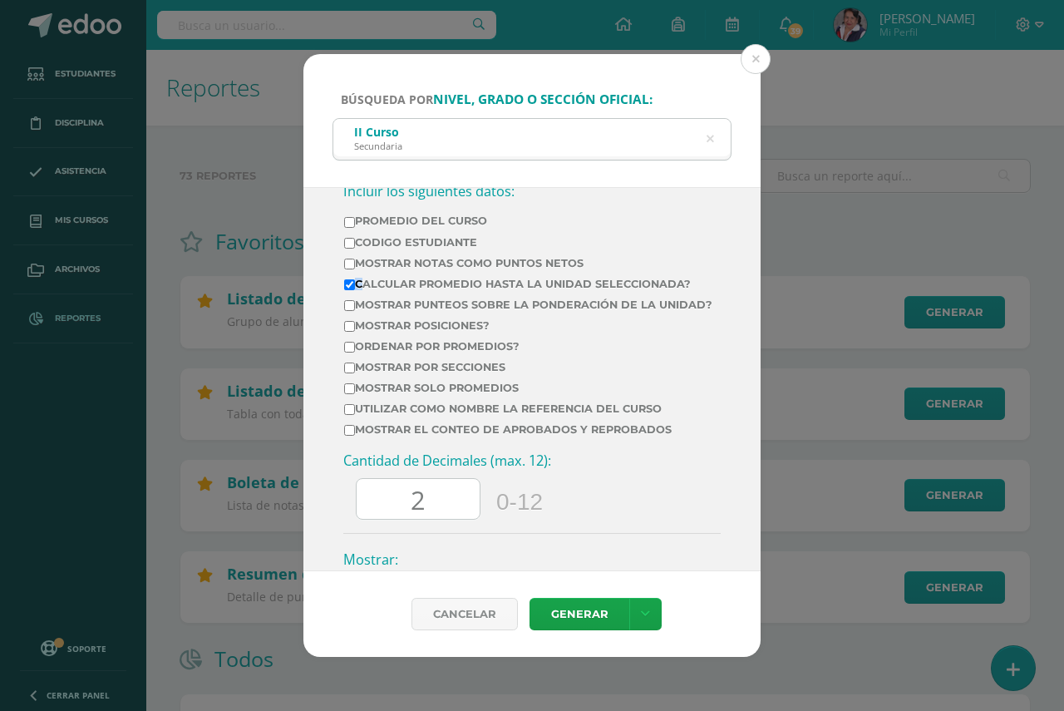
click at [349, 287] on input "Calcular promedio hasta la unidad seleccionada?" at bounding box center [349, 284] width 11 height 11
checkbox input "false"
click at [431, 514] on input "2" at bounding box center [418, 499] width 123 height 41
type input "0"
click at [584, 613] on link "Generar" at bounding box center [580, 614] width 100 height 32
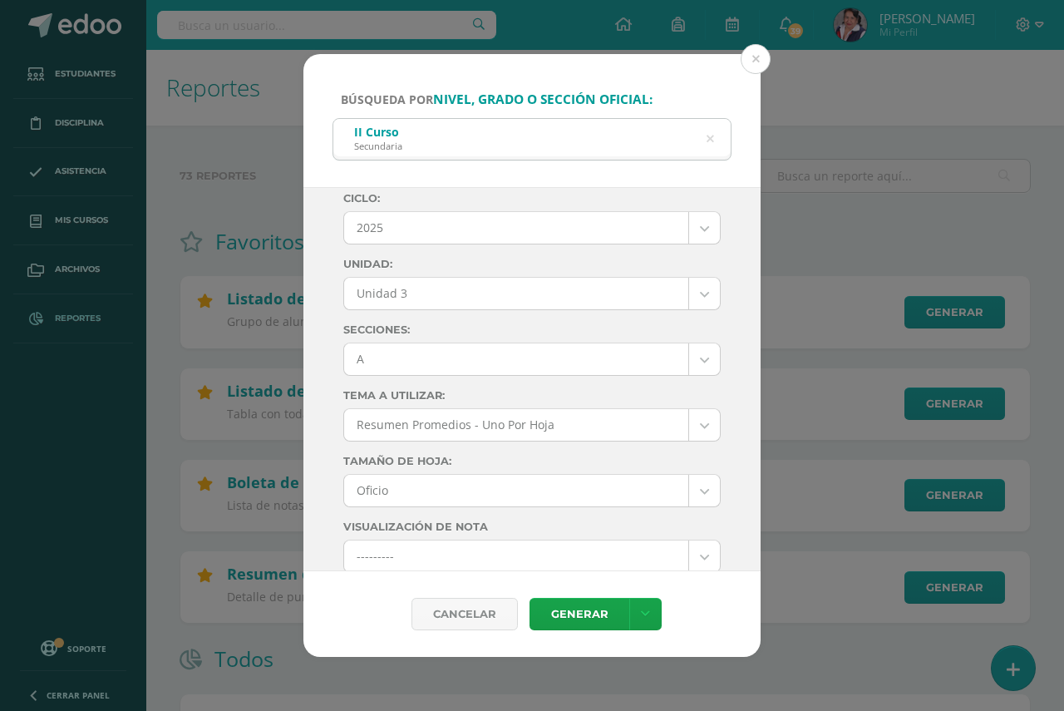
scroll to position [0, 0]
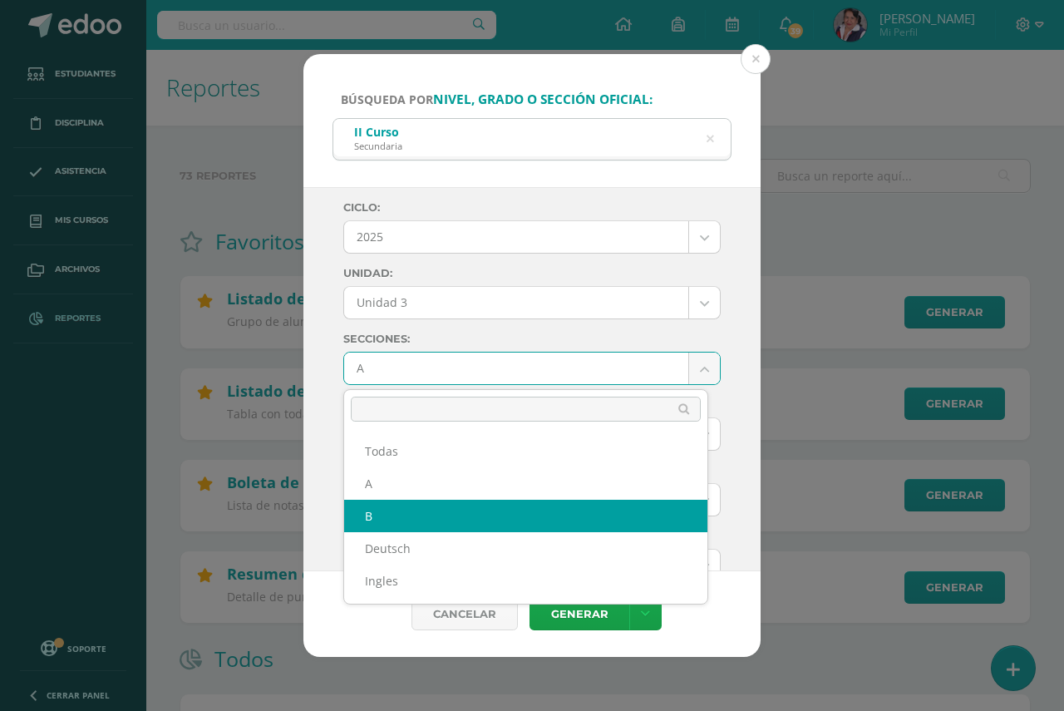
select select "B"
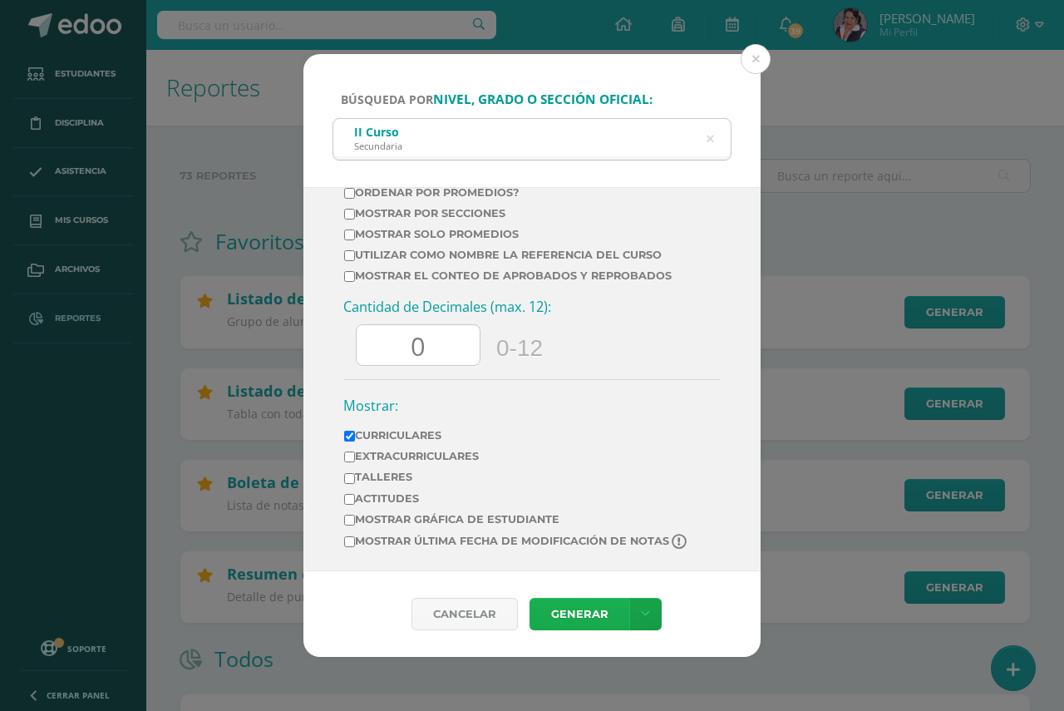
scroll to position [794, 0]
click at [567, 615] on link "Generar" at bounding box center [580, 614] width 100 height 32
click at [712, 138] on icon at bounding box center [710, 139] width 7 height 42
click at [712, 138] on div "Búsqueda por nivel, grado o sección oficial: II Curso Secundaria ii curso Ciclo…" at bounding box center [532, 355] width 1064 height 711
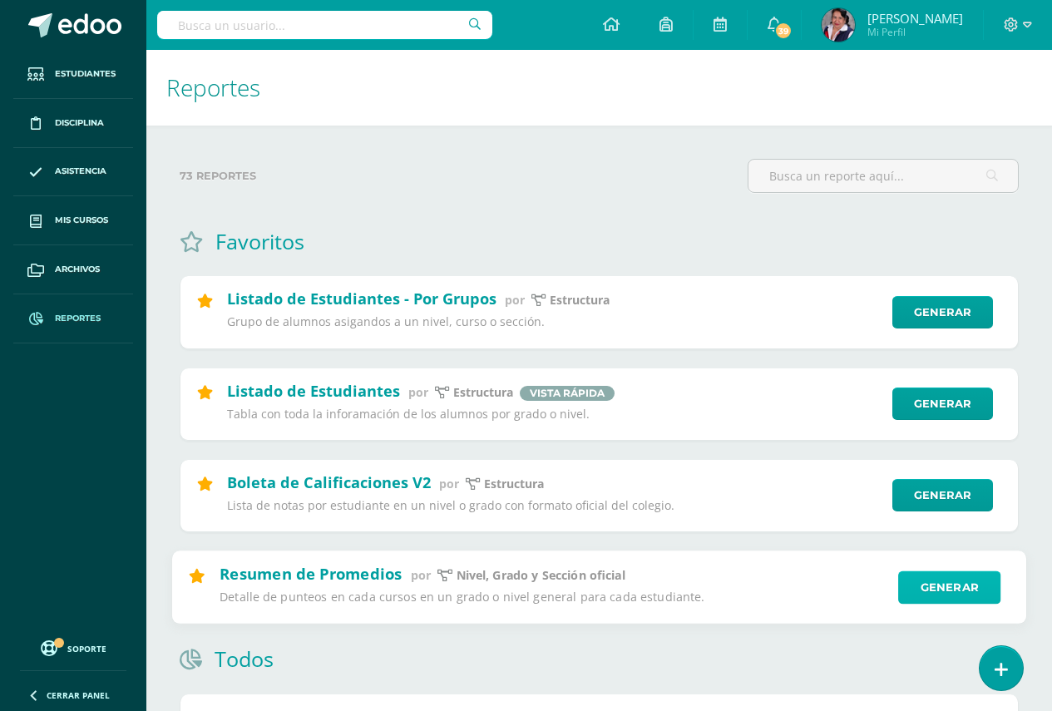
click at [947, 590] on link "Generar" at bounding box center [949, 586] width 102 height 33
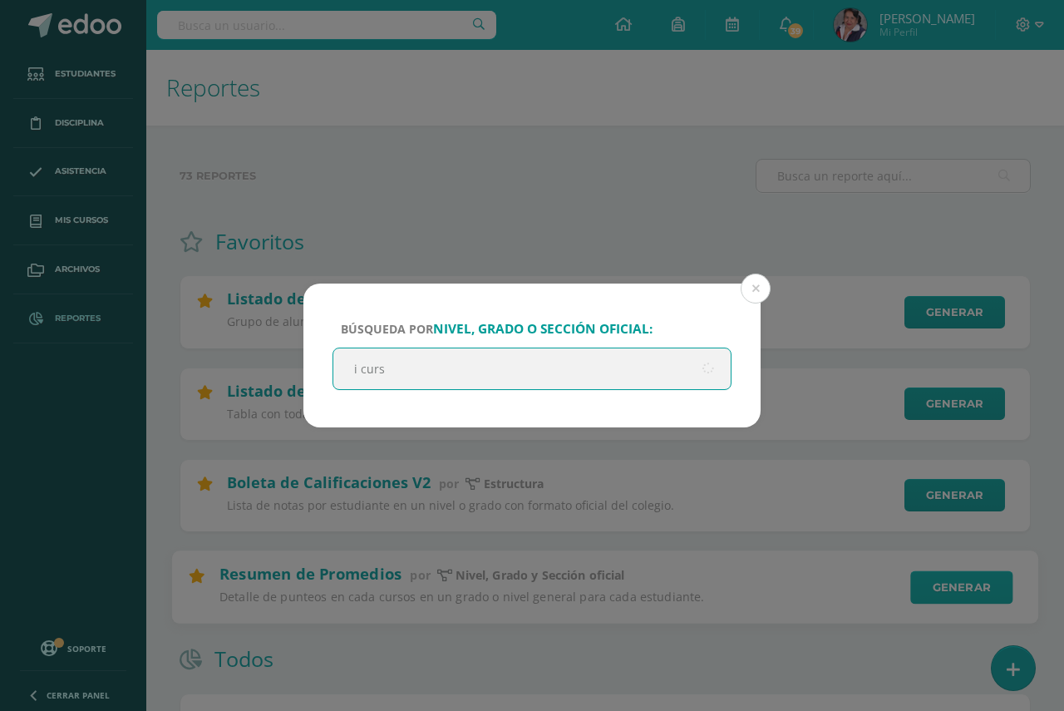
type input "i curso"
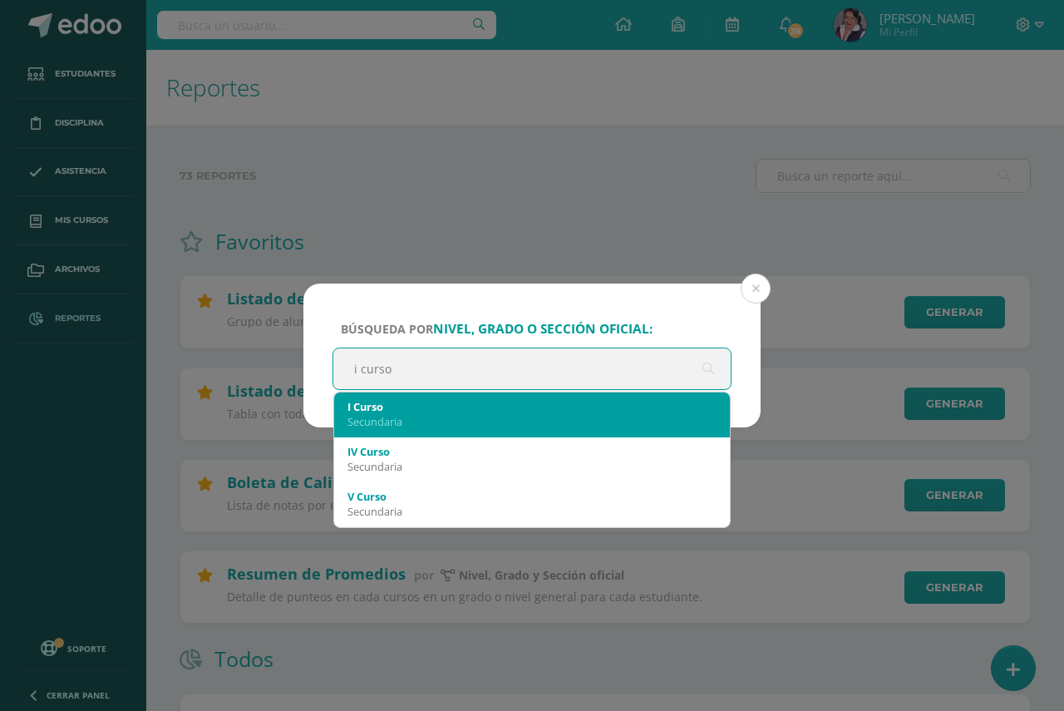
click at [425, 420] on div "Secundaria" at bounding box center [531, 421] width 369 height 15
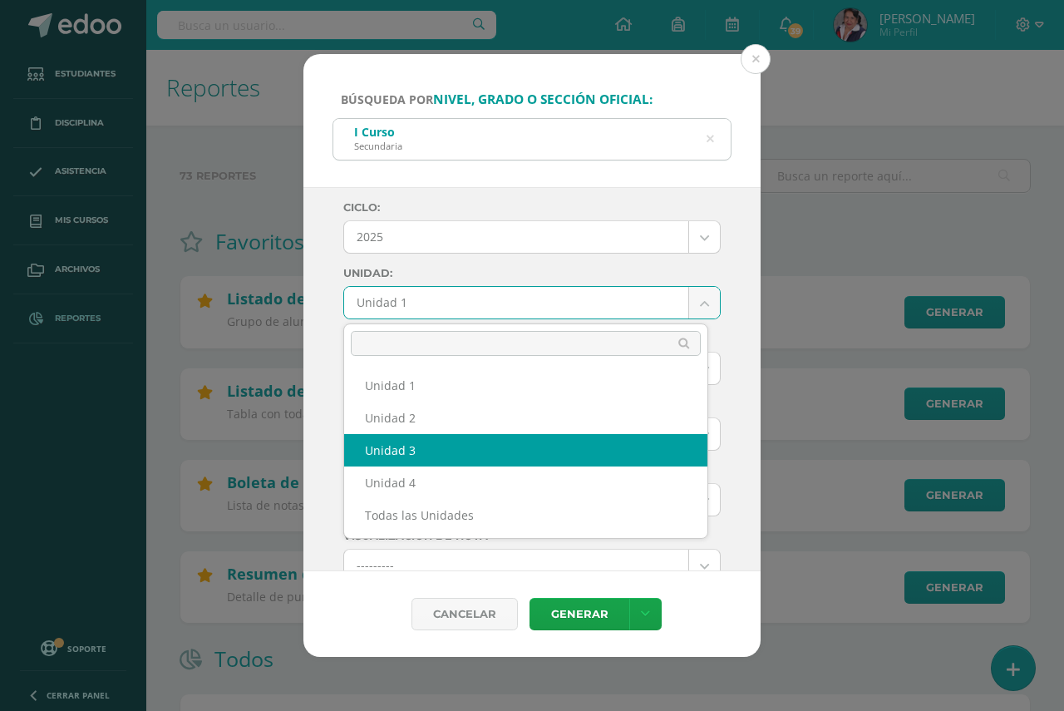
select select "Unidad 3"
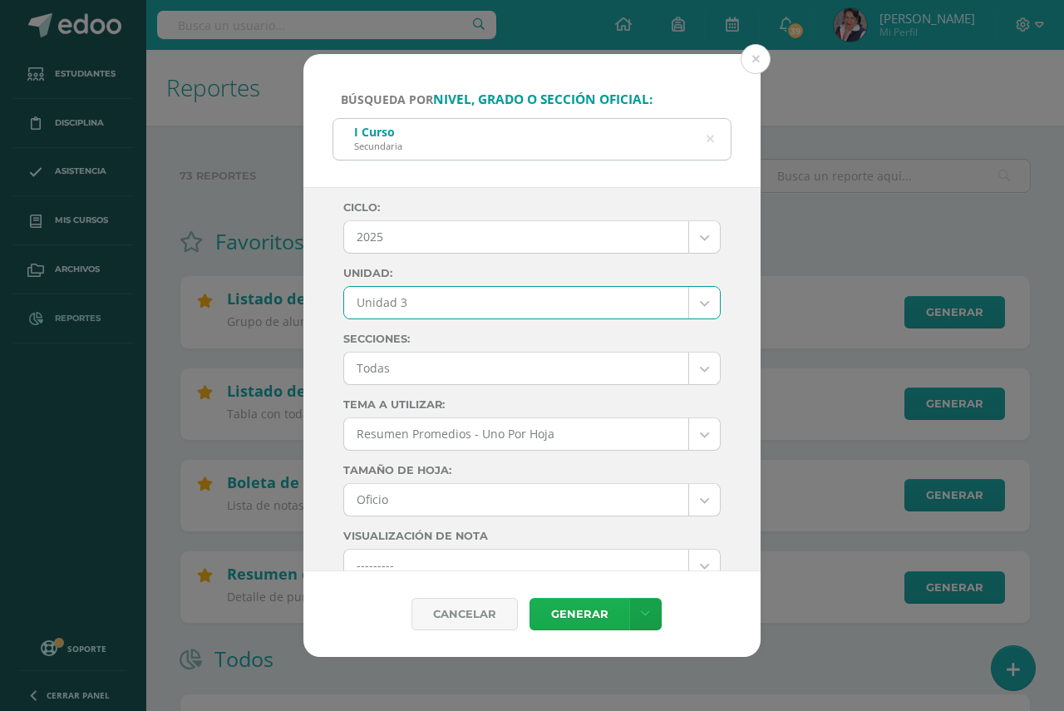
click at [566, 608] on link "Generar" at bounding box center [580, 614] width 100 height 32
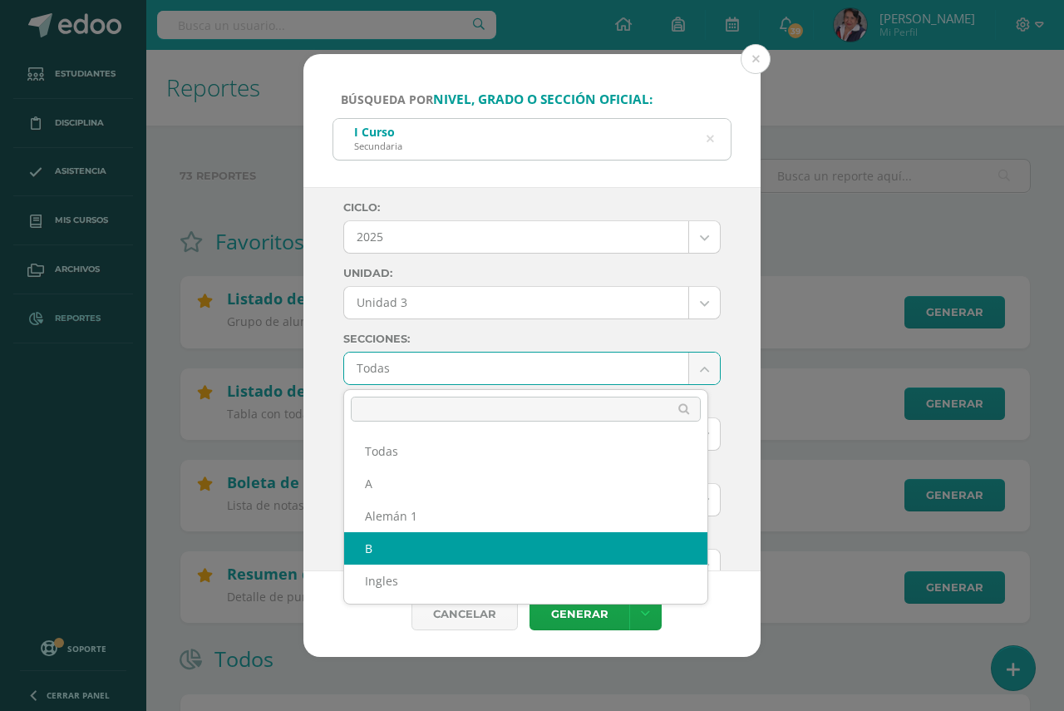
select select "B"
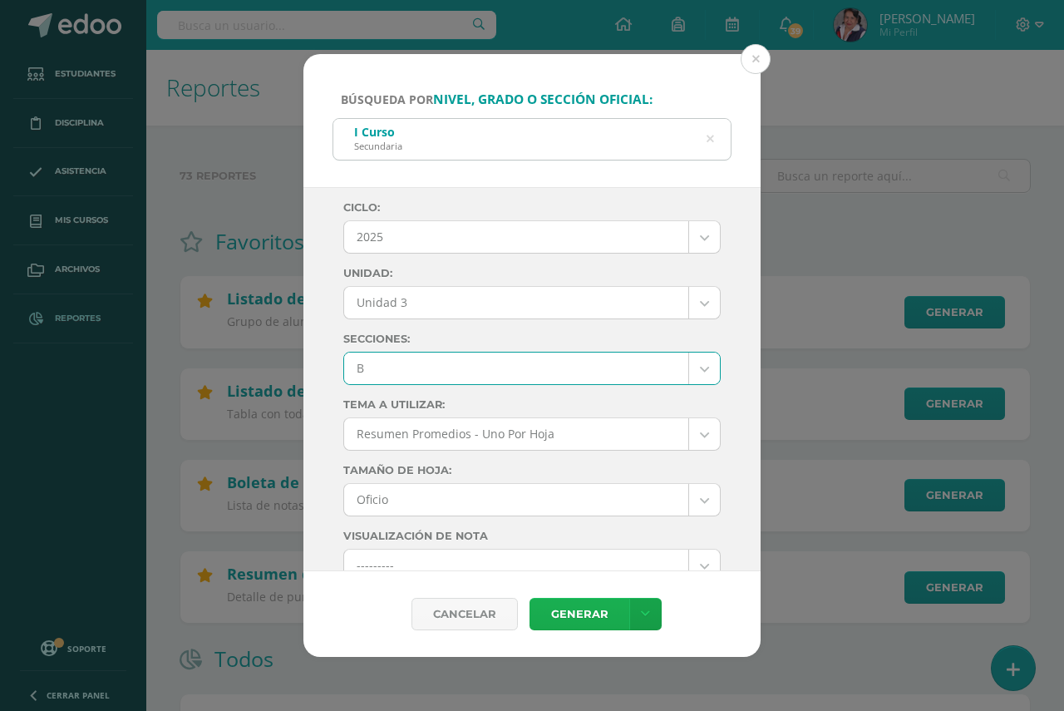
click at [567, 612] on link "Generar" at bounding box center [580, 614] width 100 height 32
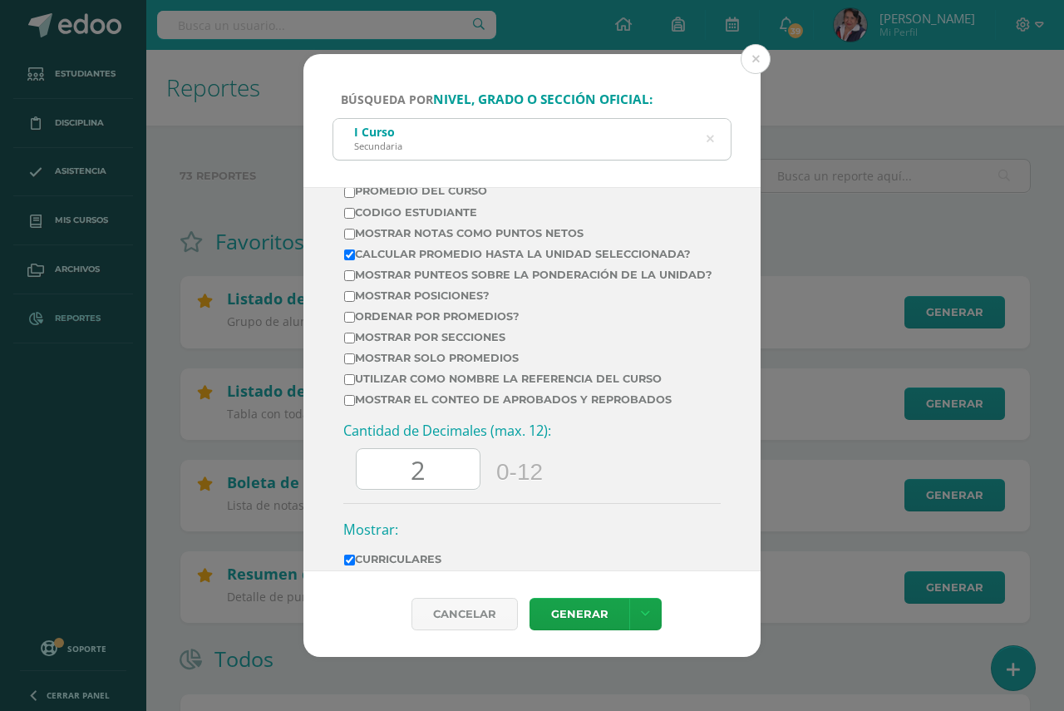
scroll to position [665, 0]
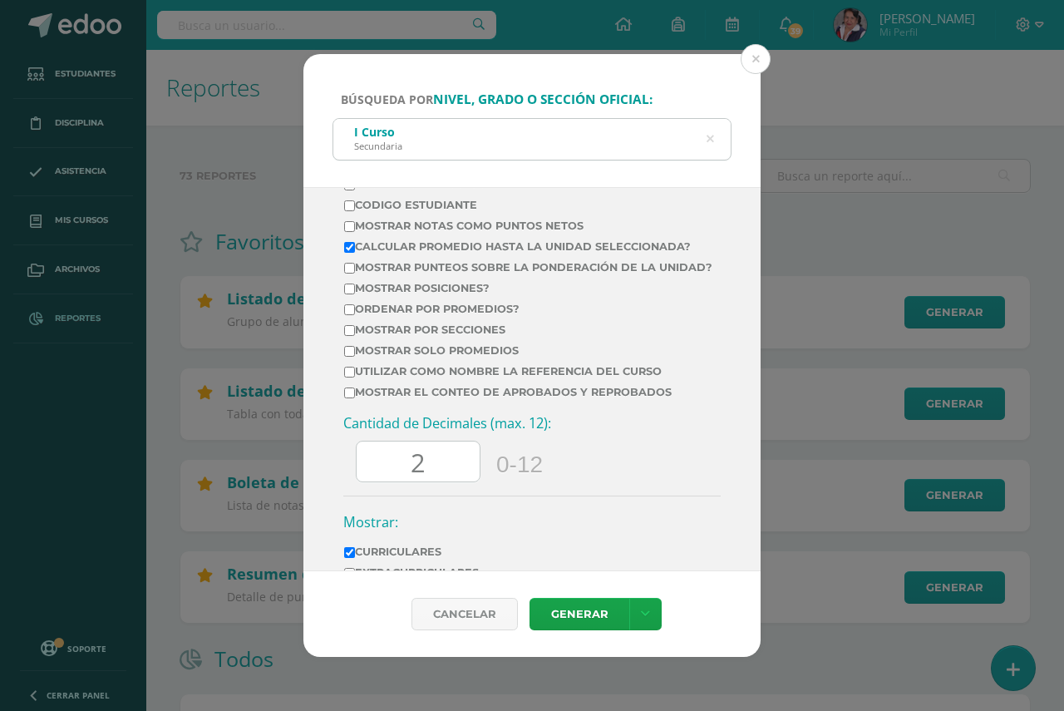
click at [347, 249] on input "Calcular promedio hasta la unidad seleccionada?" at bounding box center [349, 247] width 11 height 11
click at [349, 249] on input "Calcular promedio hasta la unidad seleccionada?" at bounding box center [349, 247] width 11 height 11
checkbox input "false"
click at [438, 469] on input "2" at bounding box center [418, 461] width 123 height 41
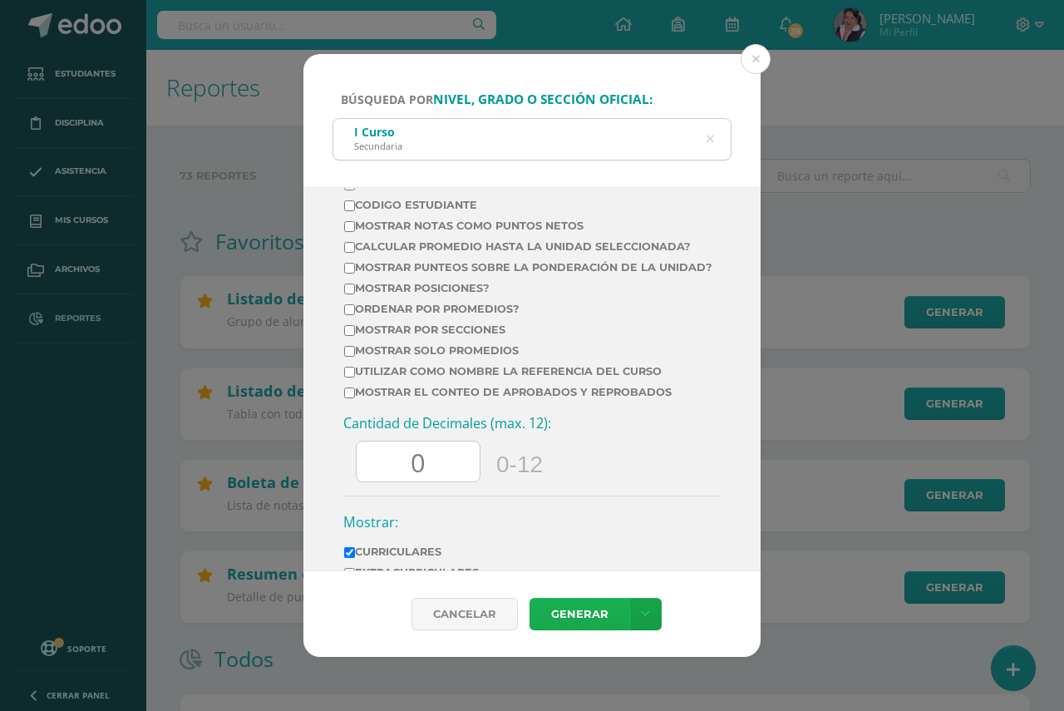
type input "0"
click at [574, 613] on link "Generar" at bounding box center [580, 614] width 100 height 32
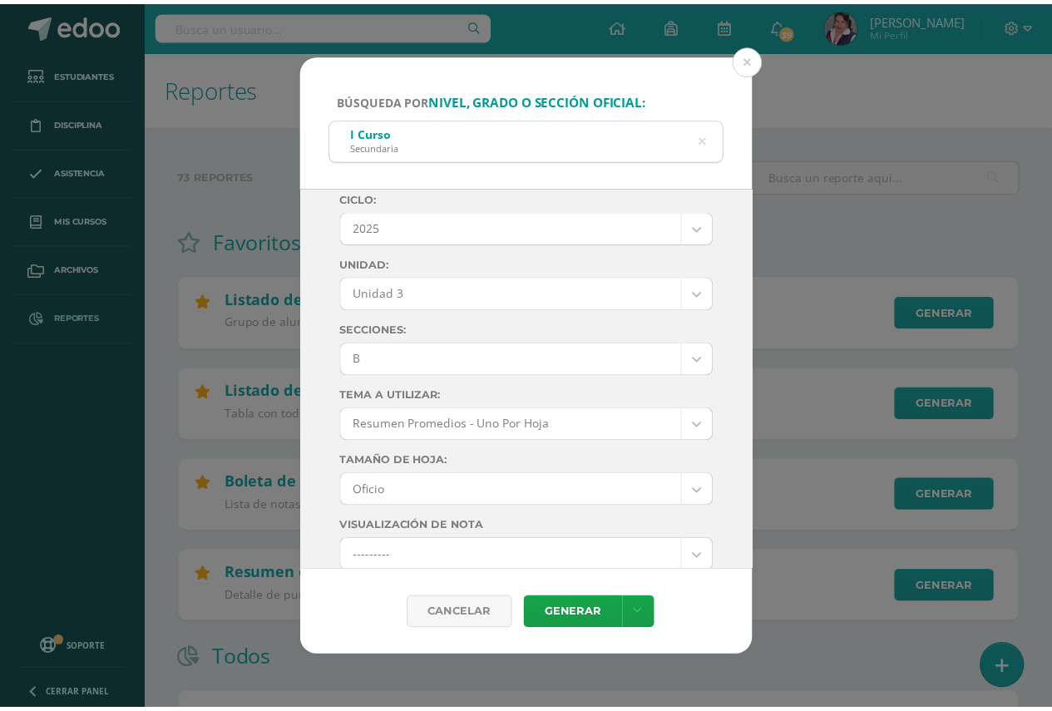
scroll to position [0, 0]
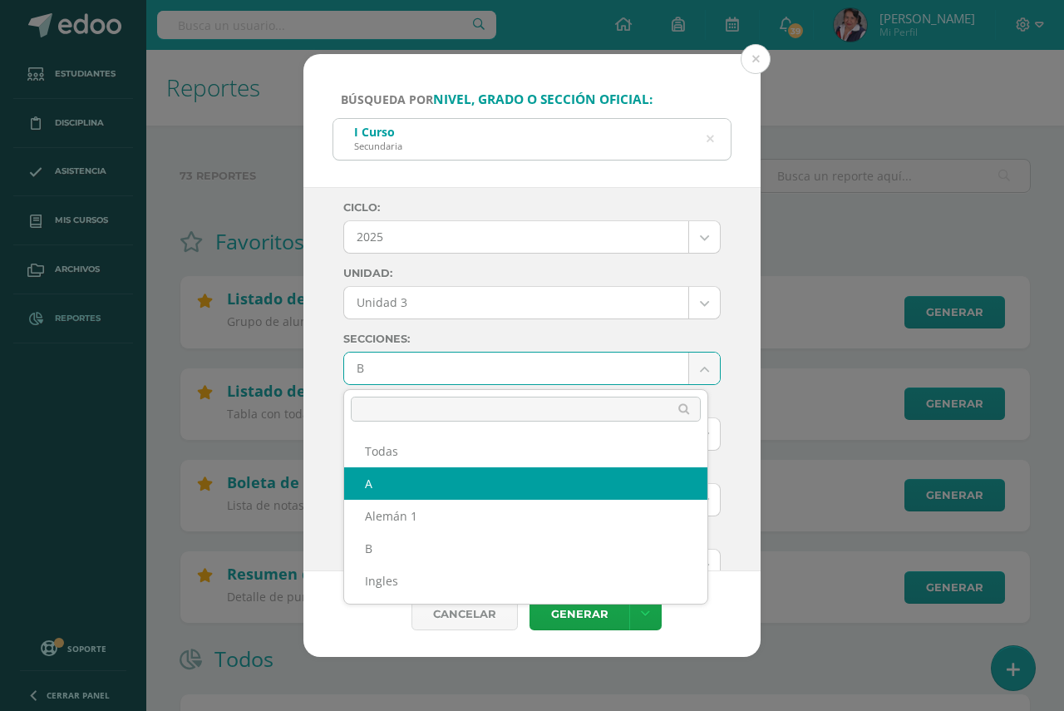
select select "A"
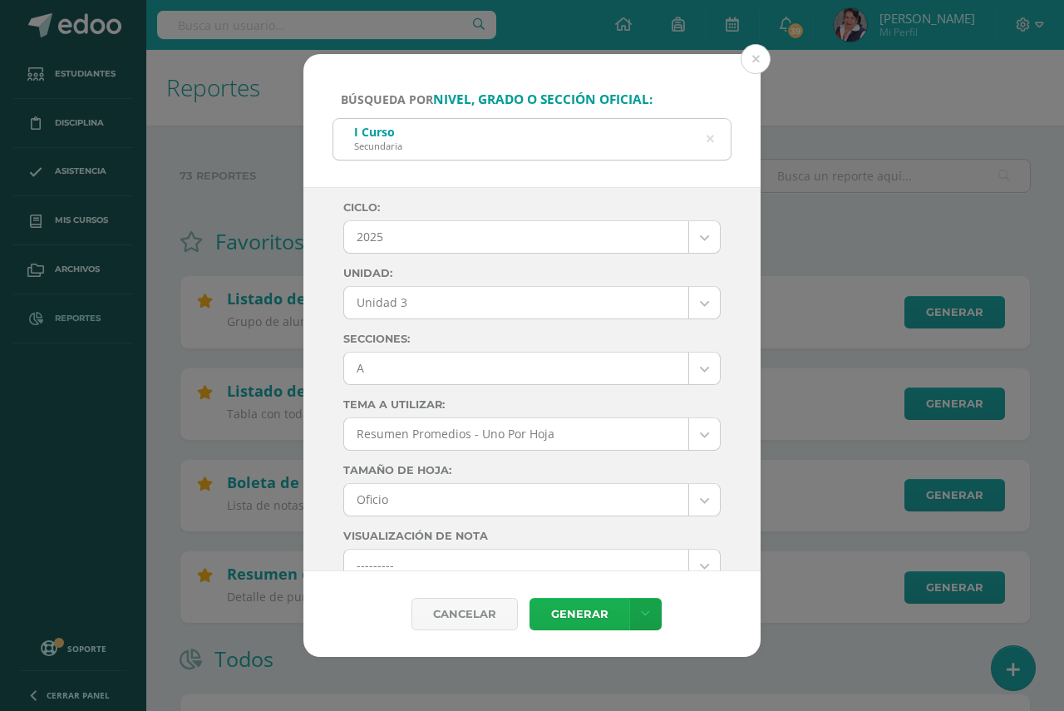
click at [575, 612] on link "Generar" at bounding box center [580, 614] width 100 height 32
click at [756, 61] on button at bounding box center [756, 59] width 30 height 30
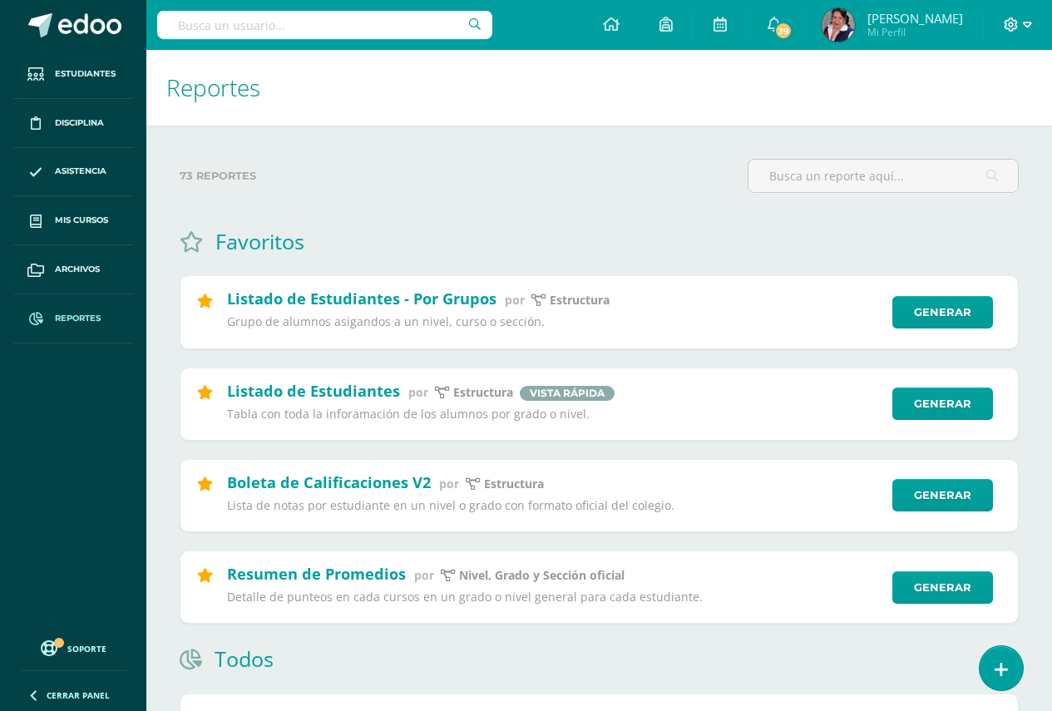
click at [1029, 26] on icon at bounding box center [1026, 24] width 9 height 15
click at [958, 115] on span "Cerrar sesión" at bounding box center [975, 114] width 75 height 16
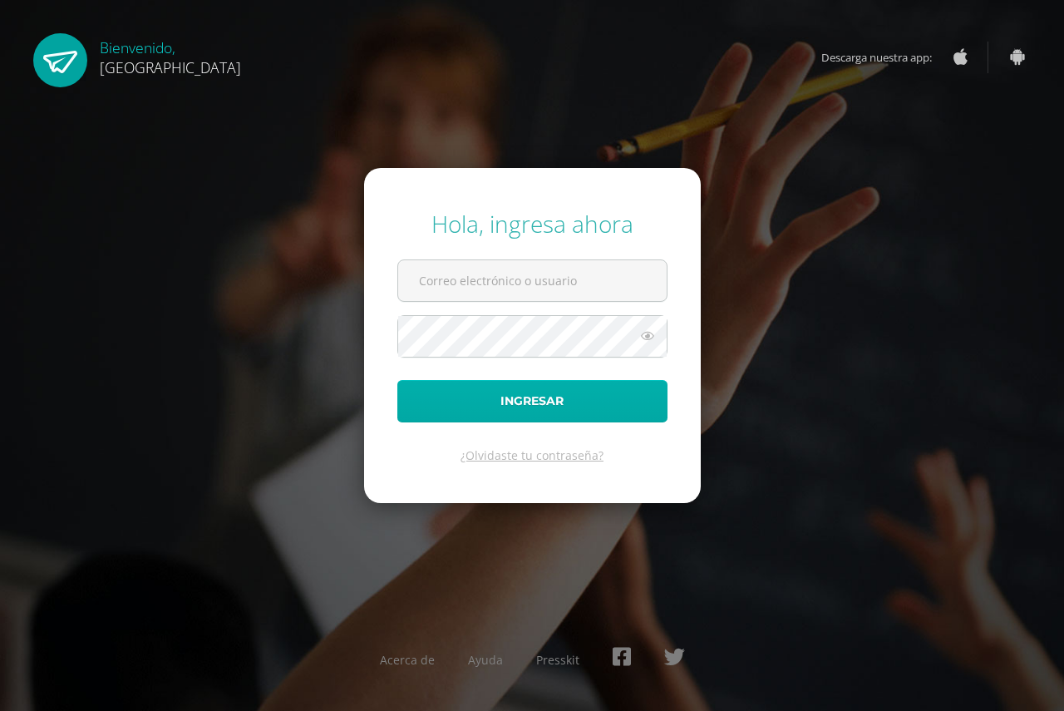
type input "[EMAIL_ADDRESS][DOMAIN_NAME]"
click at [521, 397] on button "Ingresar" at bounding box center [532, 401] width 270 height 42
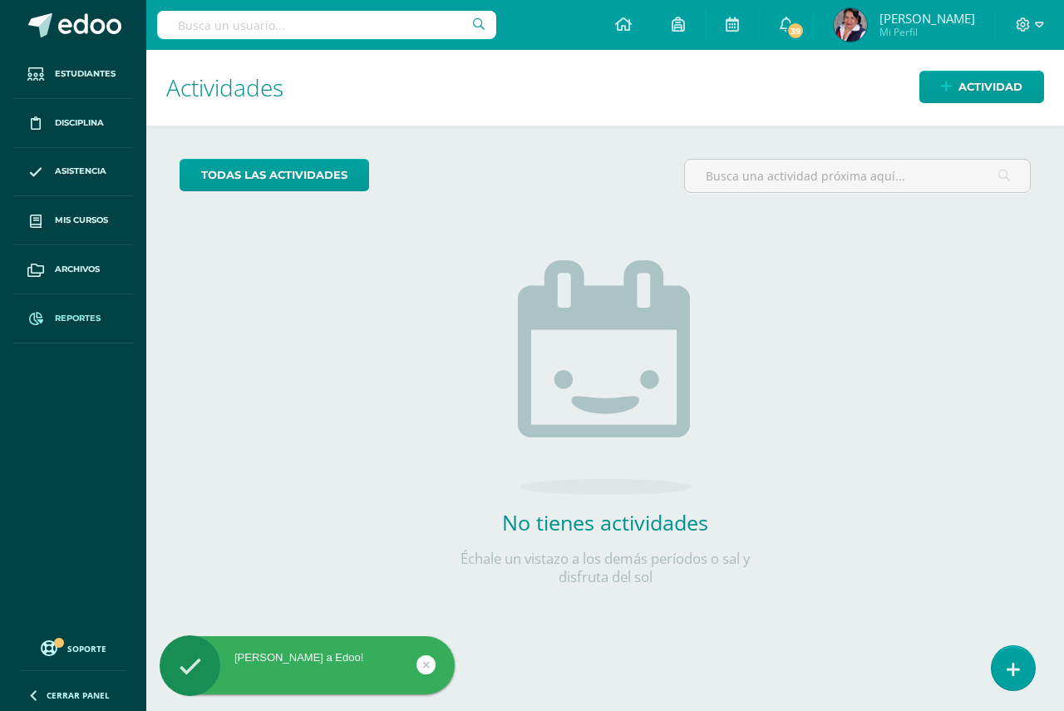
click at [74, 314] on span "Reportes" at bounding box center [78, 318] width 46 height 13
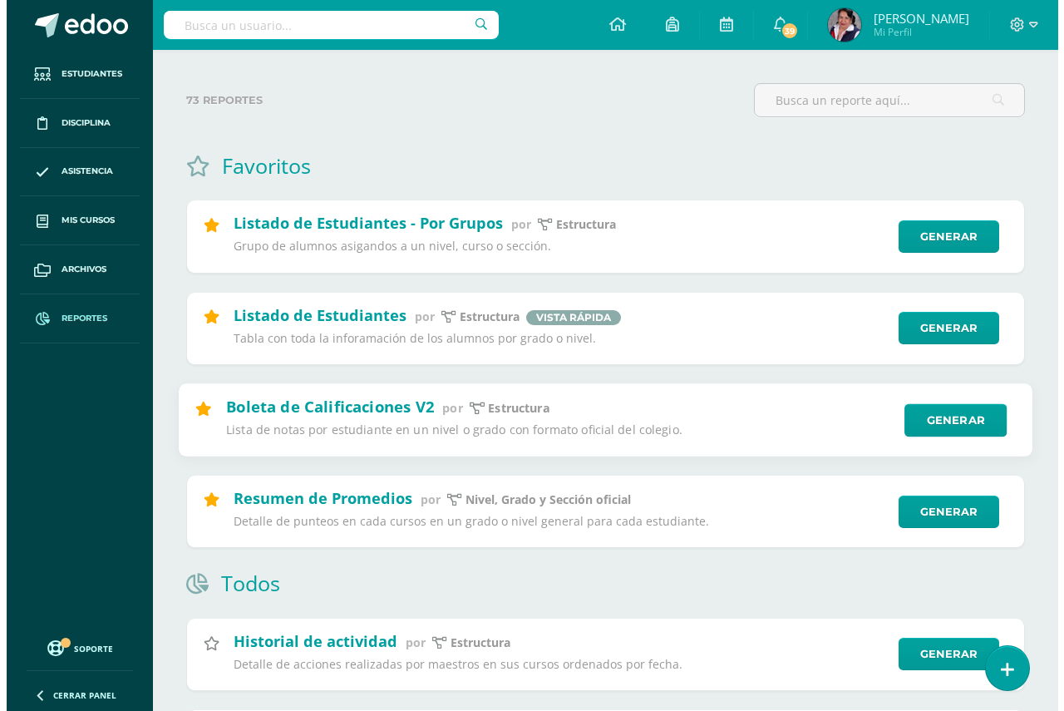
scroll to position [249, 0]
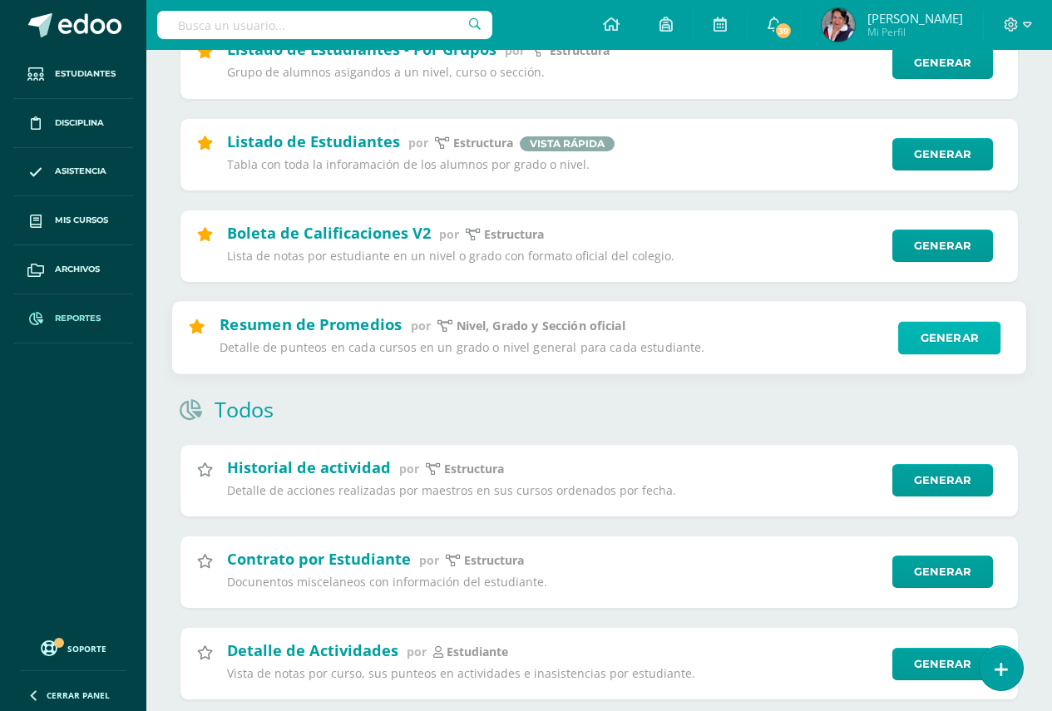
click at [957, 336] on link "Generar" at bounding box center [949, 337] width 102 height 33
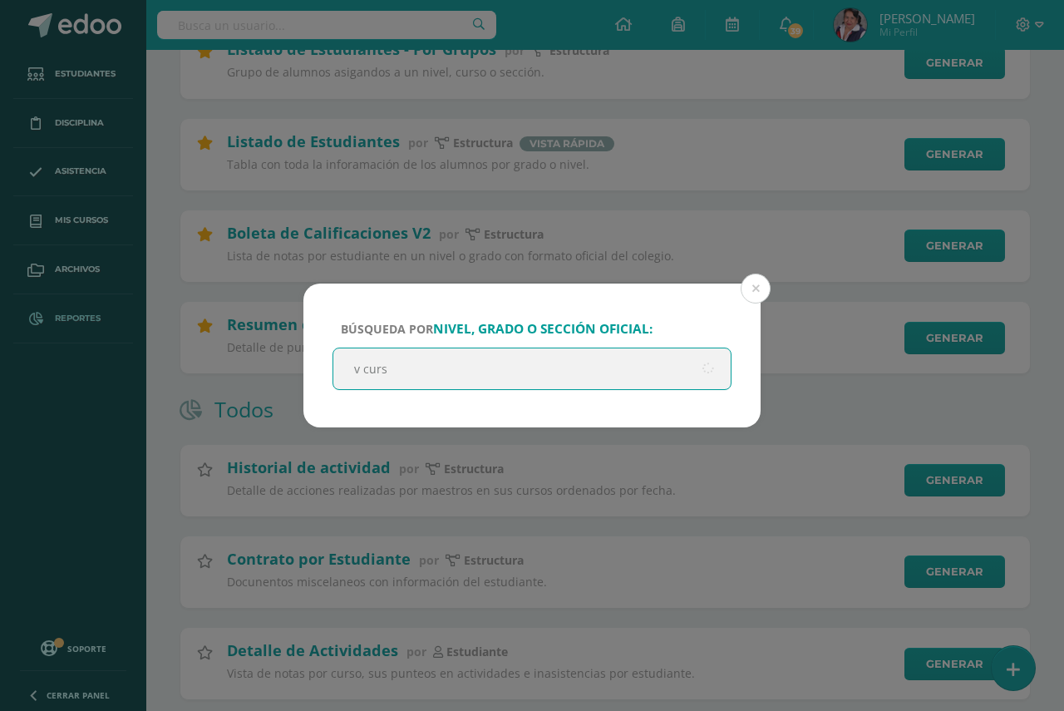
type input "v curso"
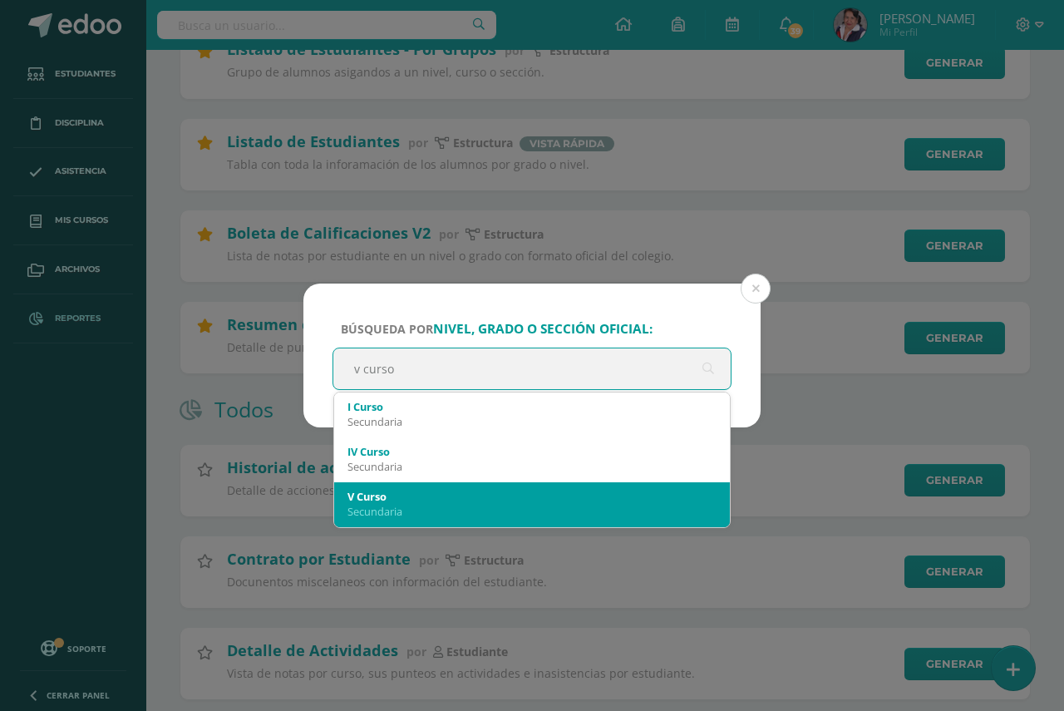
click at [542, 506] on div "Secundaria" at bounding box center [531, 511] width 369 height 15
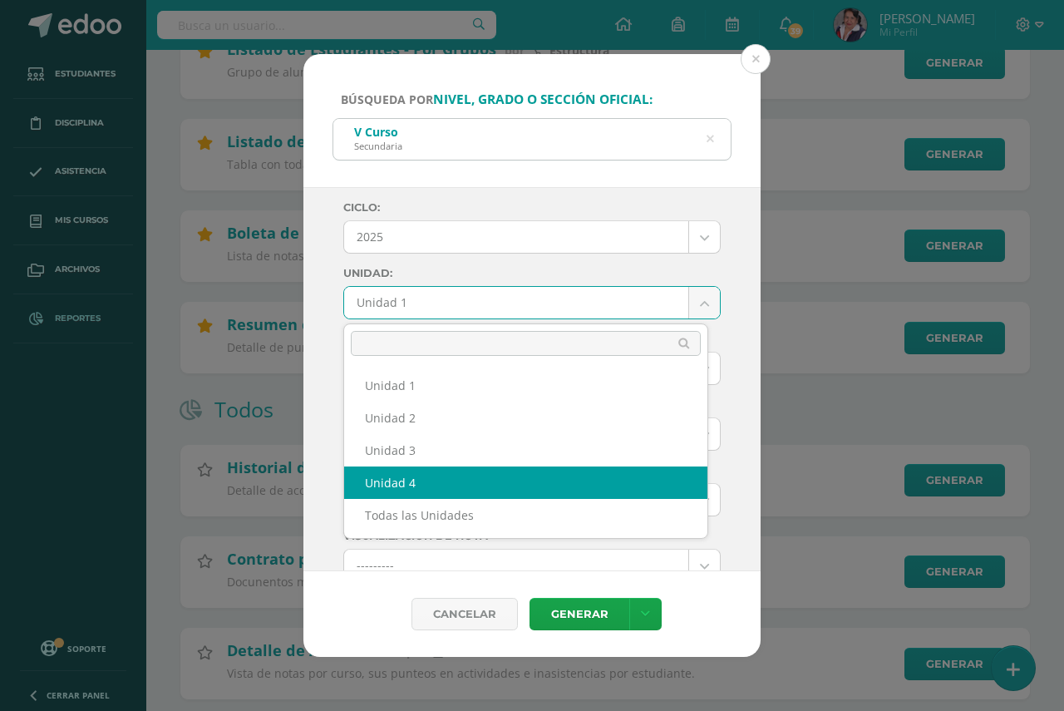
select select "Unidad 4"
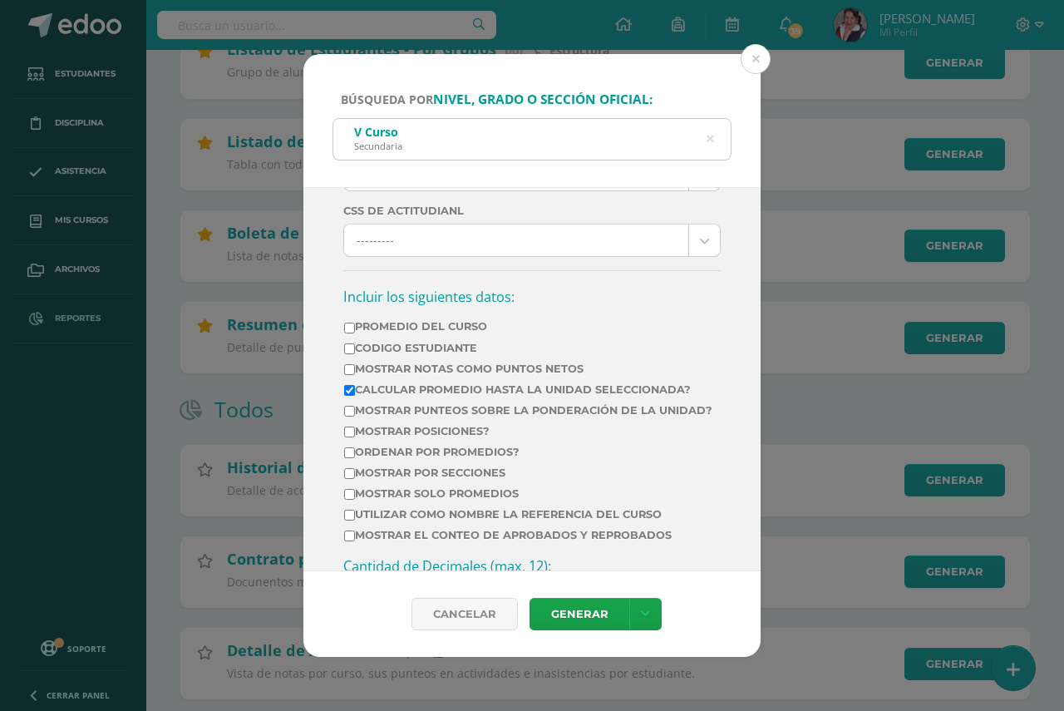
scroll to position [665, 0]
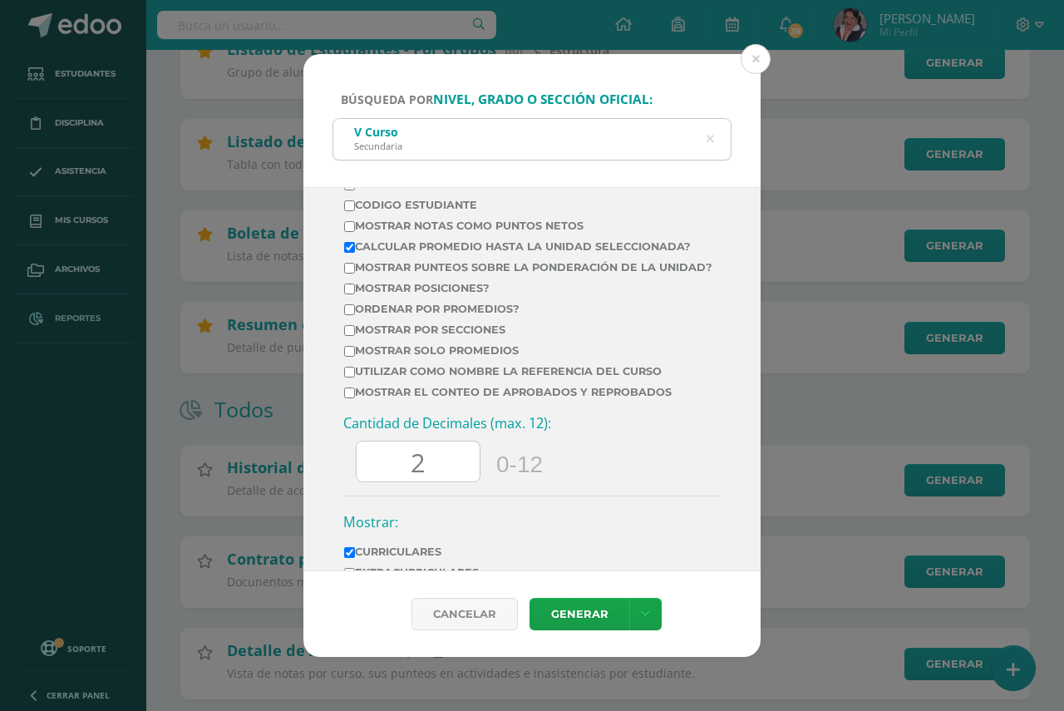
click at [349, 248] on input "Calcular promedio hasta la unidad seleccionada?" at bounding box center [349, 247] width 11 height 11
checkbox input "false"
click at [443, 477] on input "2" at bounding box center [418, 461] width 123 height 41
type input "0"
click at [570, 611] on link "Generar" at bounding box center [580, 614] width 100 height 32
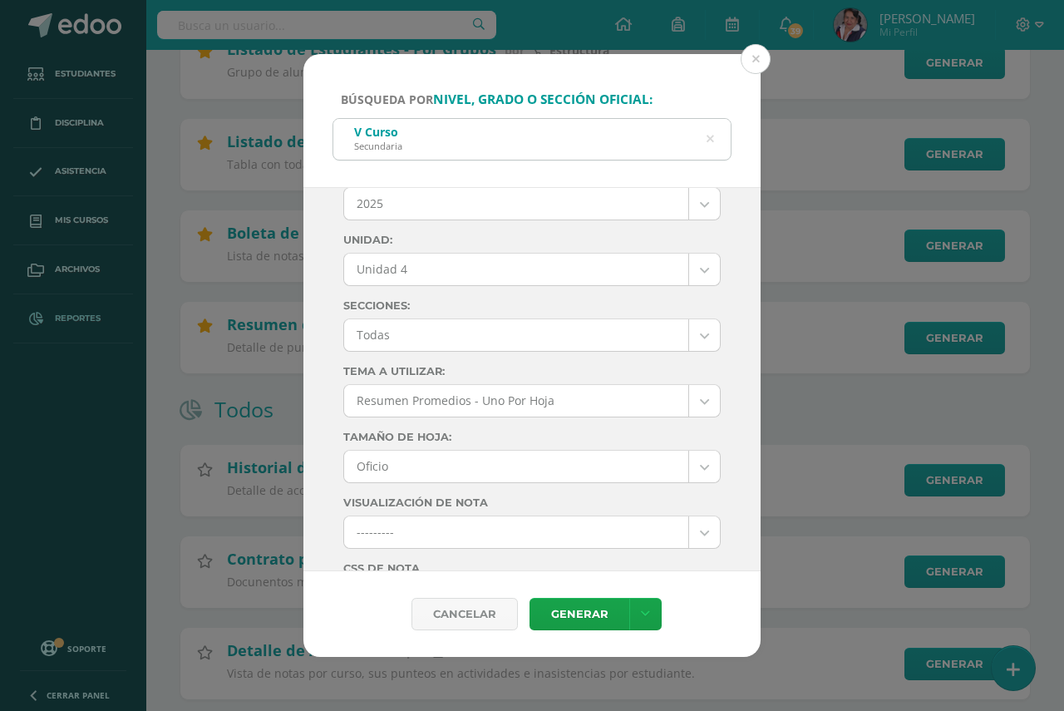
scroll to position [0, 0]
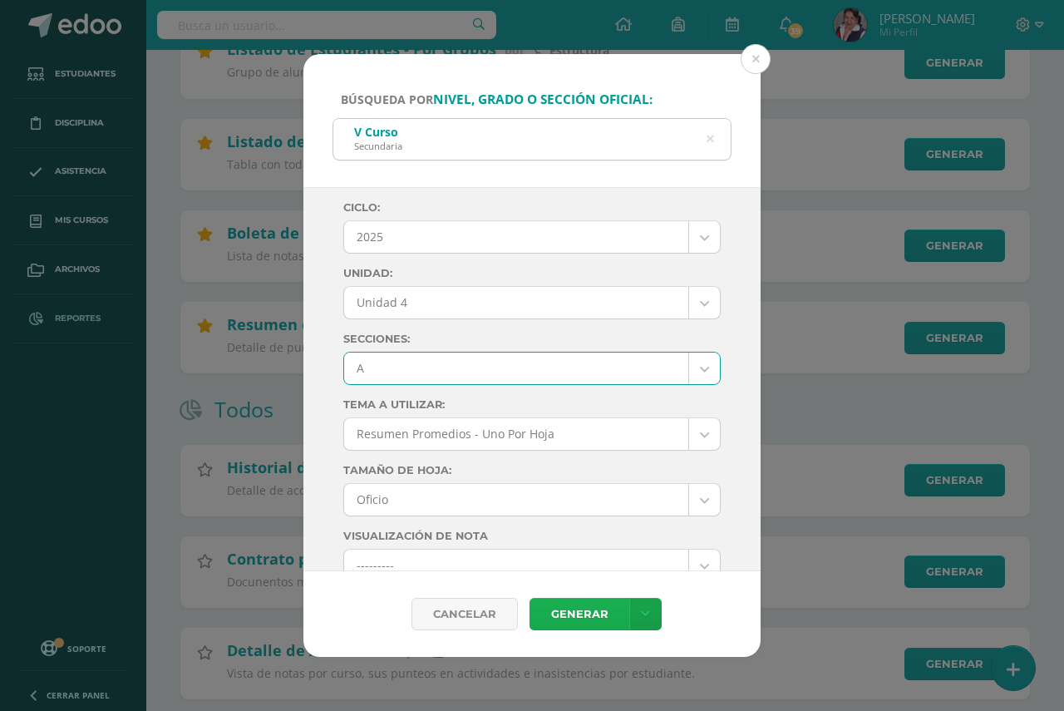
click at [569, 610] on link "Generar" at bounding box center [580, 614] width 100 height 32
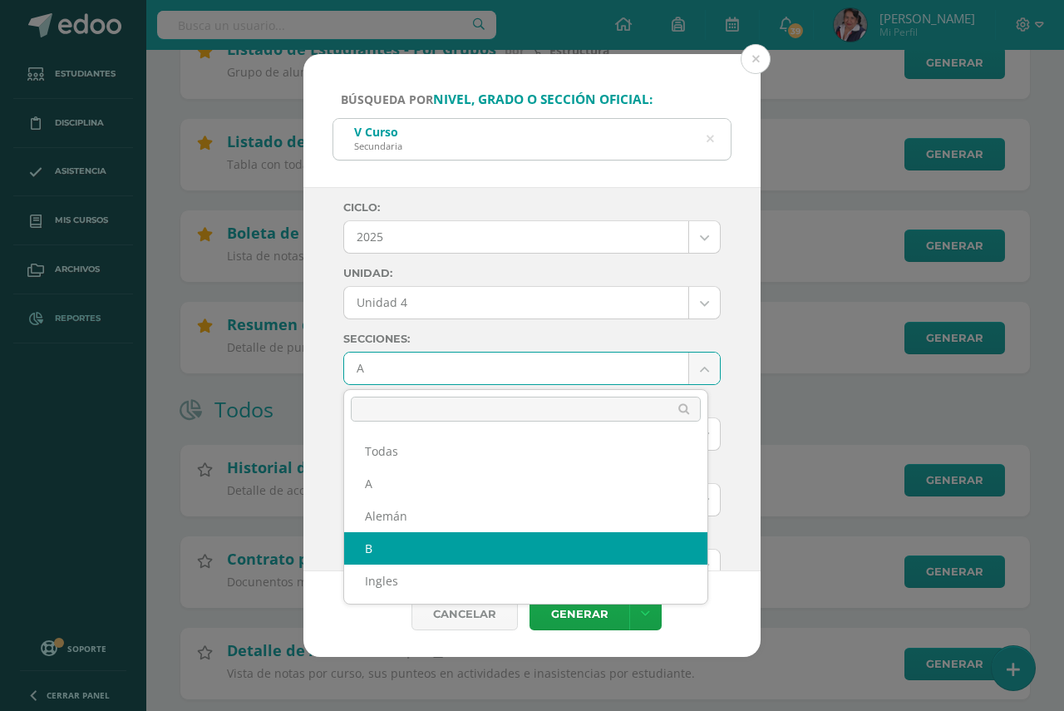
select select "B"
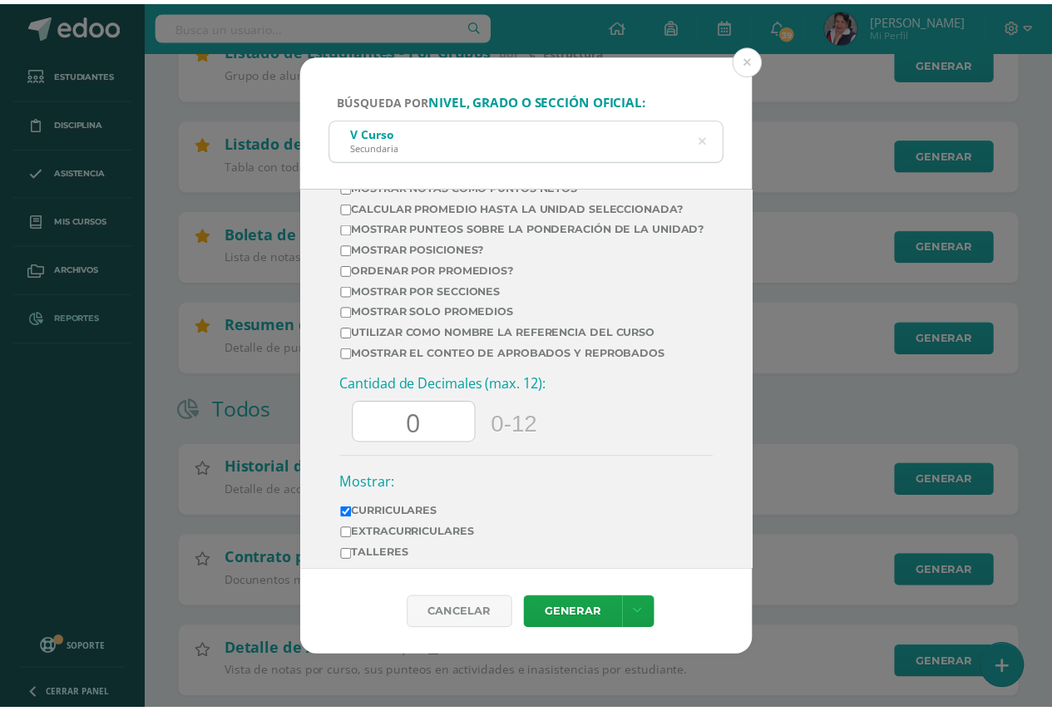
scroll to position [544, 0]
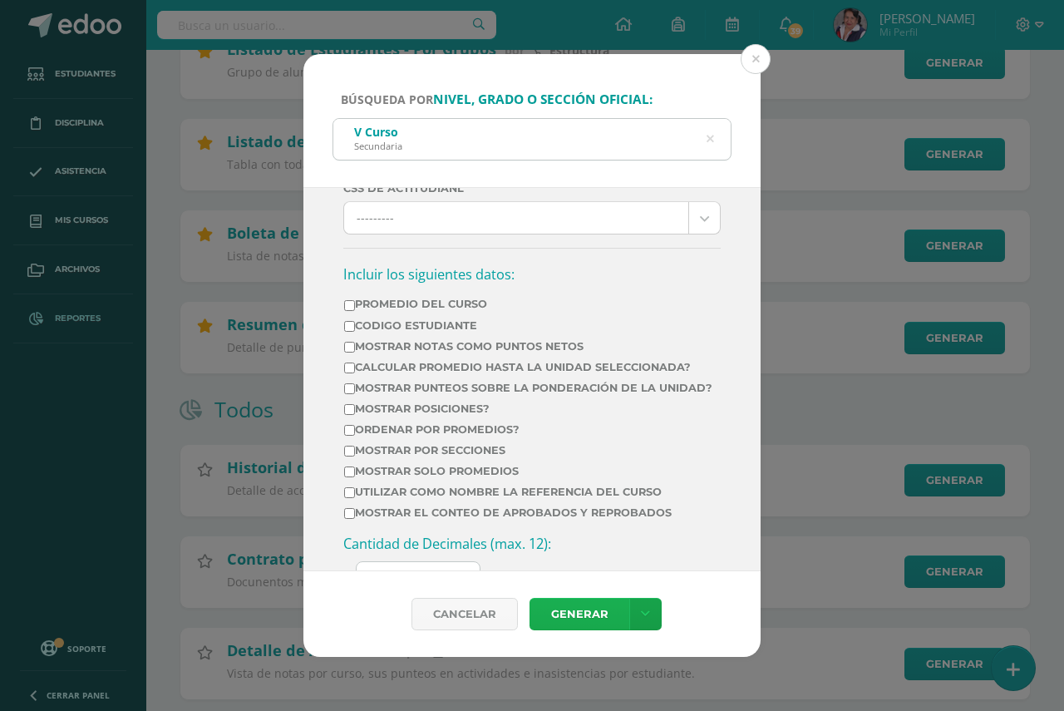
click at [575, 612] on link "Generar" at bounding box center [580, 614] width 100 height 32
click at [758, 56] on button at bounding box center [756, 59] width 30 height 30
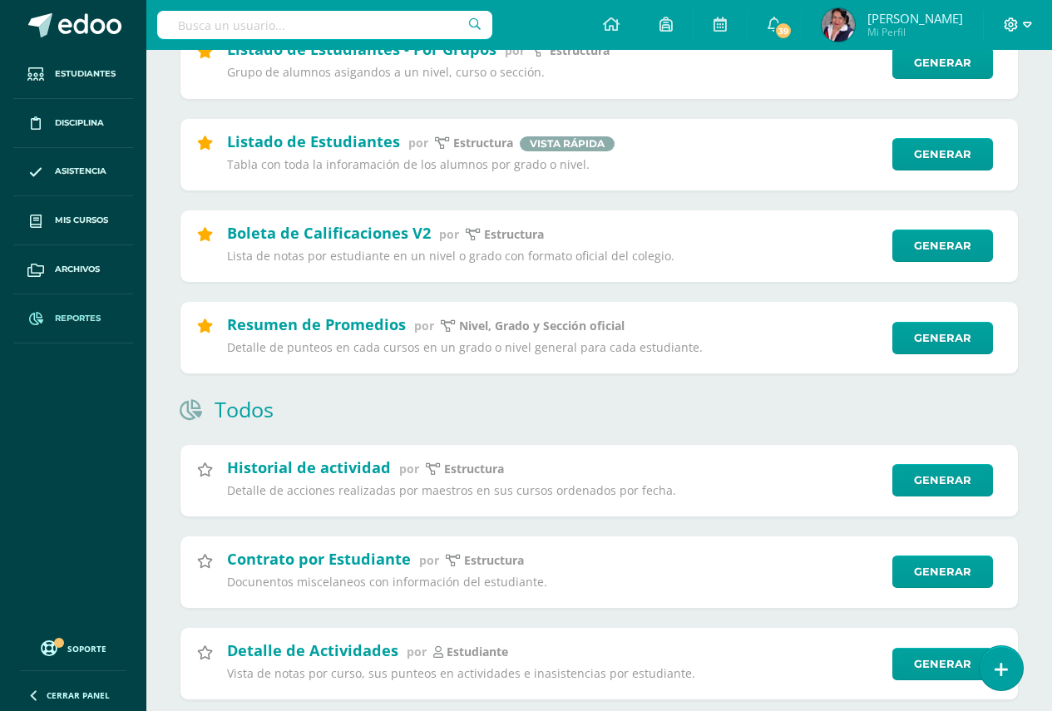
click at [1026, 27] on icon at bounding box center [1026, 25] width 9 height 6
click at [963, 116] on span "Cerrar sesión" at bounding box center [974, 114] width 75 height 16
